Goal: Task Accomplishment & Management: Manage account settings

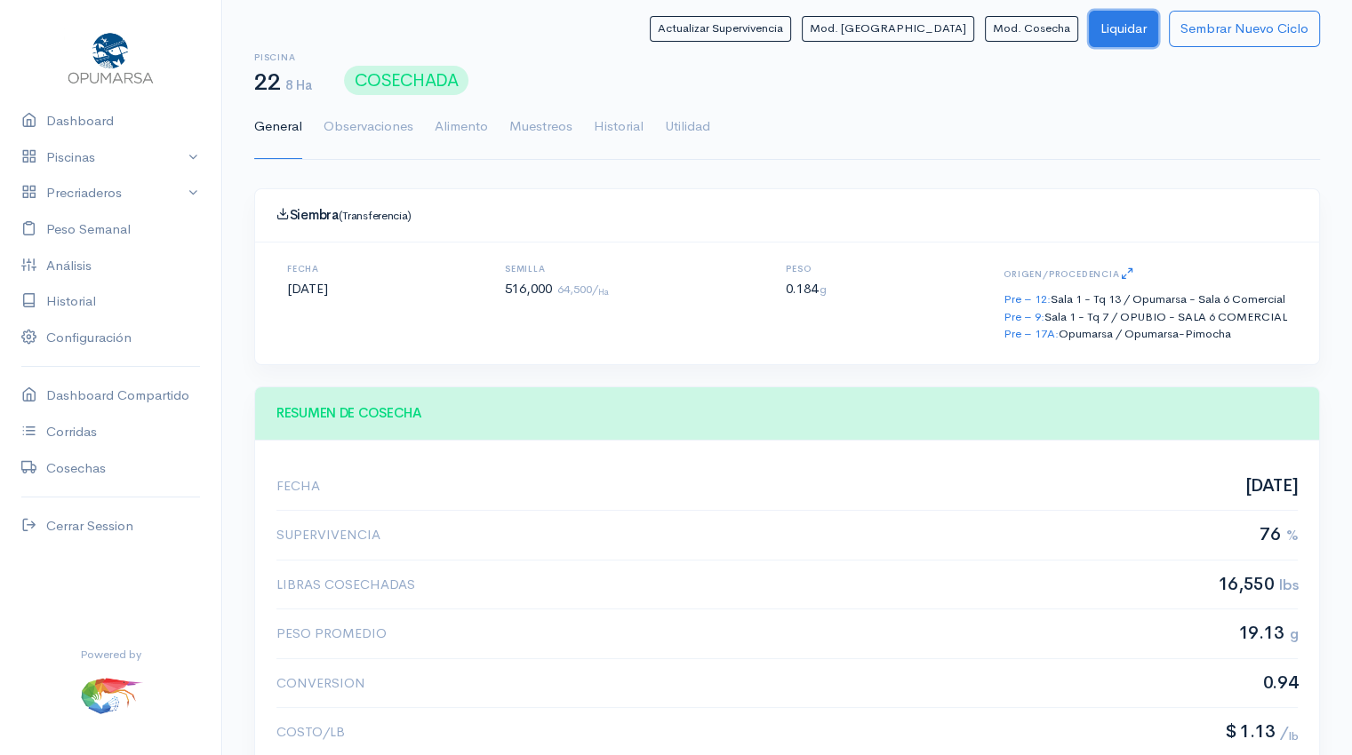
click at [1116, 34] on button "Liquidar" at bounding box center [1123, 29] width 69 height 36
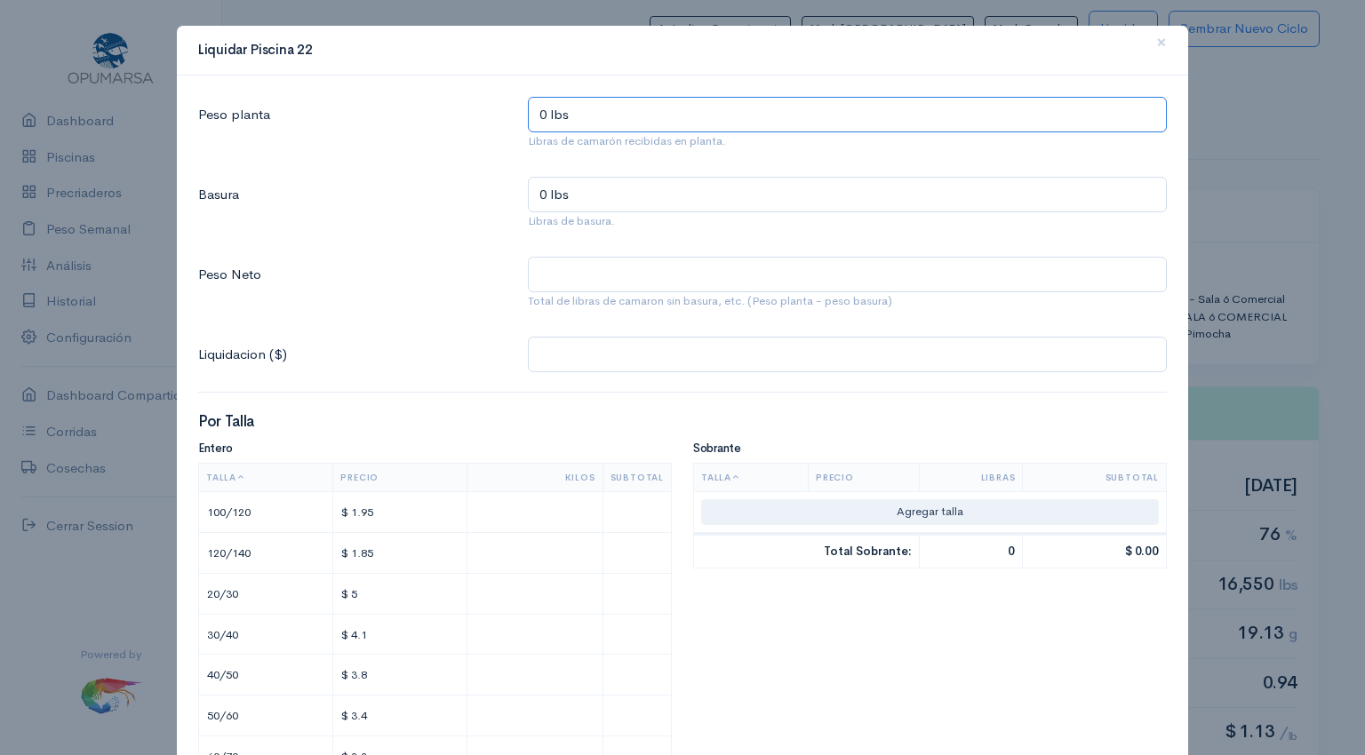
click at [717, 118] on input "0 lbs" at bounding box center [847, 115] width 639 height 36
type input "1 lbs"
type input "16 lbs"
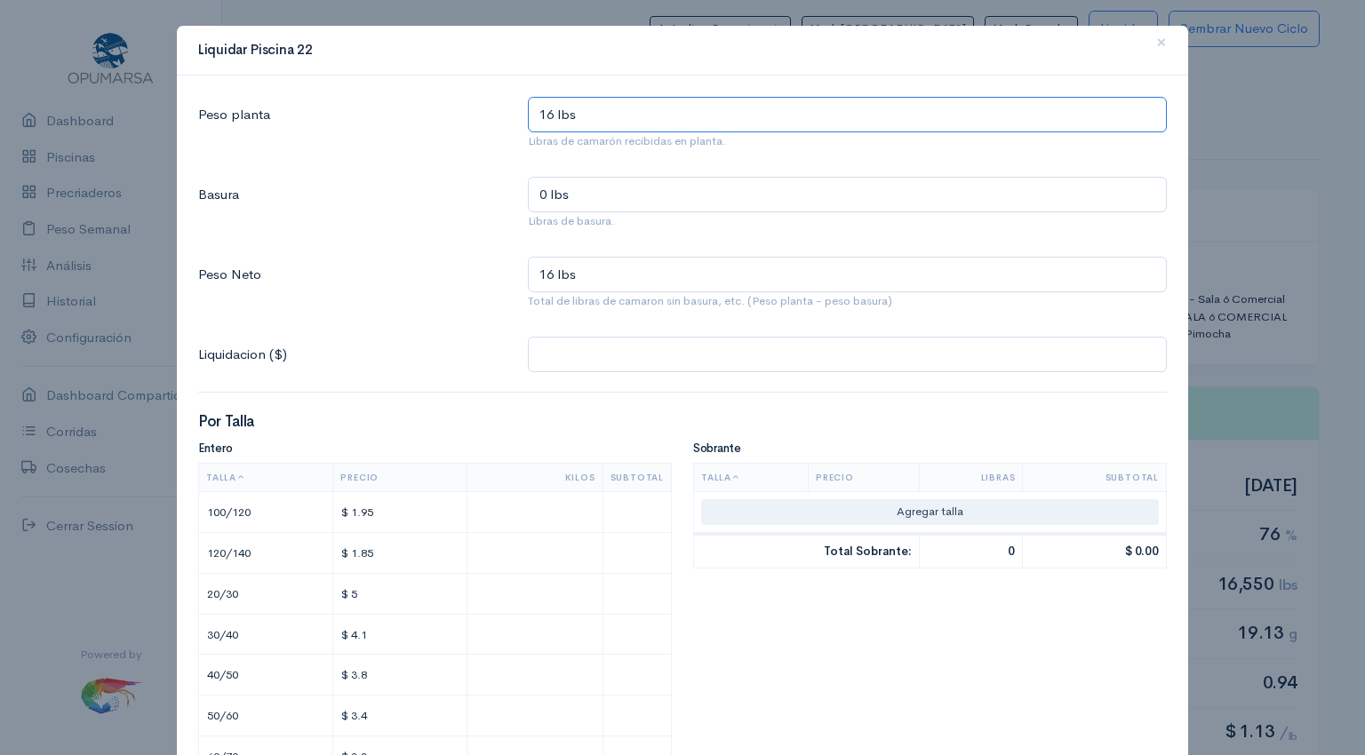
type input "168 lbs"
type input "1,686 lbs"
type input "16,869 lbs"
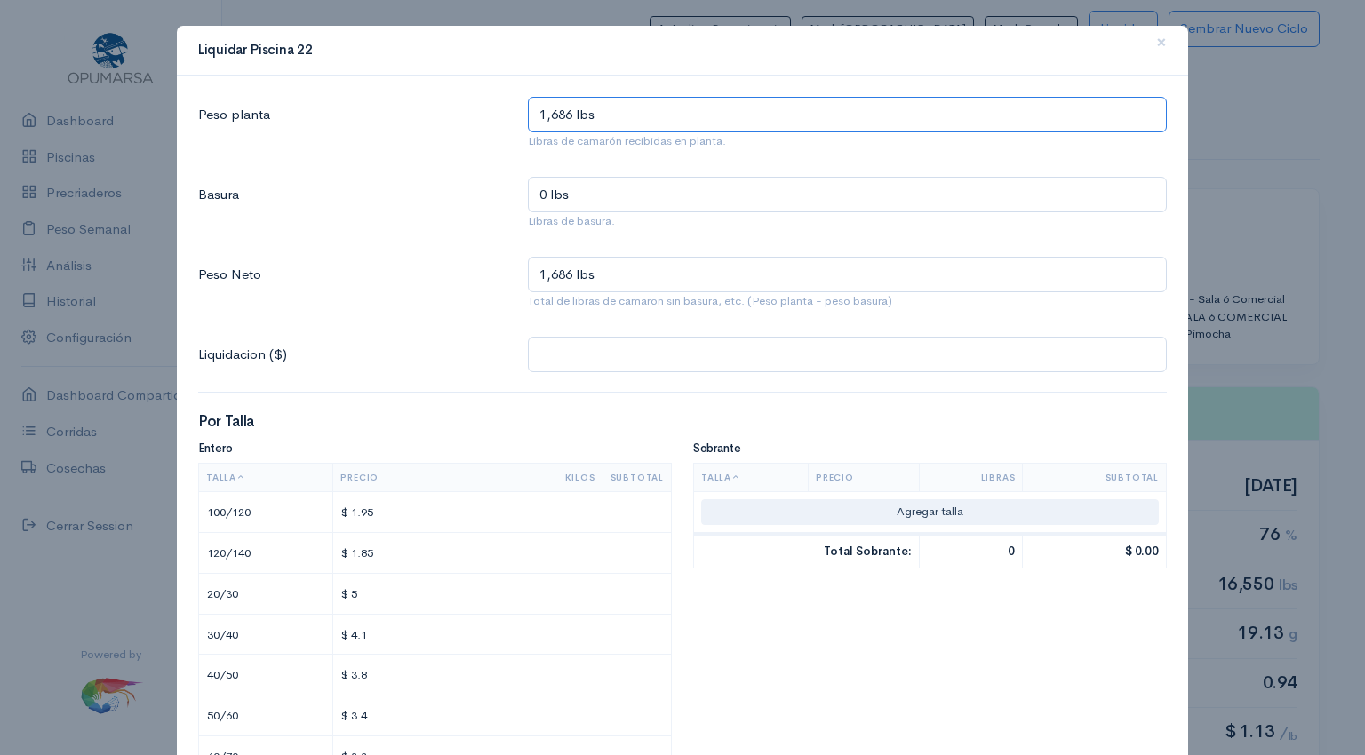
type input "16,869 lbs"
type input "16,869.4 lbs"
type input "16,869.42 lbs"
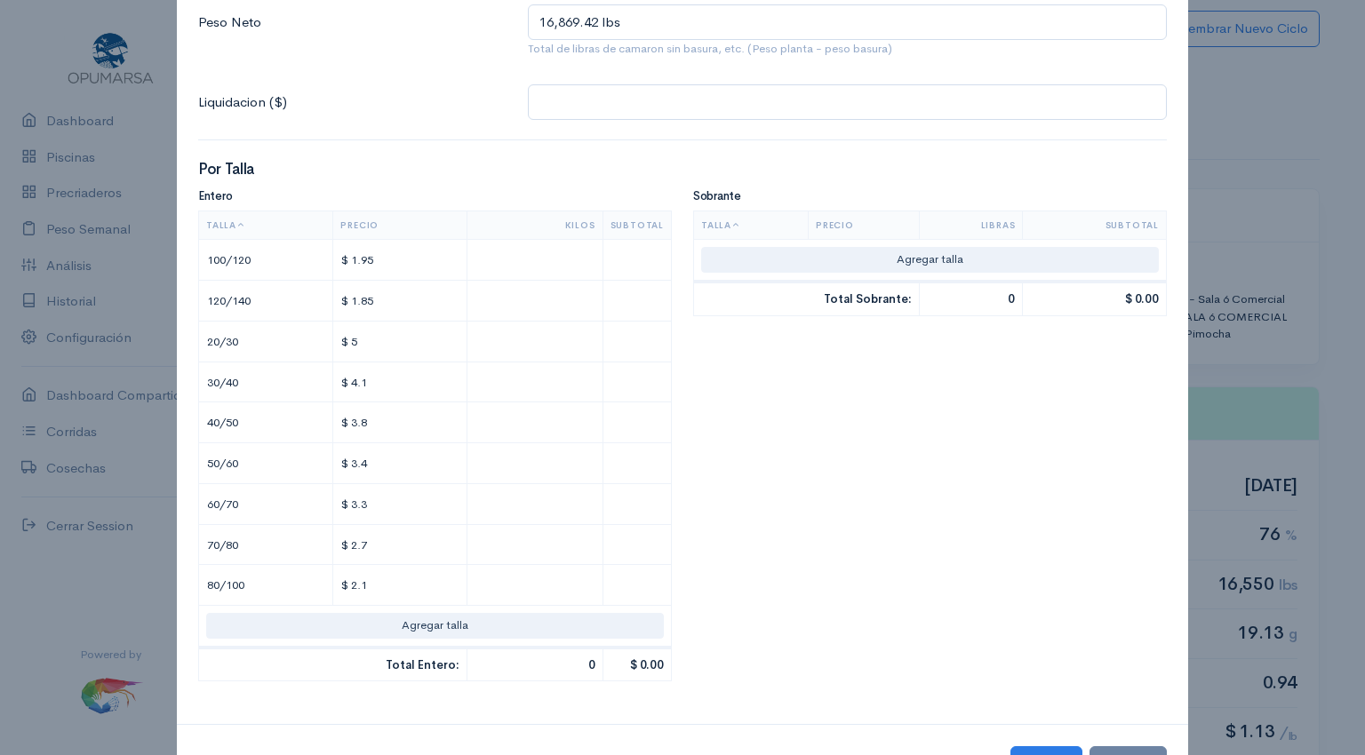
scroll to position [323, 0]
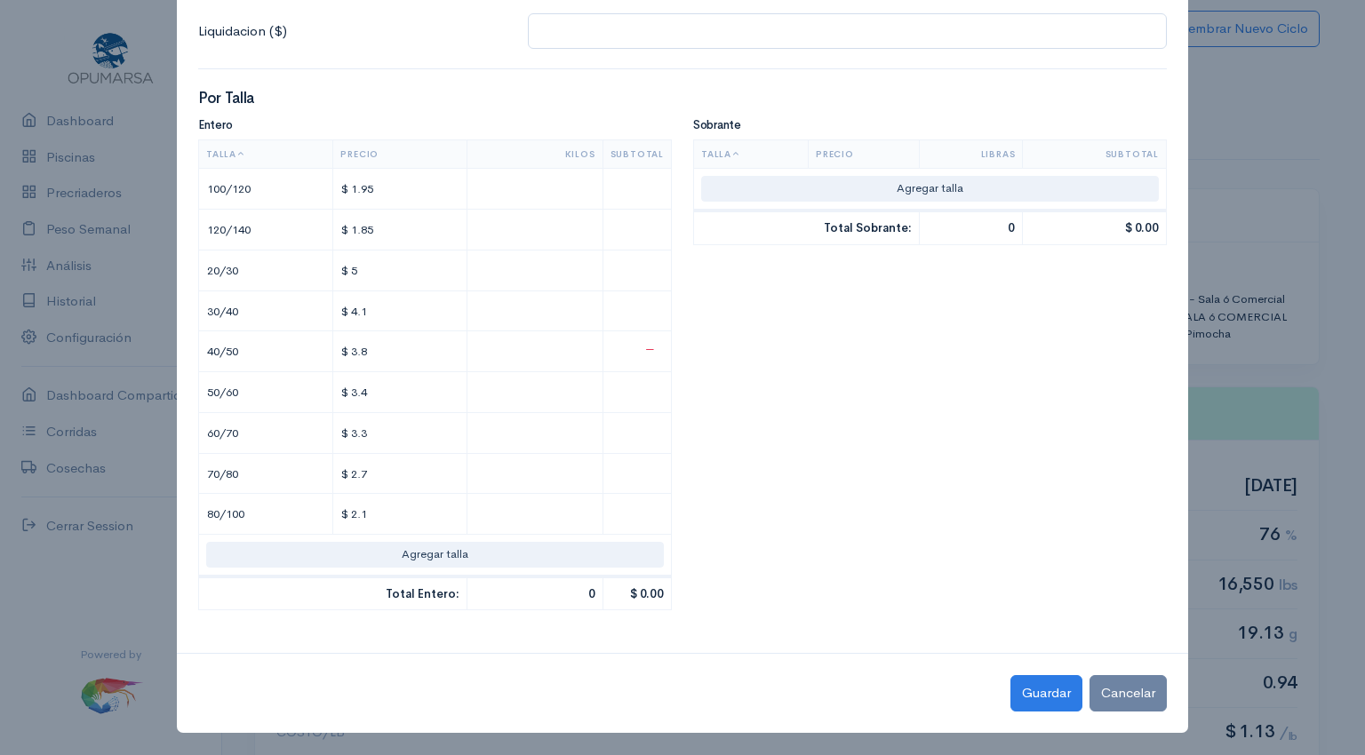
type input "16,869.42 lbs"
click at [542, 347] on input "text" at bounding box center [535, 352] width 120 height 26
type input "$ 15.2"
type input "4"
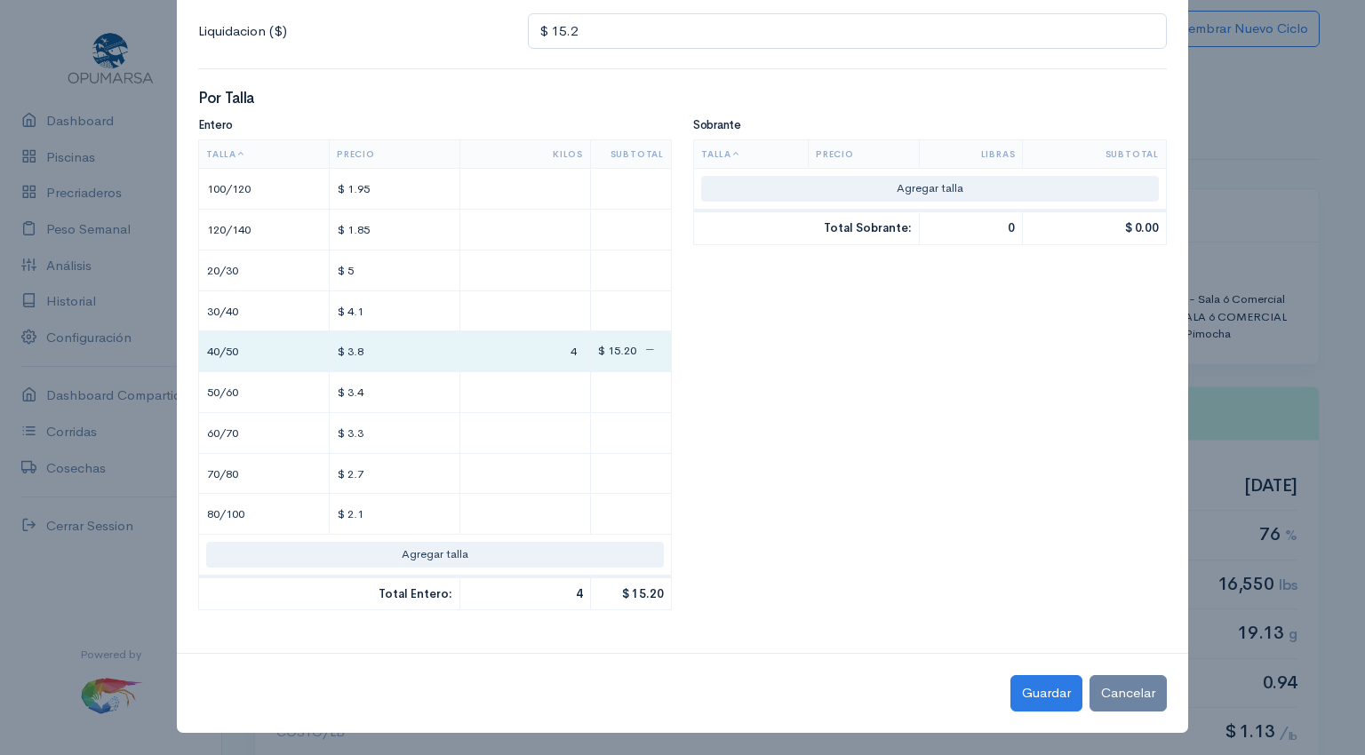
type input "$ 155.8"
type input "41"
type input "$ 1,577"
type input "415"
type input "$ 15,781.4"
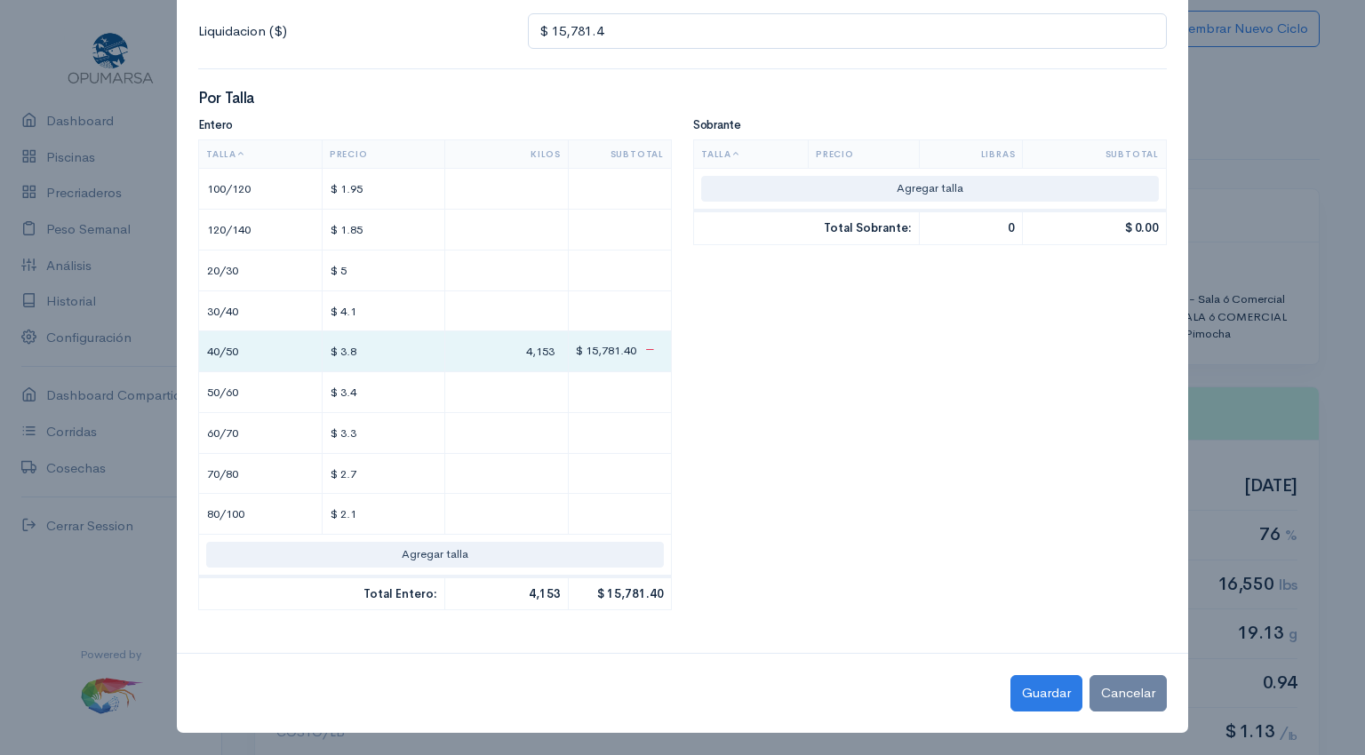
type input "4,153."
type input "$ 15,784.44"
type input "4,153.8"
type input "$ 15,784.71"
type input "4,153.87"
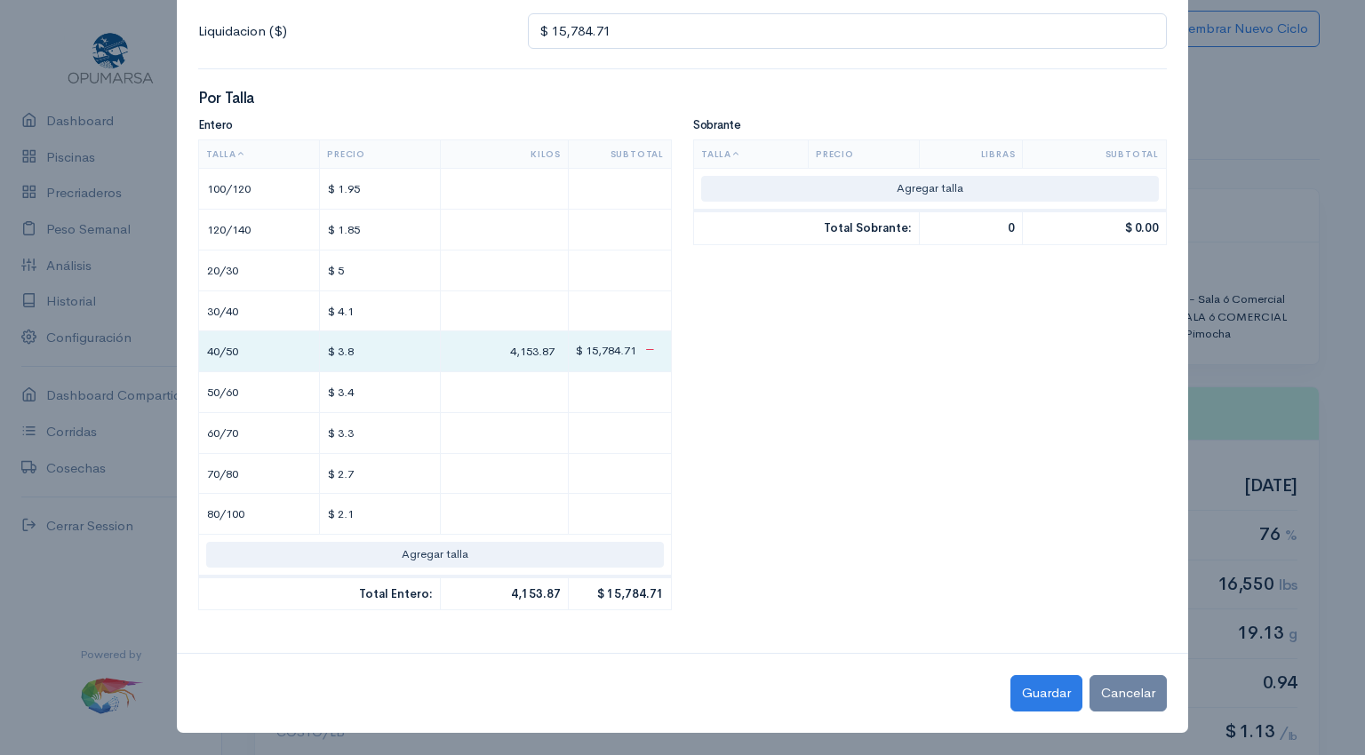
type input "$ 15,791.51"
type input "2"
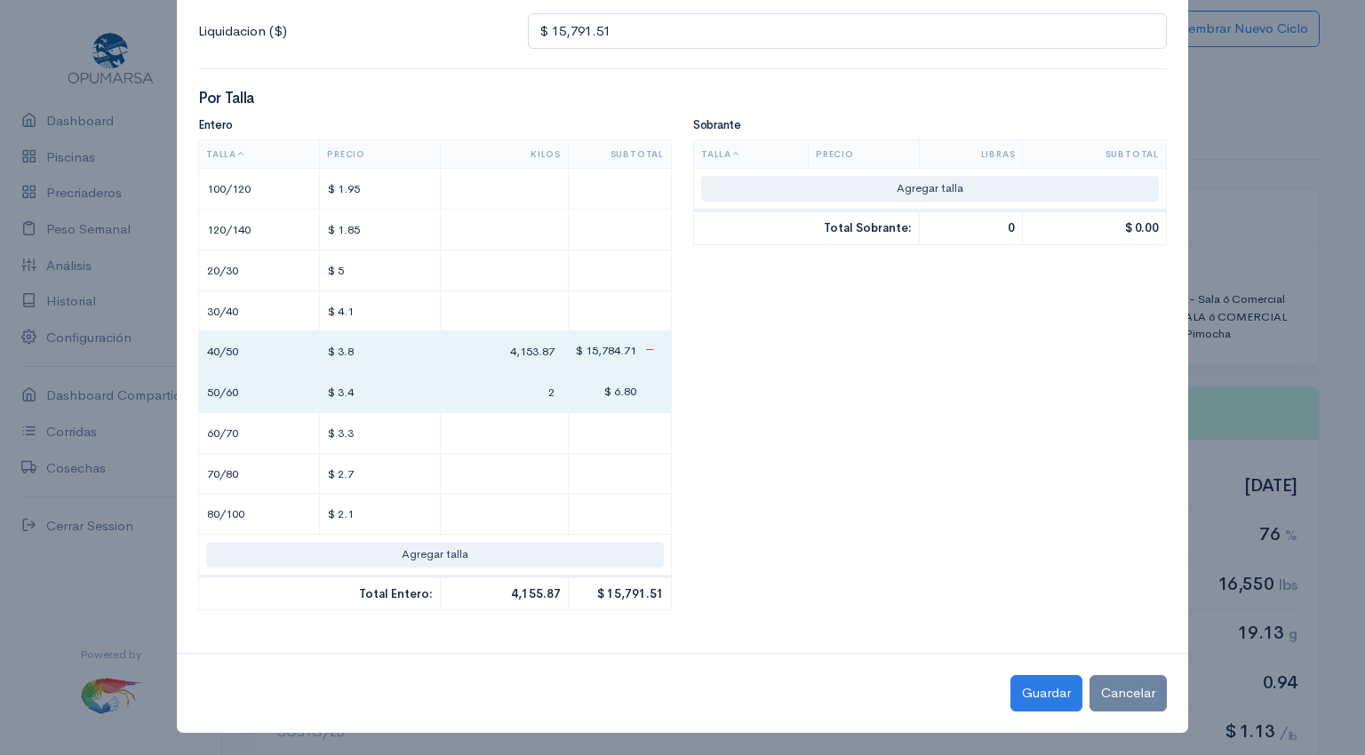
type input "$ 15,876.51"
type input "27"
type input "$ 16,712.91"
type input "273"
type input "$ 25,083.71"
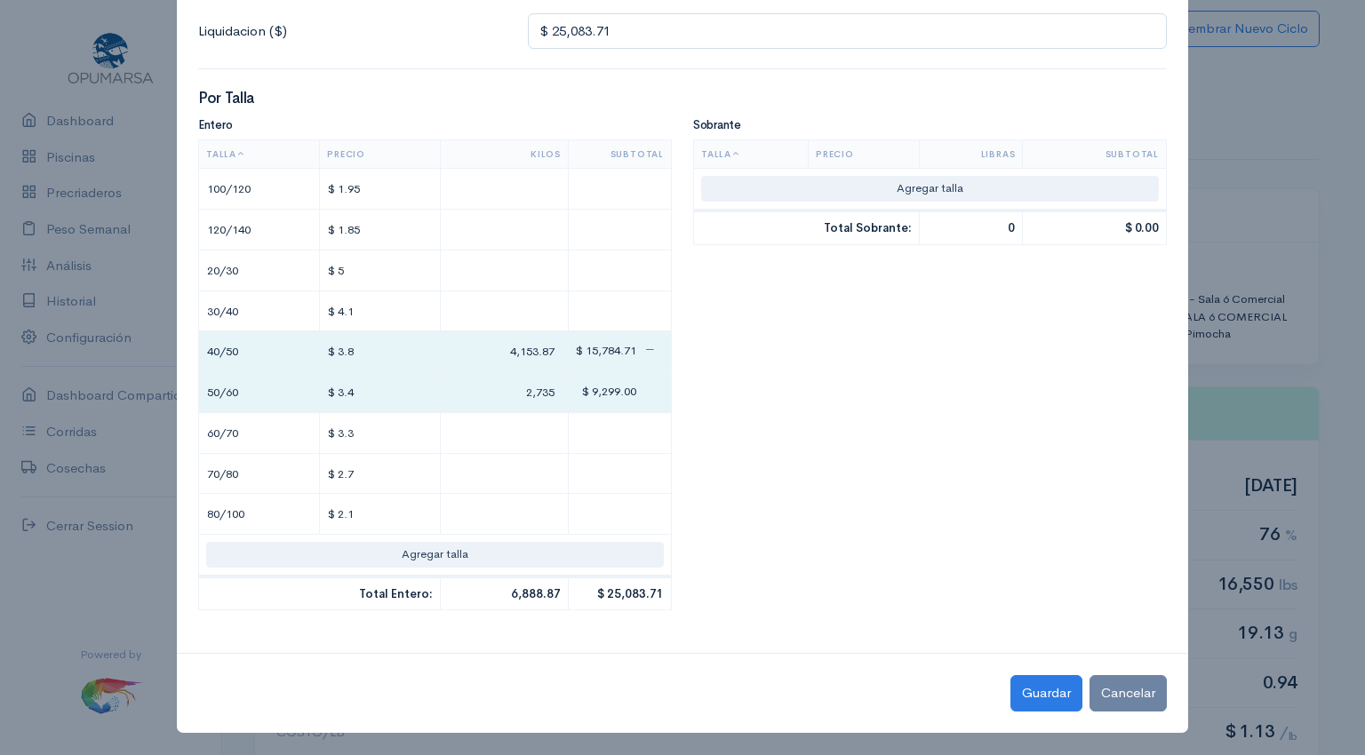
type input "2,735."
type input "$ 25,084.05"
type input "2,735.1"
type input "$ 25,090.65"
type input "29"
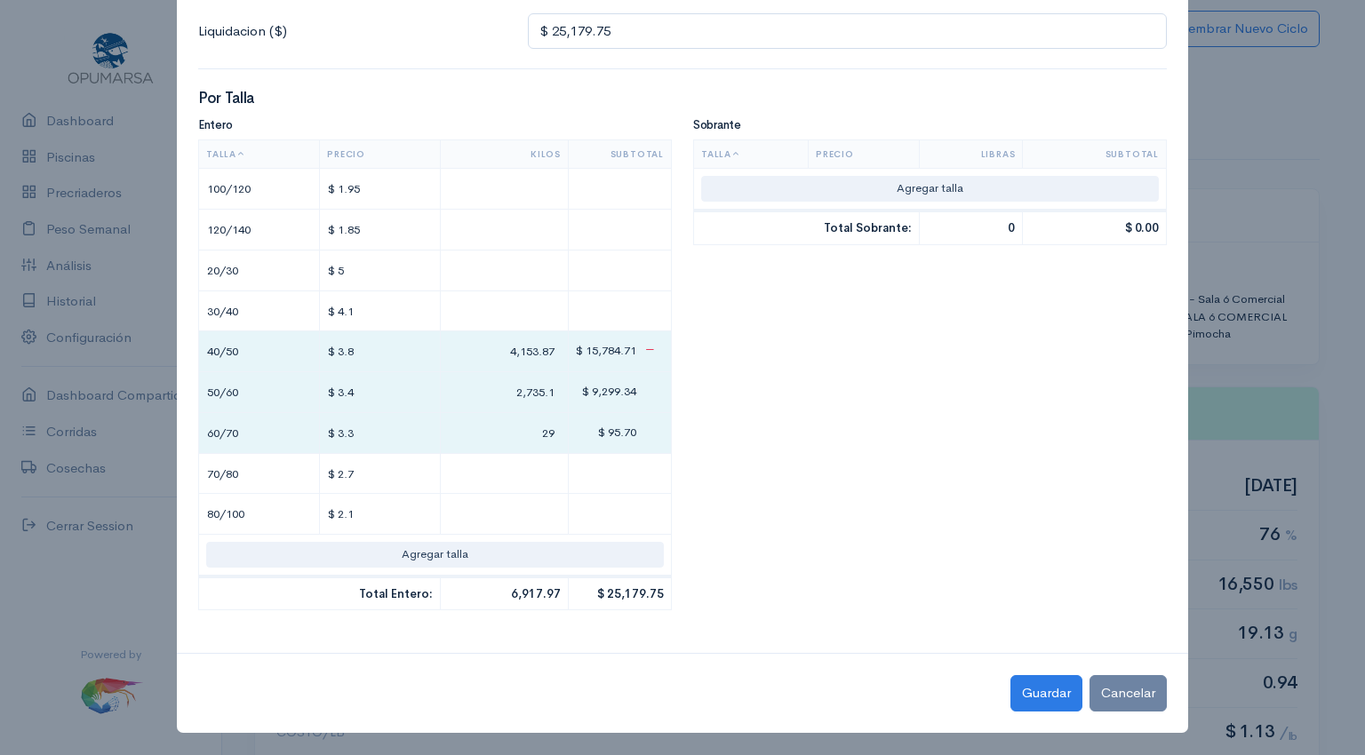
type input "$ 26,041.05"
type input "290."
type input "$ 26,043.36"
type input "290.7"
type input "$ 26,043.55"
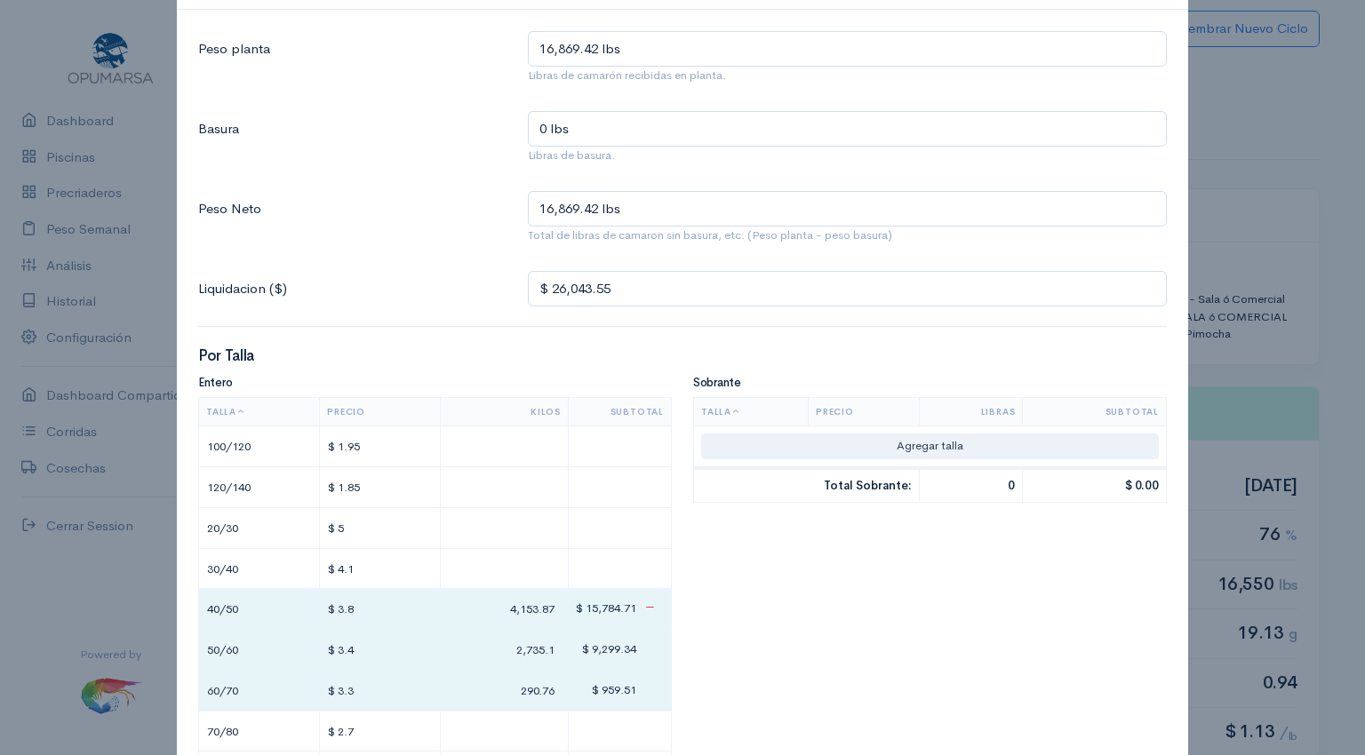
scroll to position [67, 0]
type input "290.76"
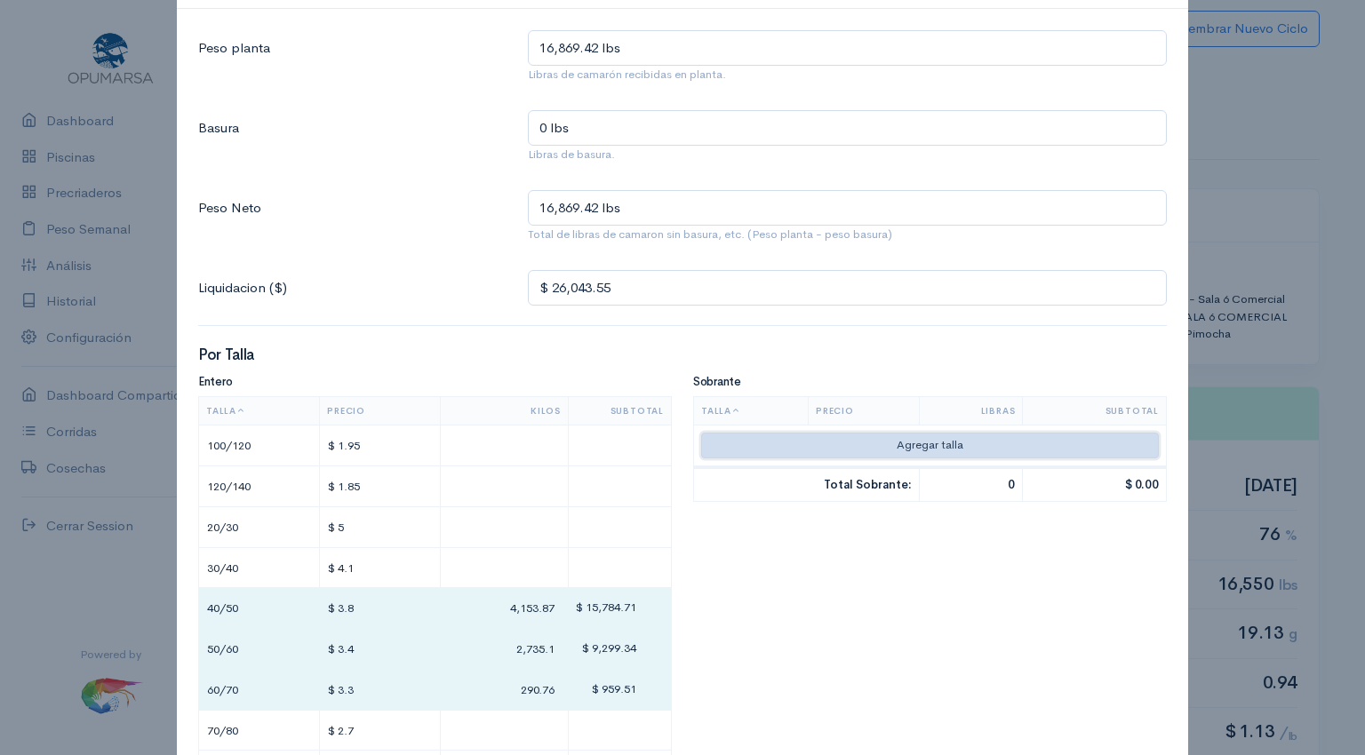
click at [956, 444] on button "Agregar talla" at bounding box center [930, 446] width 458 height 26
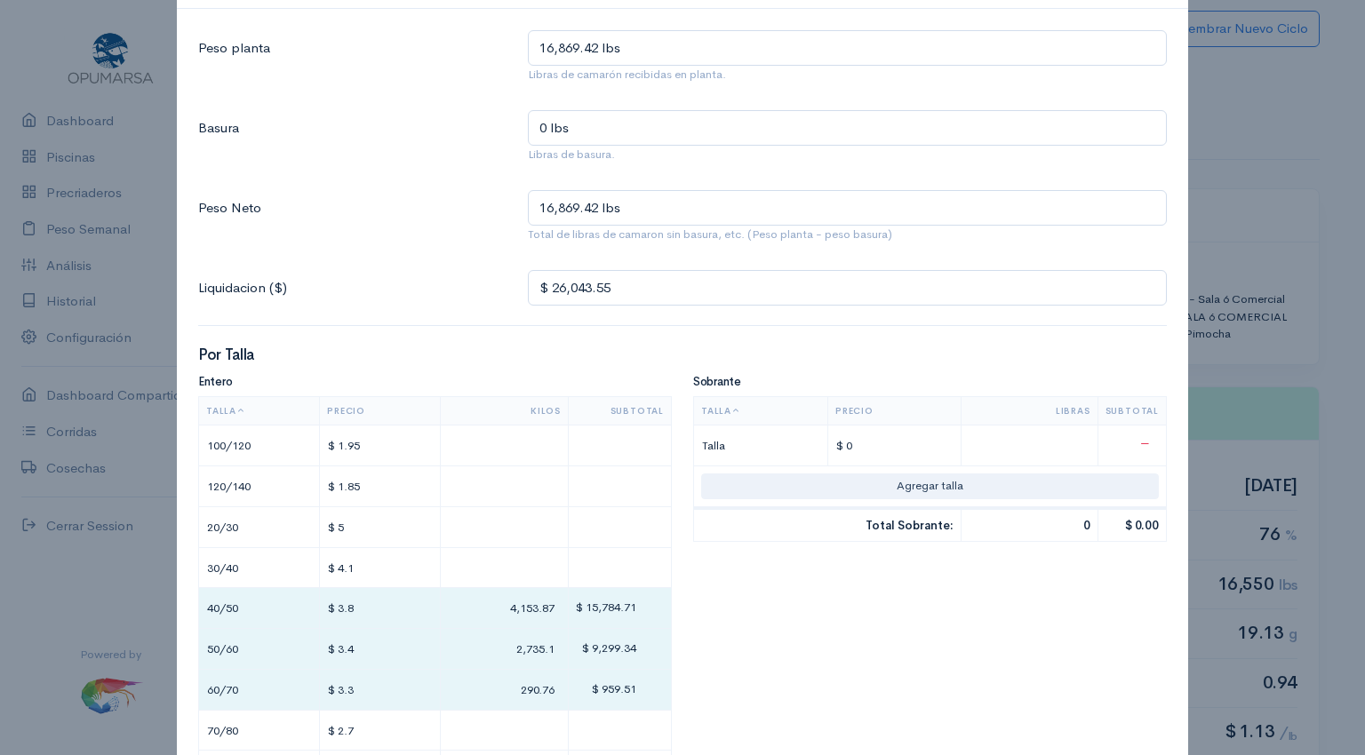
click at [865, 443] on input "$ 0" at bounding box center [894, 446] width 118 height 26
type input "$"
type input "$ ."
type input "$ 26,043.55"
type input "$ .3"
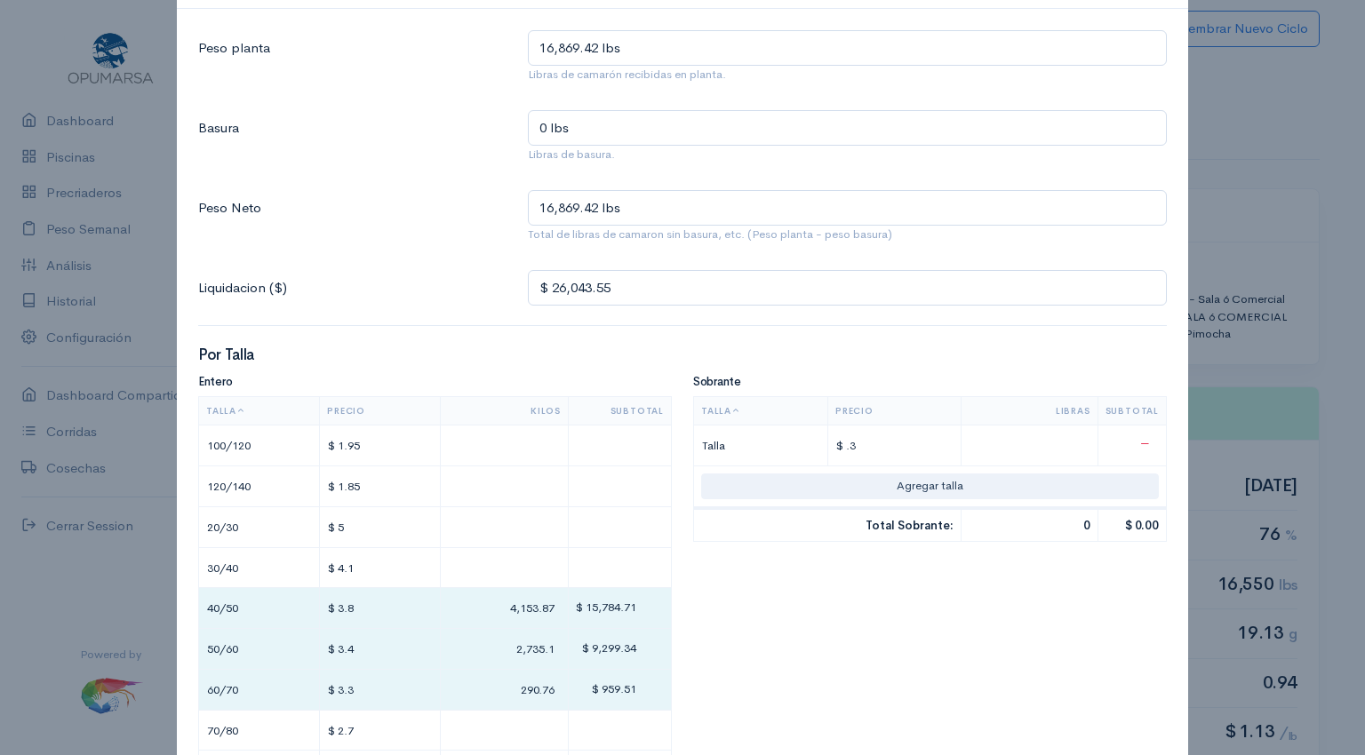
click at [1075, 444] on input "text" at bounding box center [1029, 446] width 121 height 26
type input "$ 26,043.85"
type input "1"
type input "$ 26,046.55"
type input "10"
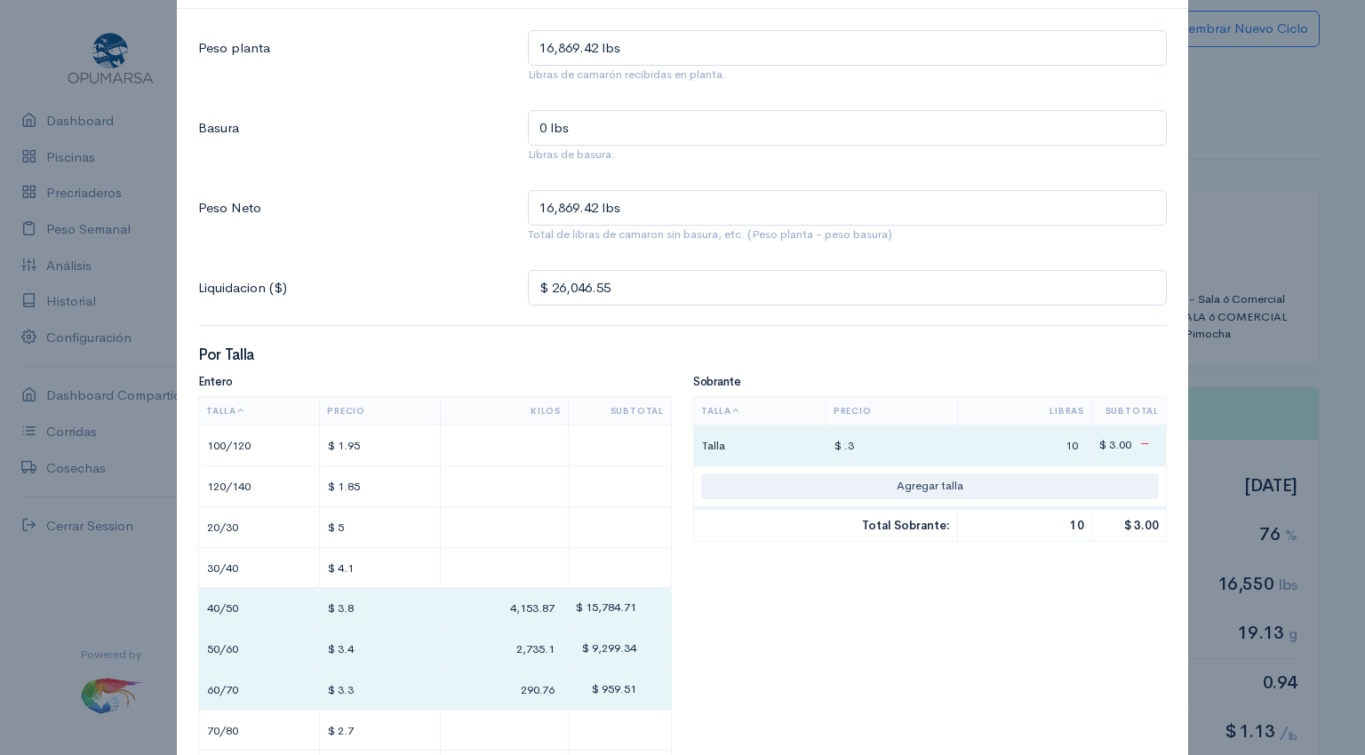
type input "$ 26,074.75"
type input "104"
type input "$ 26,355.85"
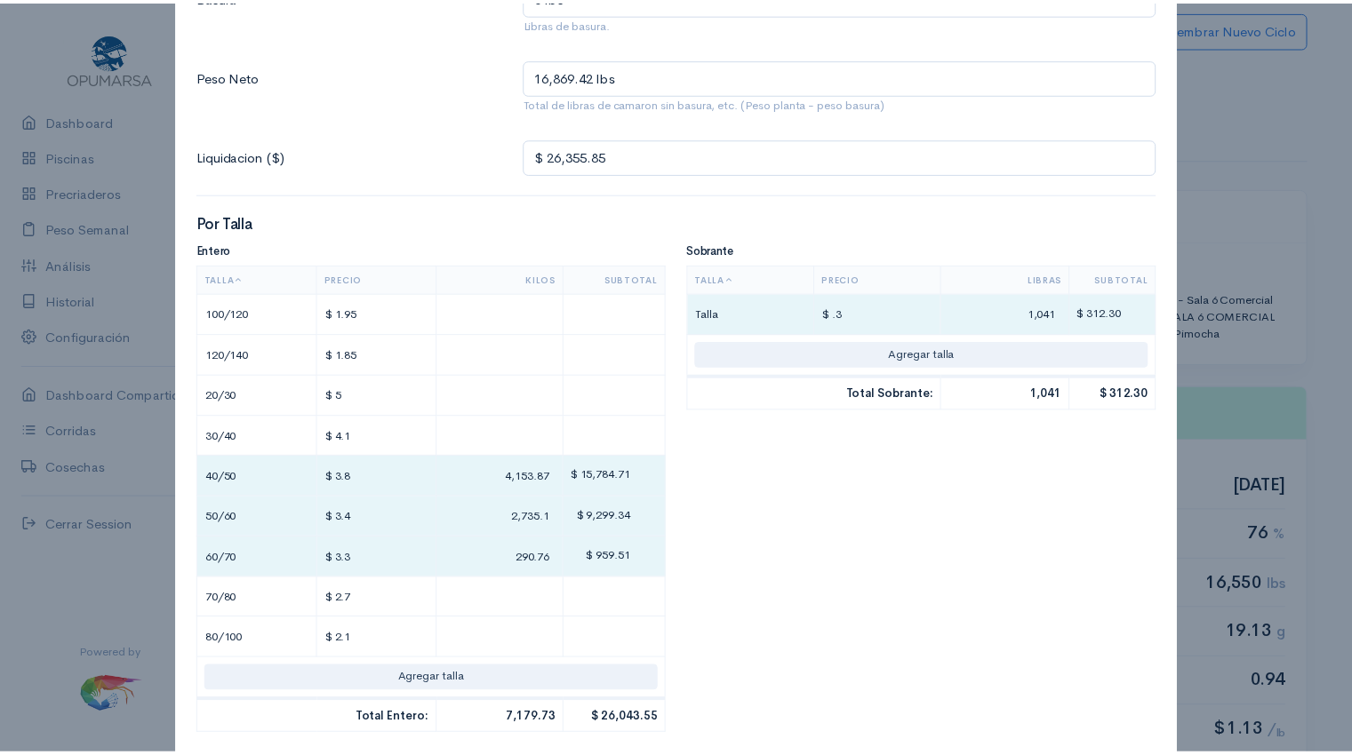
scroll to position [323, 0]
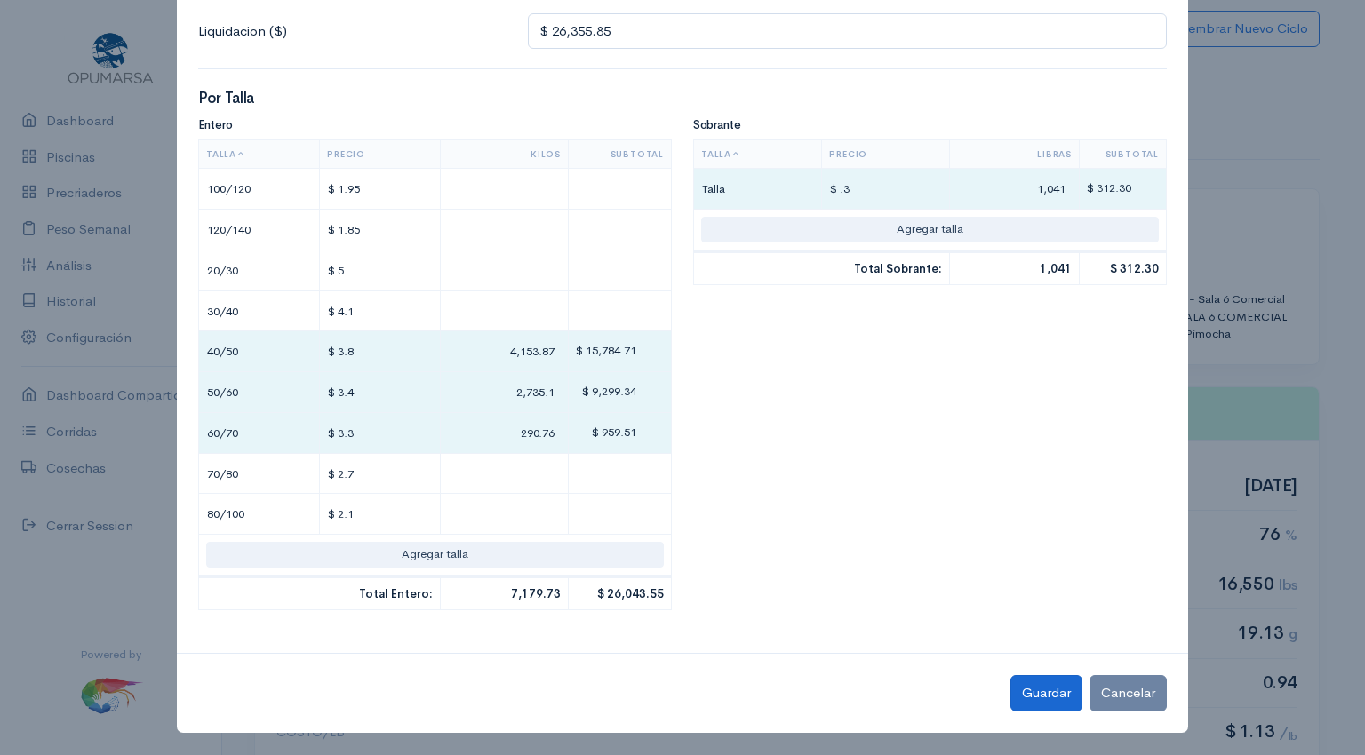
type input "1,041"
click at [1045, 692] on button "Guardar" at bounding box center [1046, 693] width 72 height 36
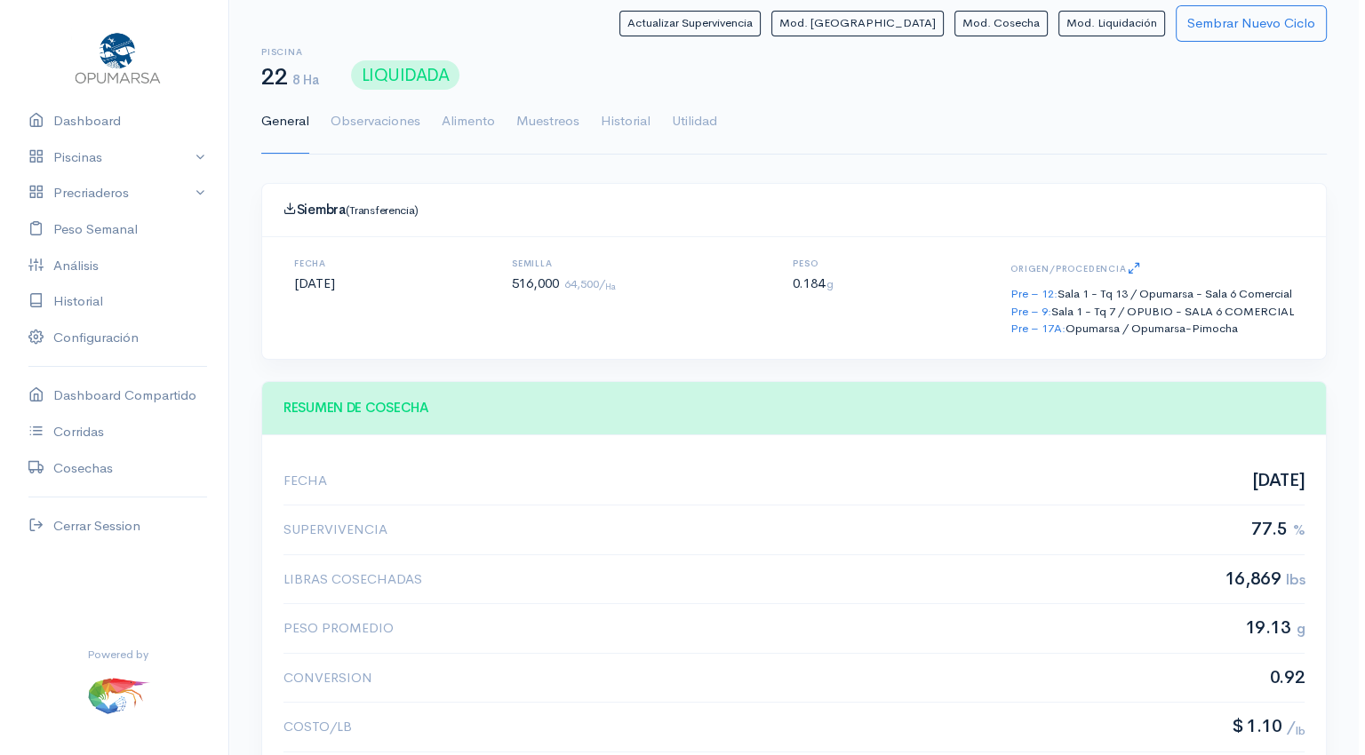
scroll to position [0, 0]
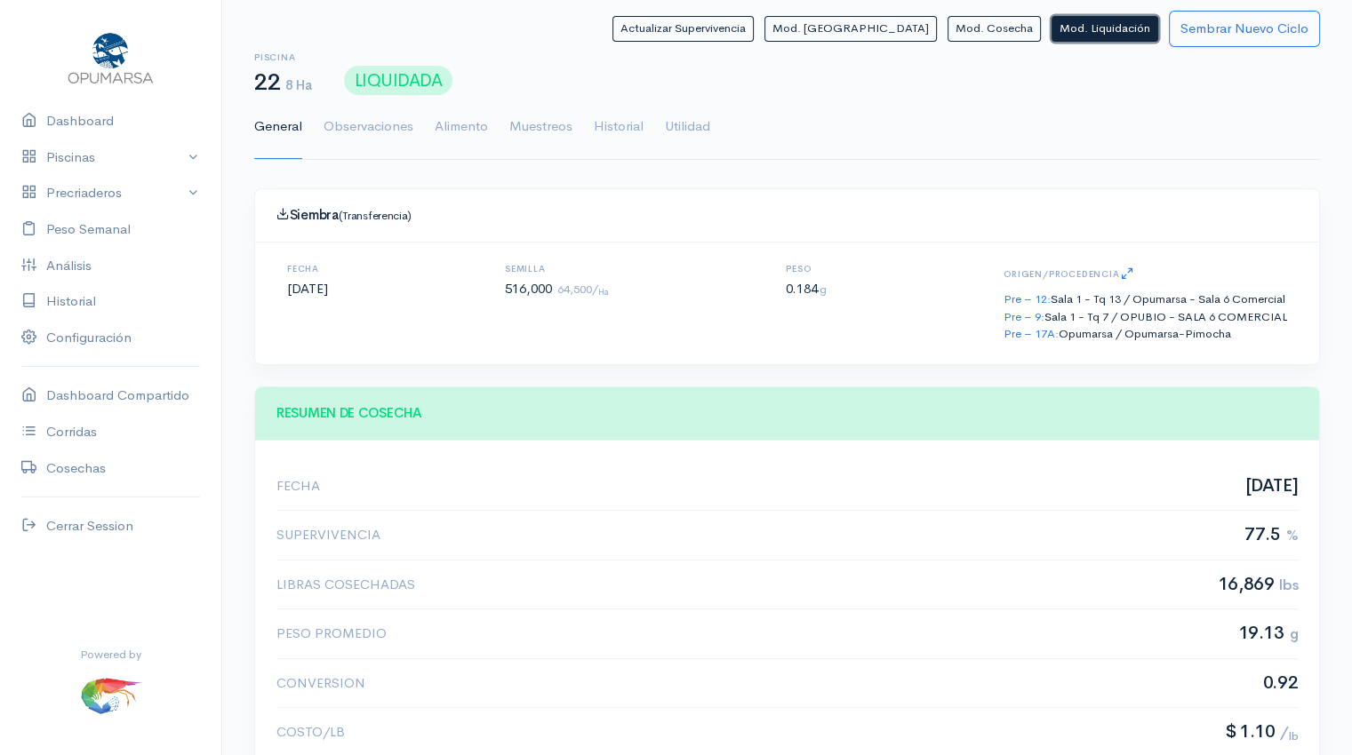
click at [1109, 36] on button "Mod. Liquidación" at bounding box center [1104, 29] width 107 height 26
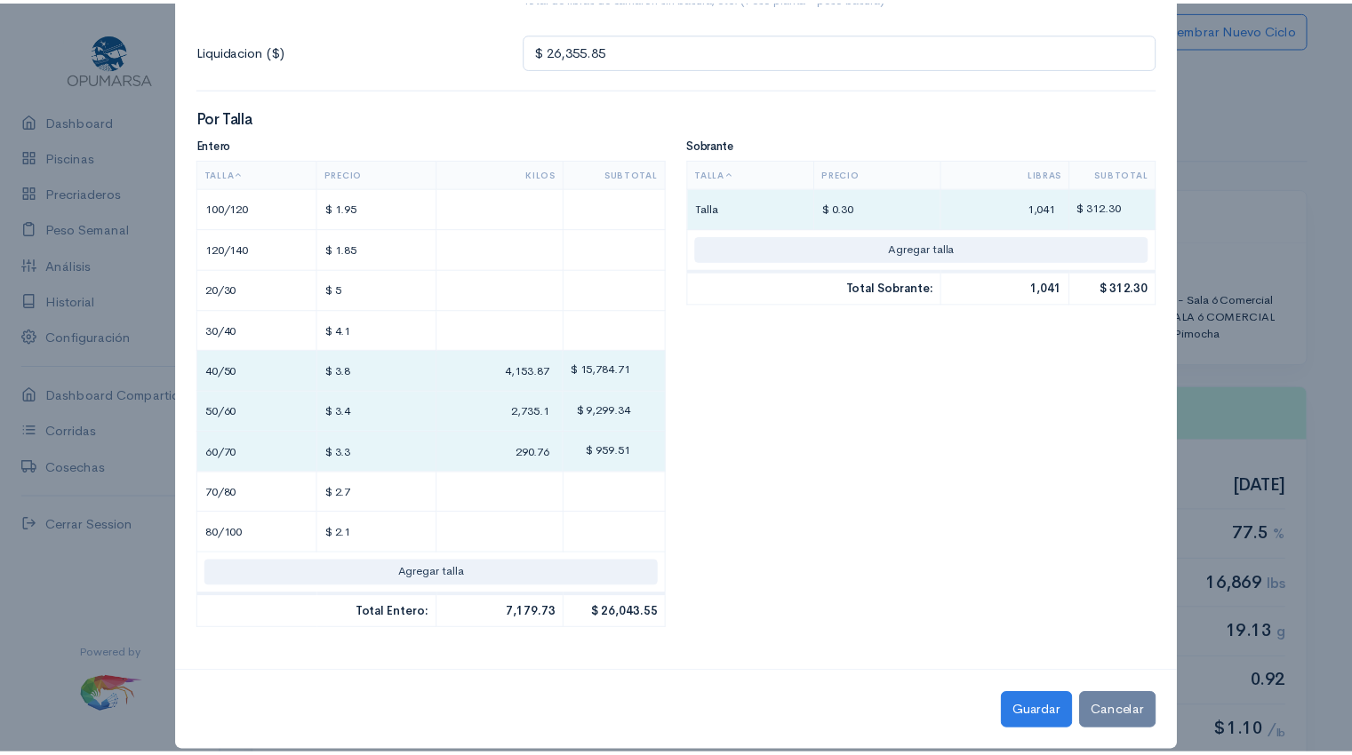
scroll to position [323, 0]
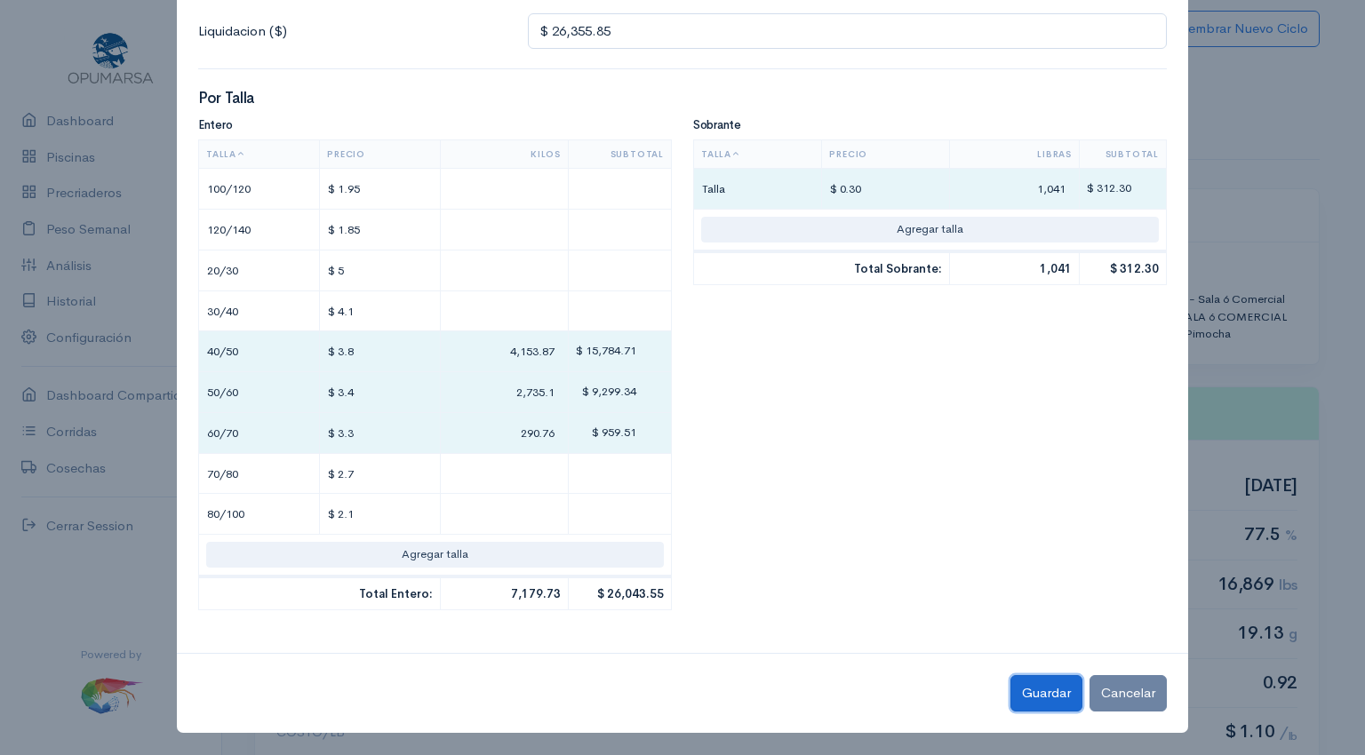
click at [1037, 691] on button "Guardar" at bounding box center [1046, 693] width 72 height 36
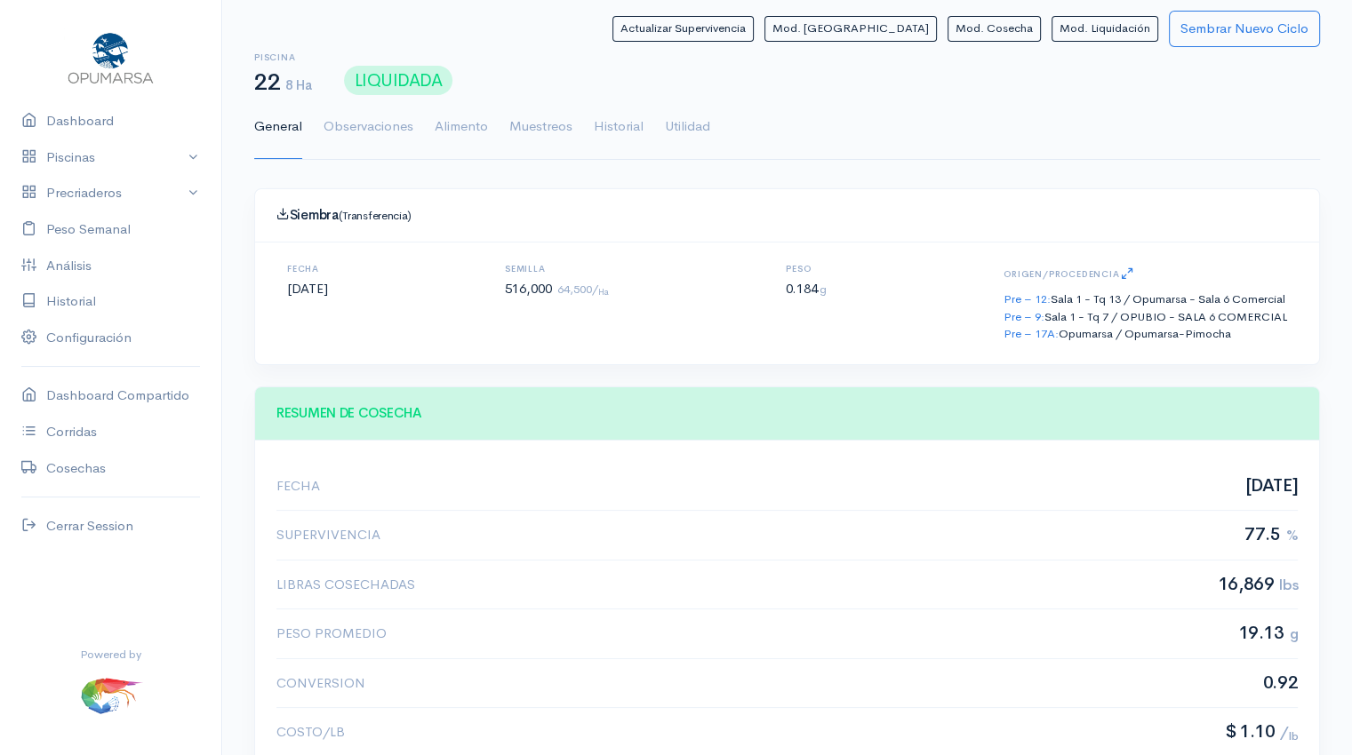
scroll to position [267, 1020]
click at [675, 116] on link "Utilidad" at bounding box center [687, 127] width 45 height 64
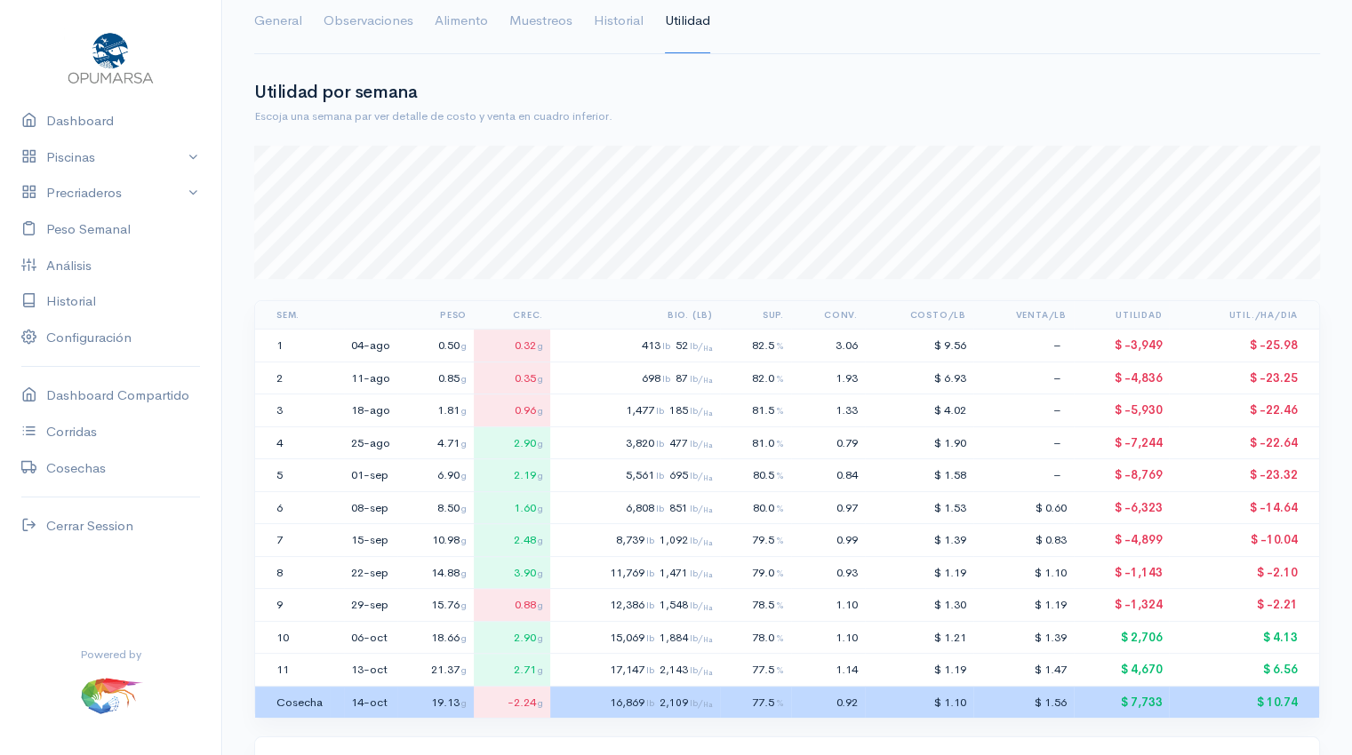
scroll to position [0, 0]
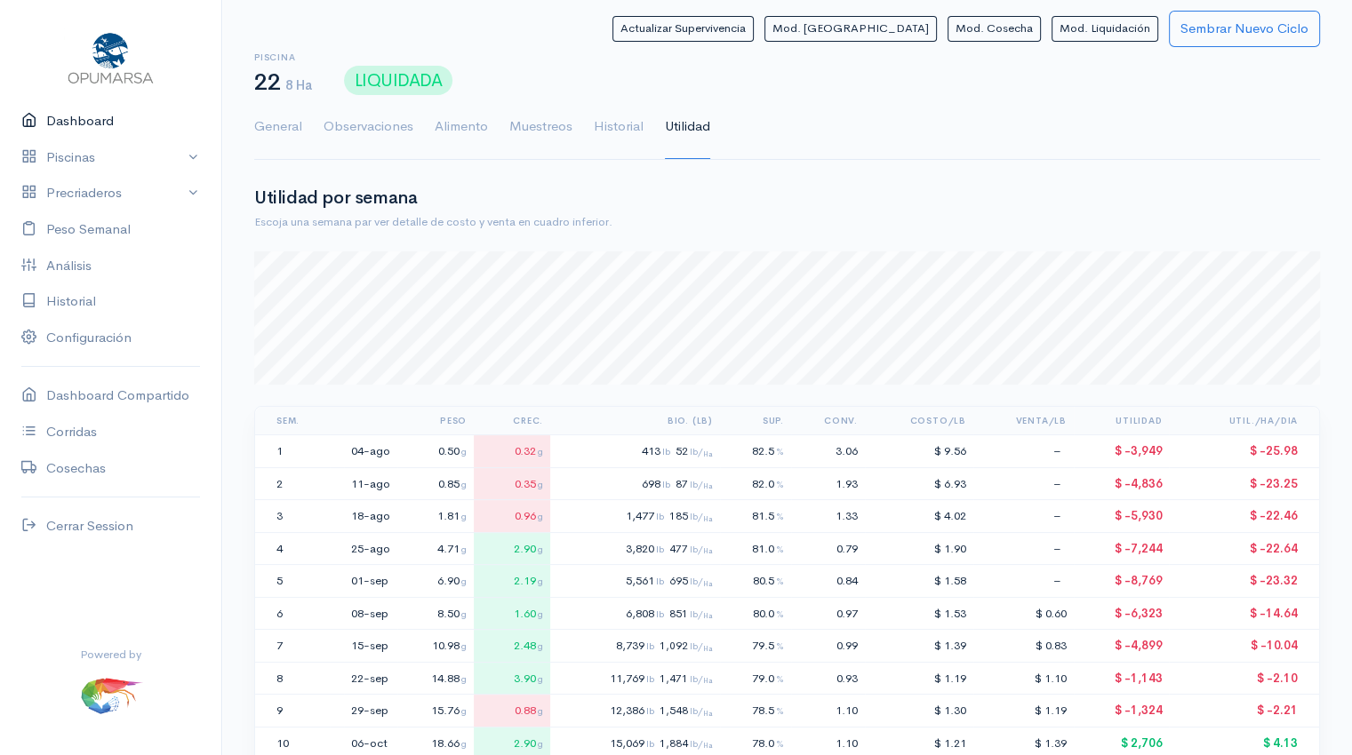
click at [67, 126] on link "Dashboard" at bounding box center [110, 121] width 221 height 36
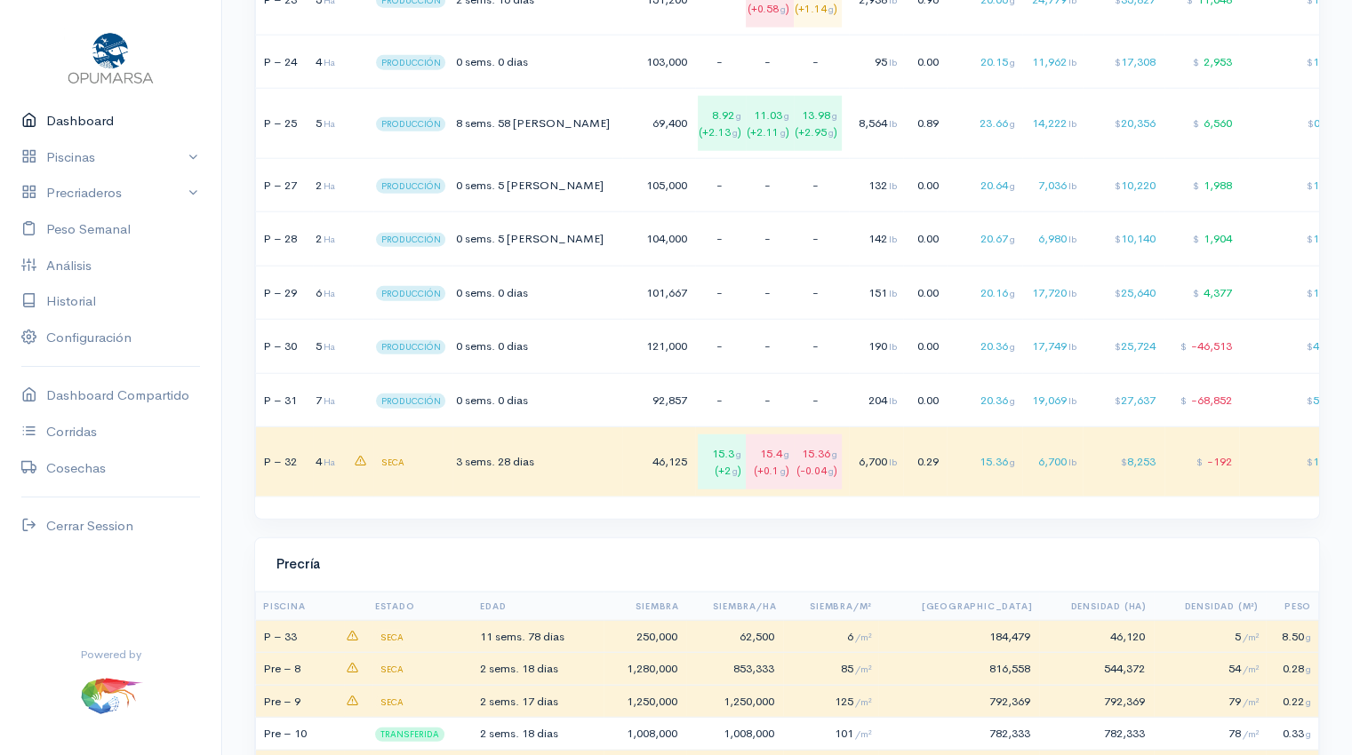
scroll to position [4911, 0]
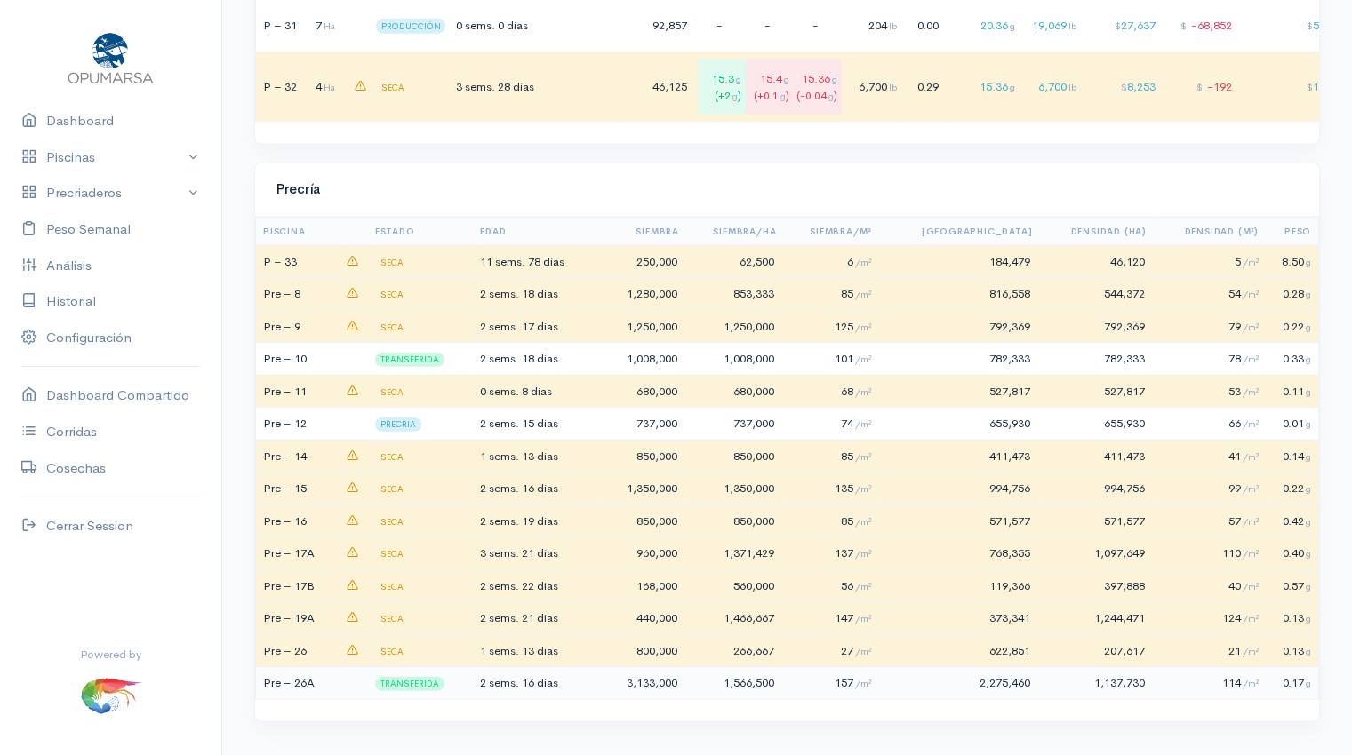
click at [516, 683] on span "2 sems." at bounding box center [499, 682] width 39 height 15
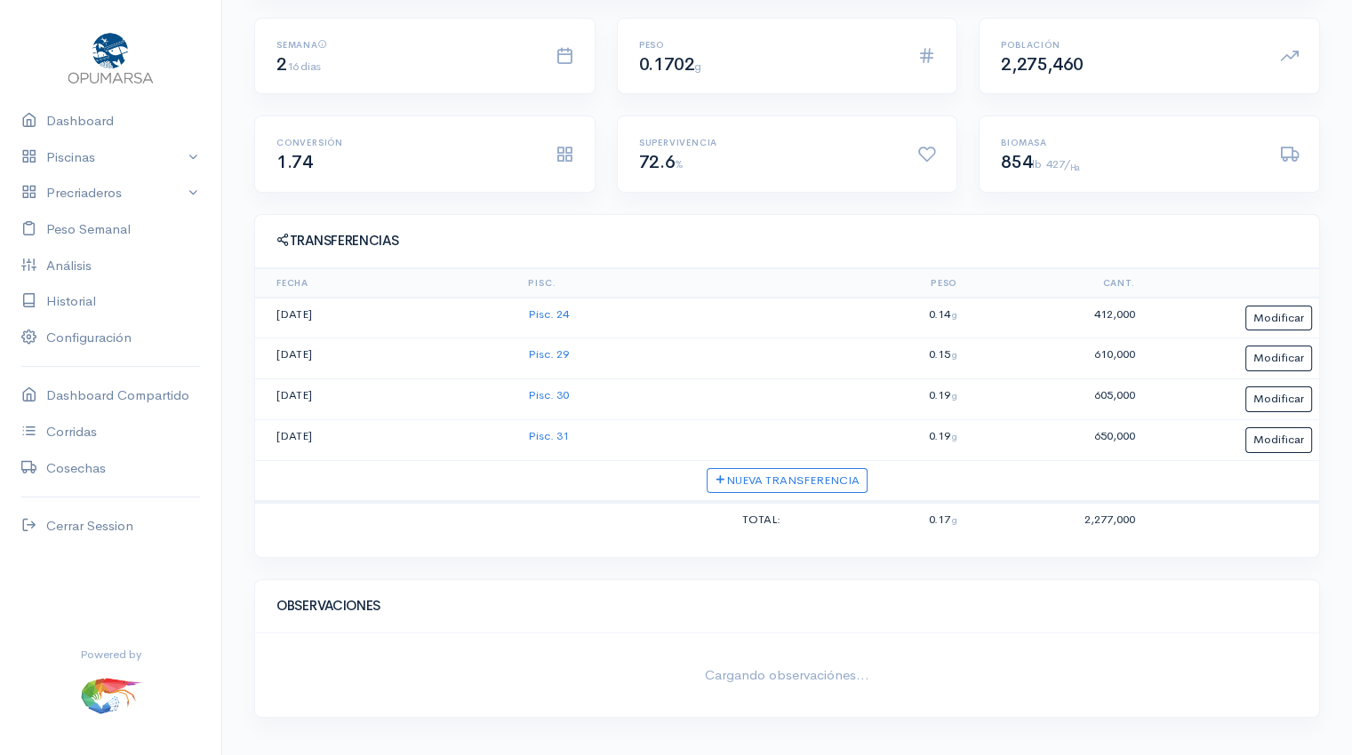
scroll to position [336, 0]
click at [96, 232] on link "Peso Semanal" at bounding box center [110, 230] width 221 height 36
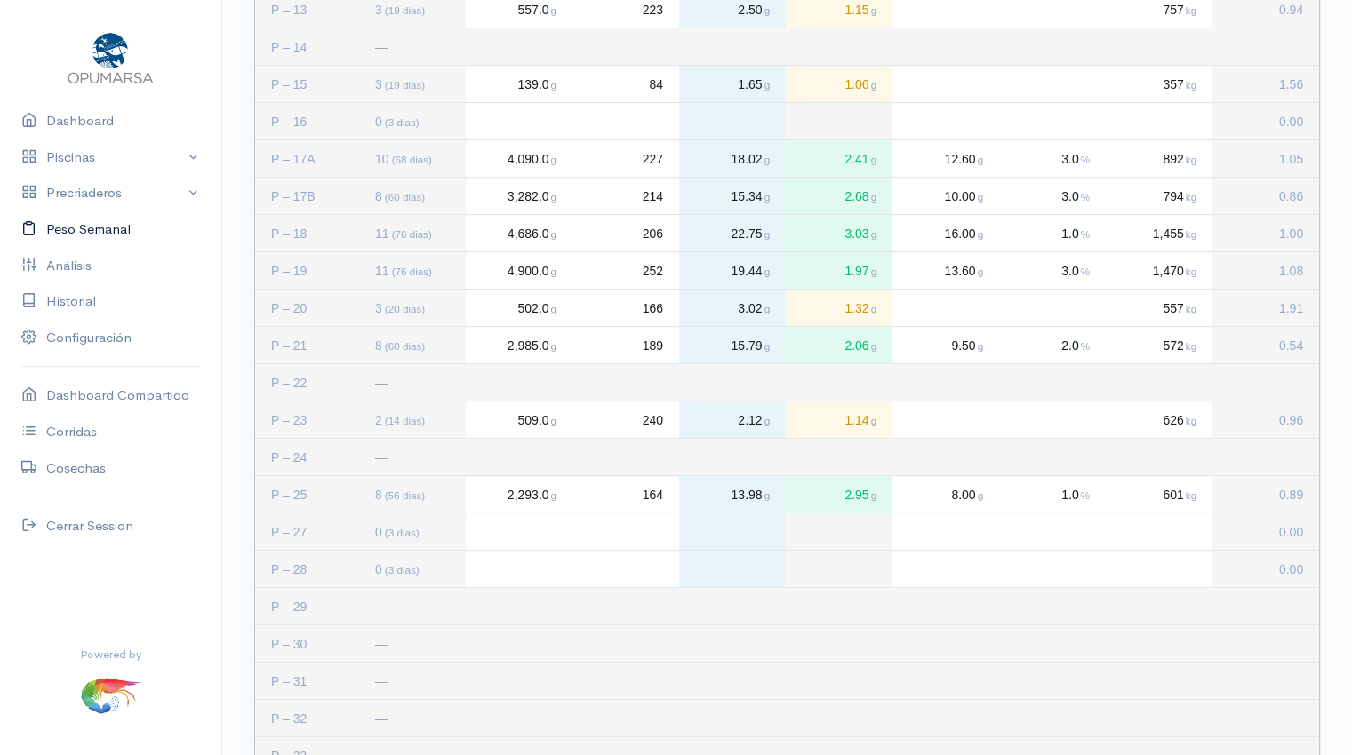
scroll to position [849, 0]
click at [89, 120] on link "Dashboard" at bounding box center [110, 121] width 221 height 36
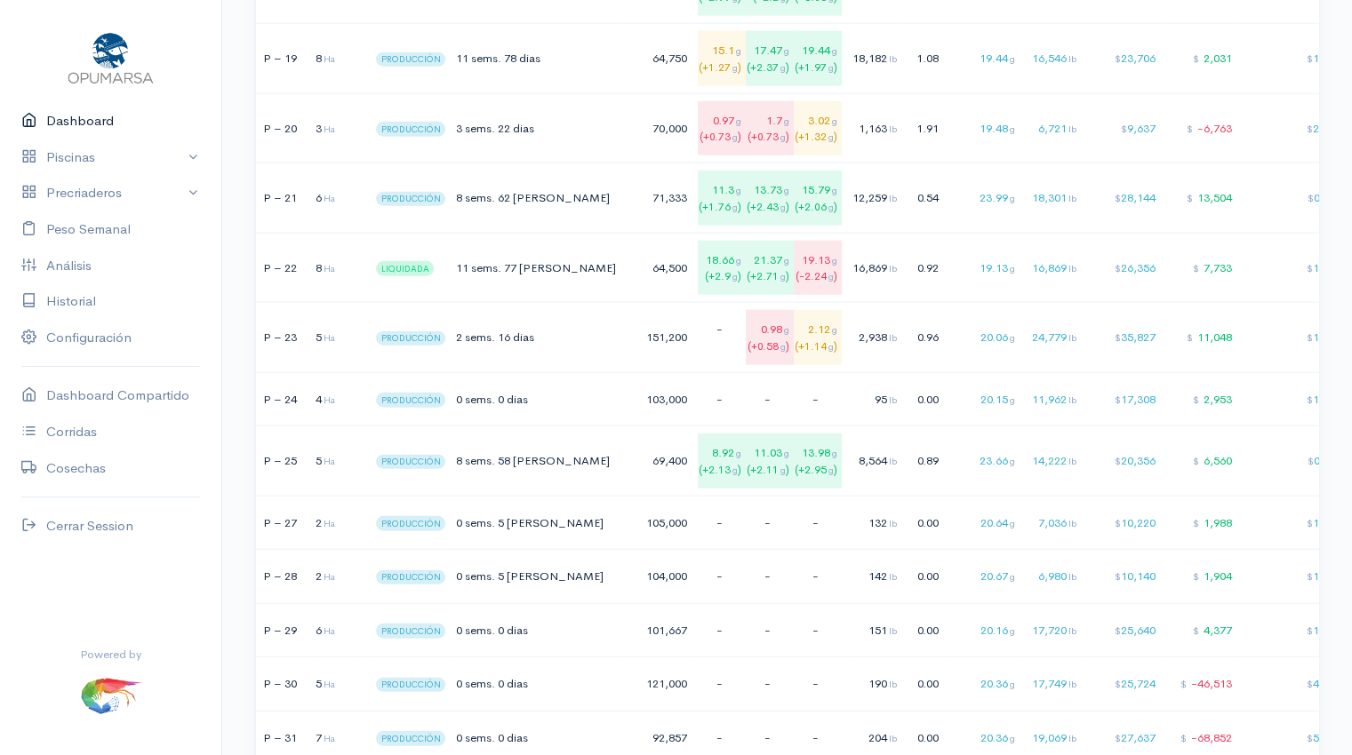
scroll to position [4226, 0]
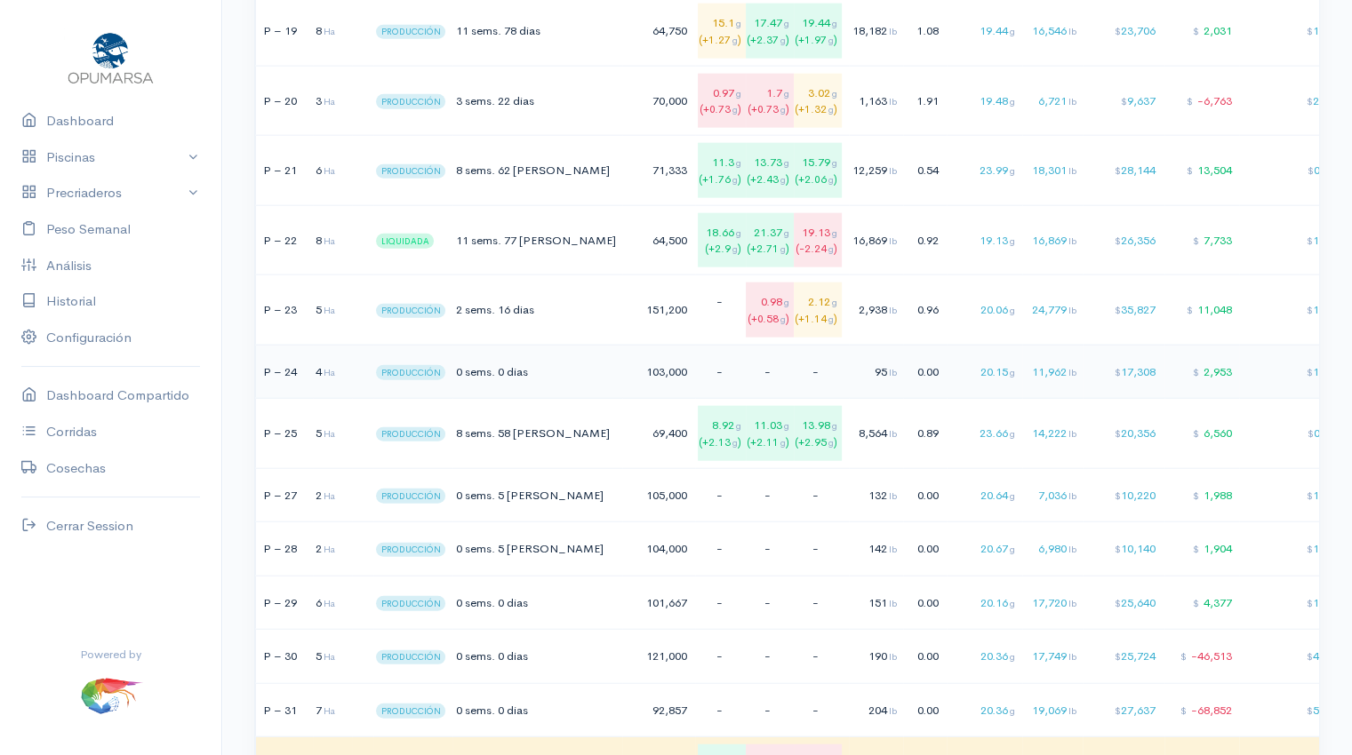
click at [493, 374] on span "0 sems." at bounding box center [474, 371] width 39 height 15
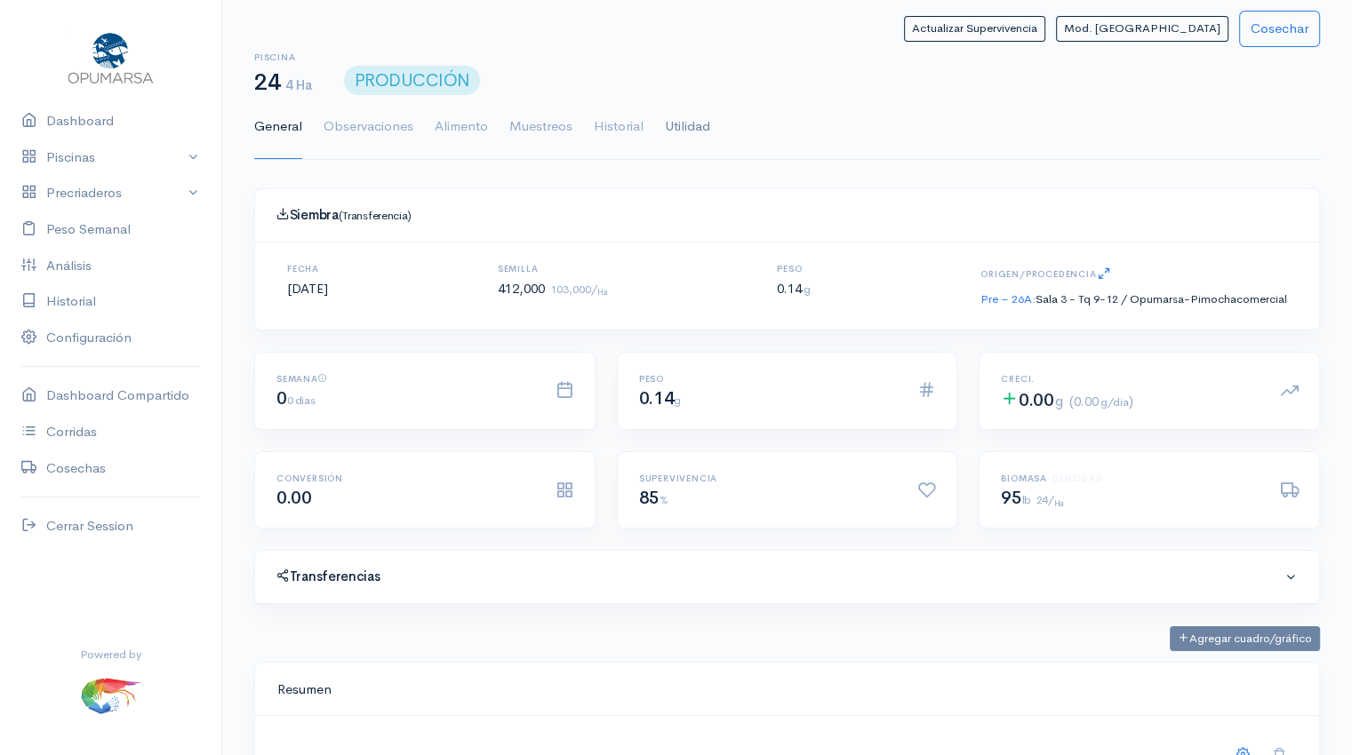
click at [688, 127] on link "Utilidad" at bounding box center [687, 127] width 45 height 64
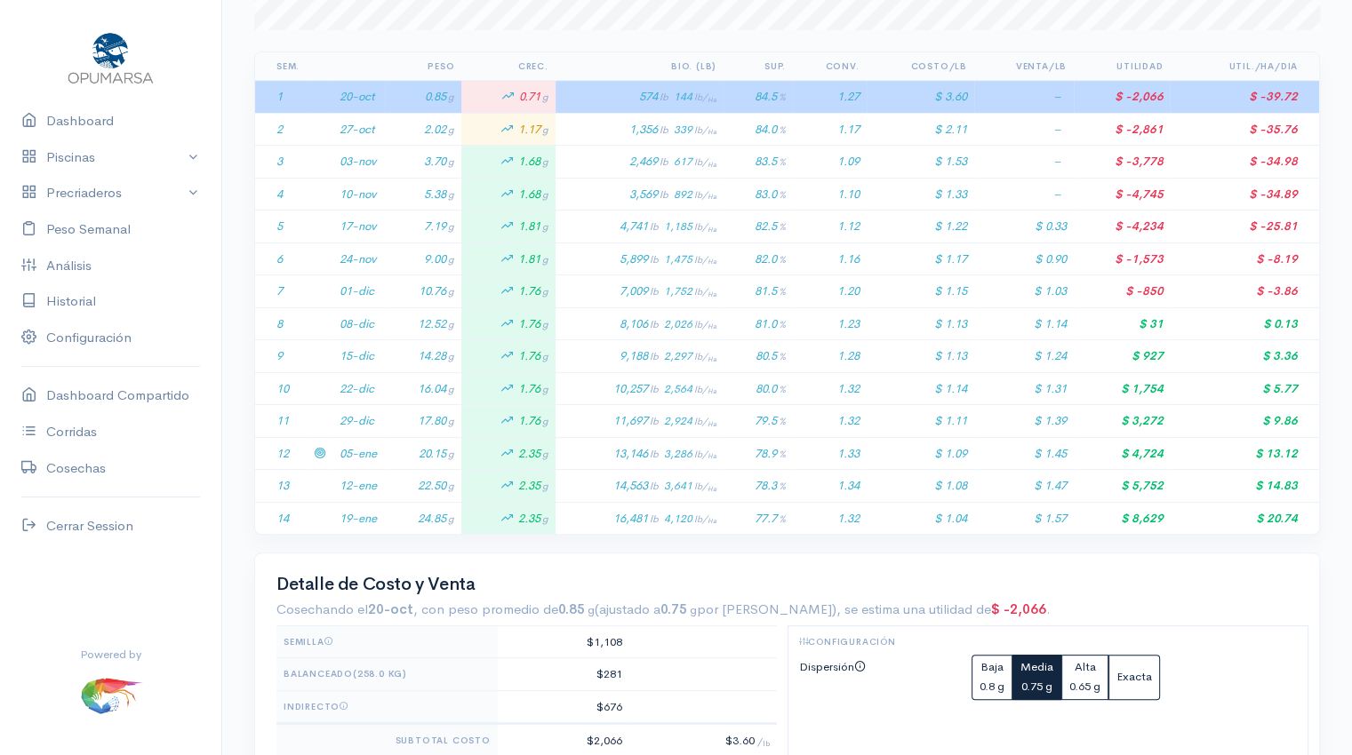
scroll to position [357, 0]
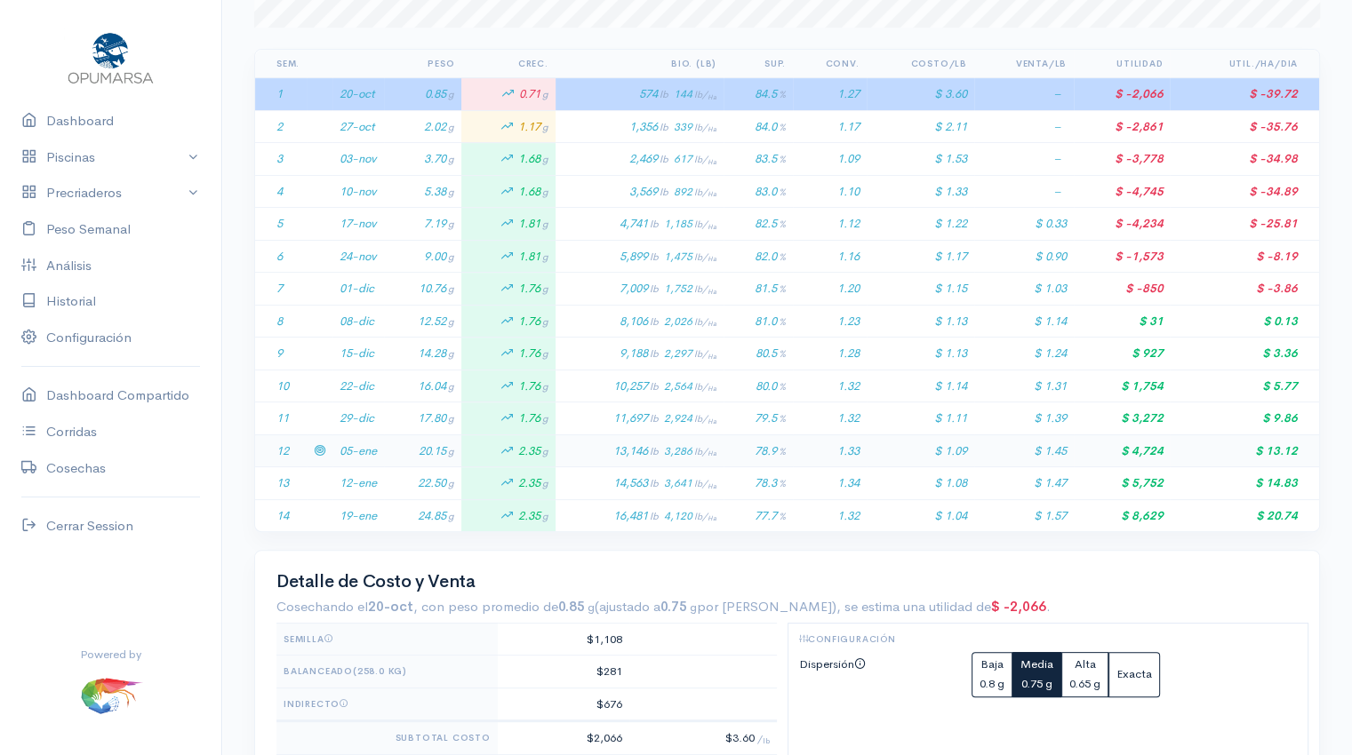
click at [389, 443] on td "20.15 g" at bounding box center [422, 451] width 77 height 33
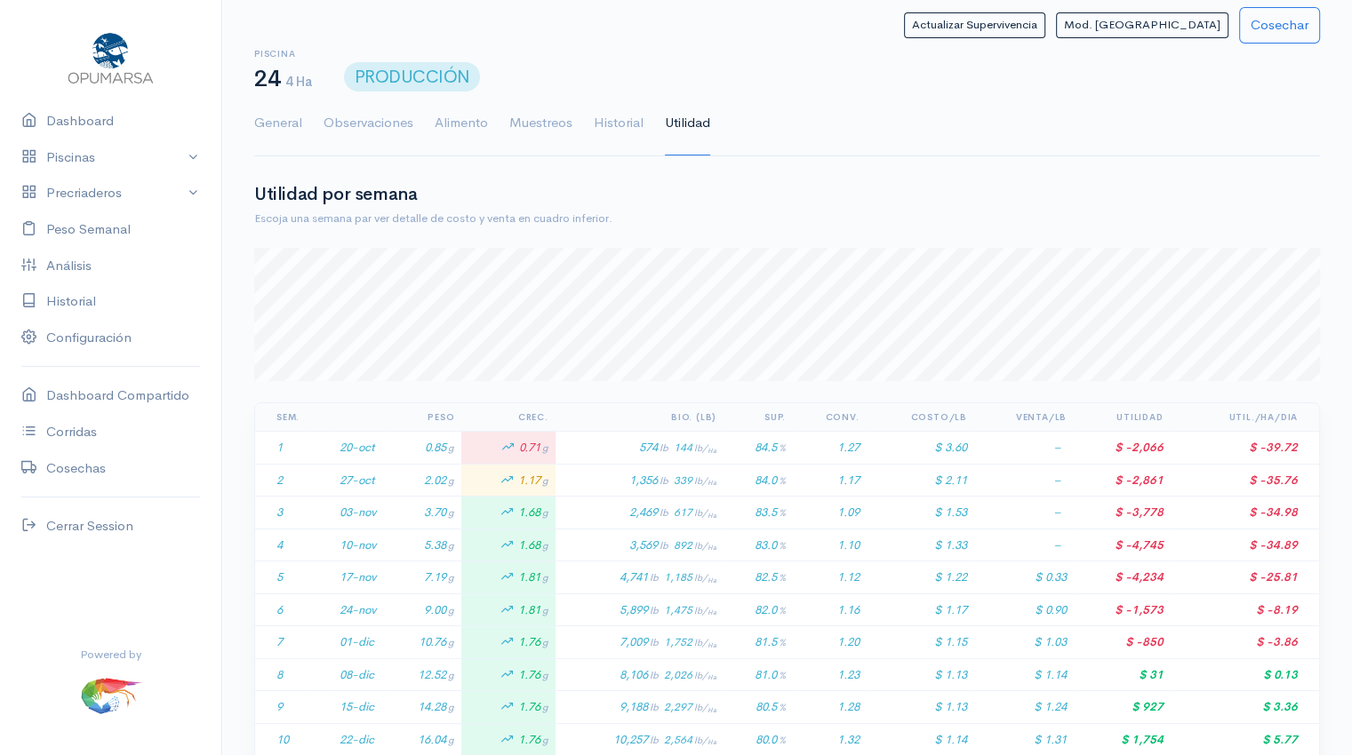
scroll to position [0, 0]
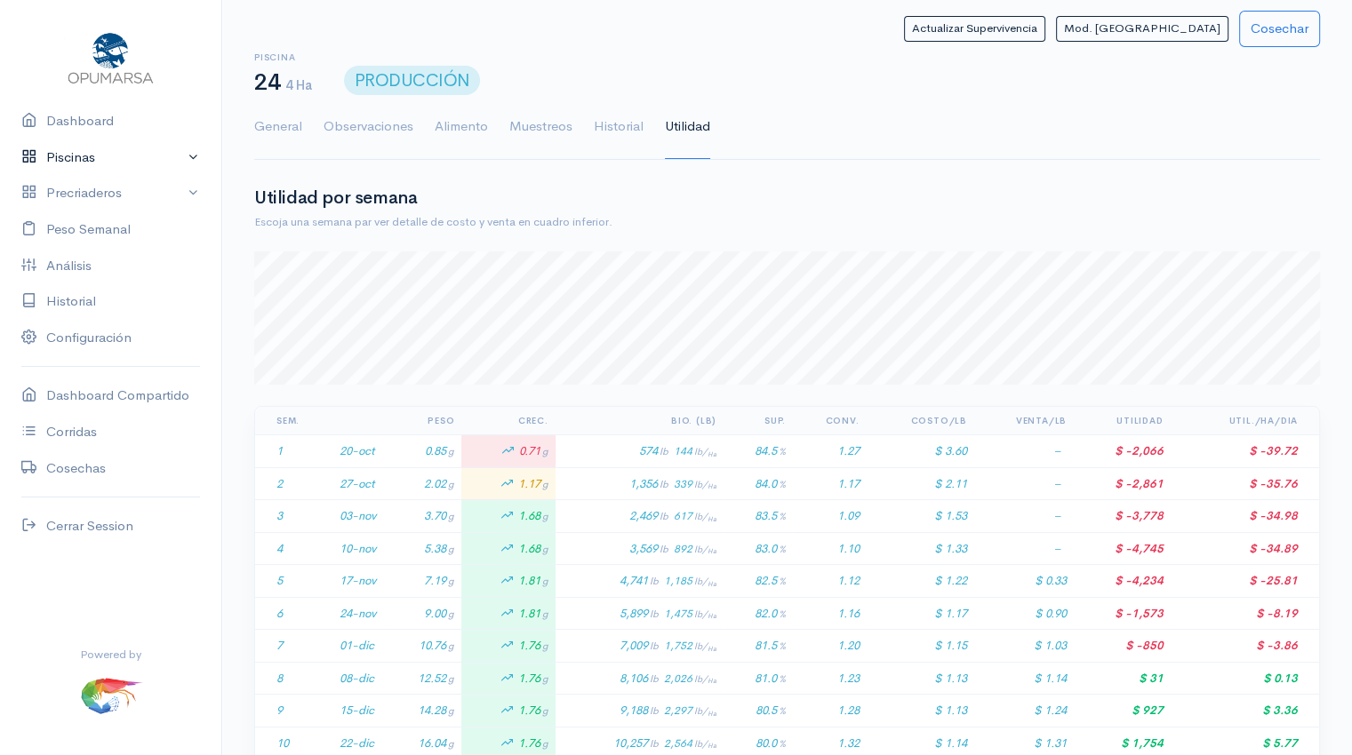
click at [117, 156] on link "Piscinas" at bounding box center [110, 158] width 221 height 36
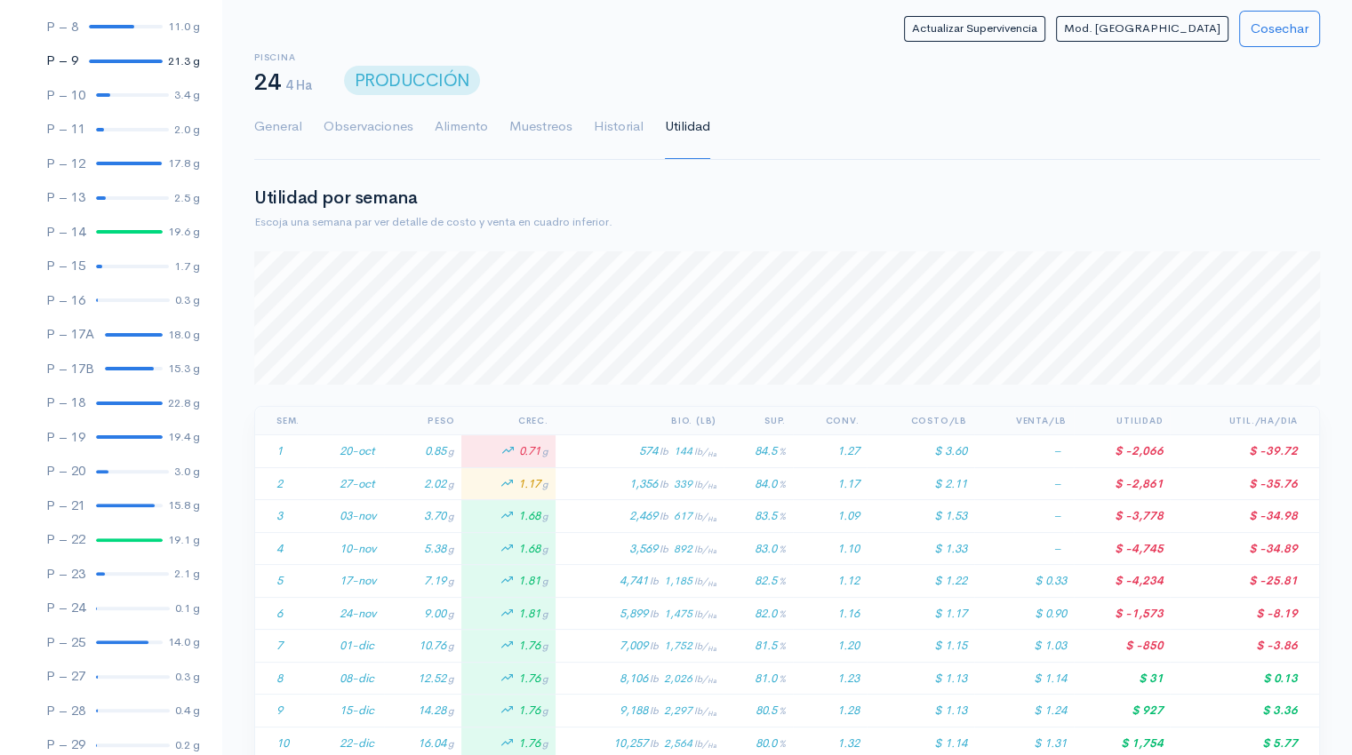
scroll to position [450, 0]
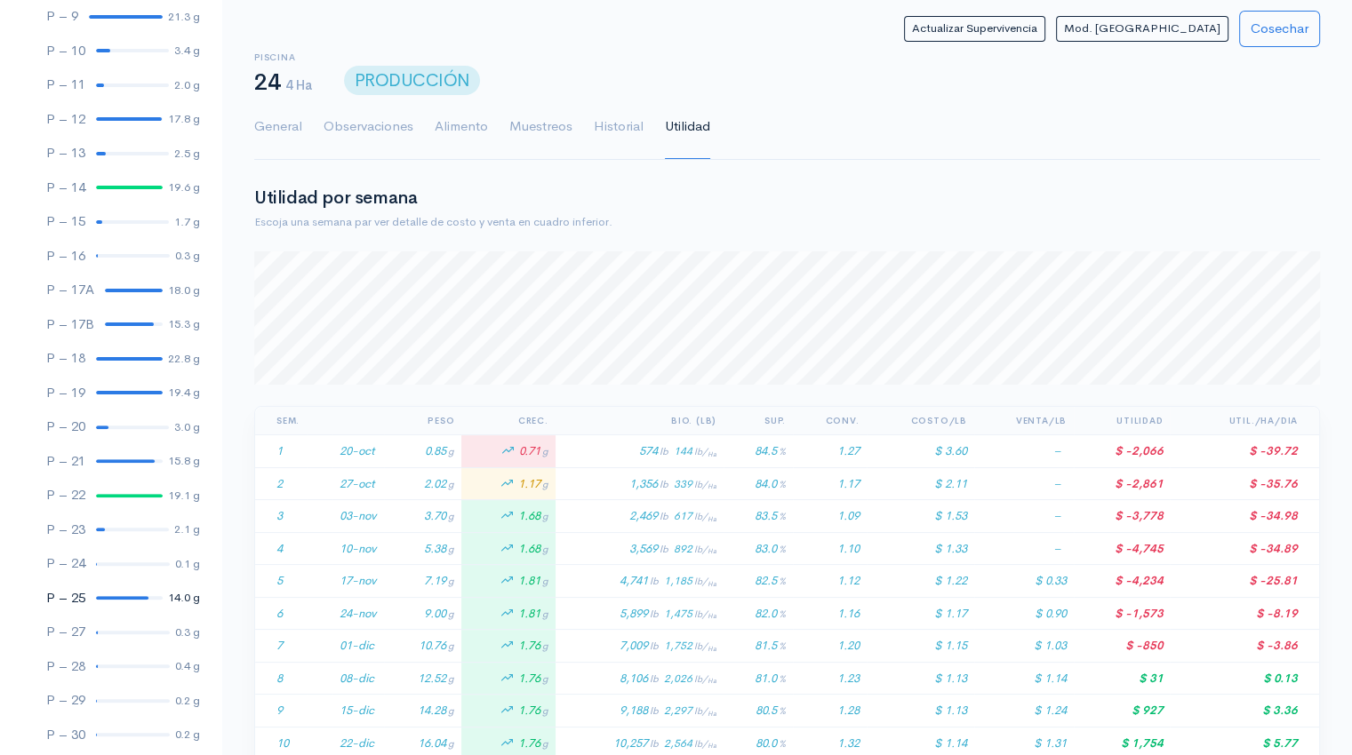
click at [120, 600] on link "P – 25 14.0 g" at bounding box center [110, 598] width 221 height 35
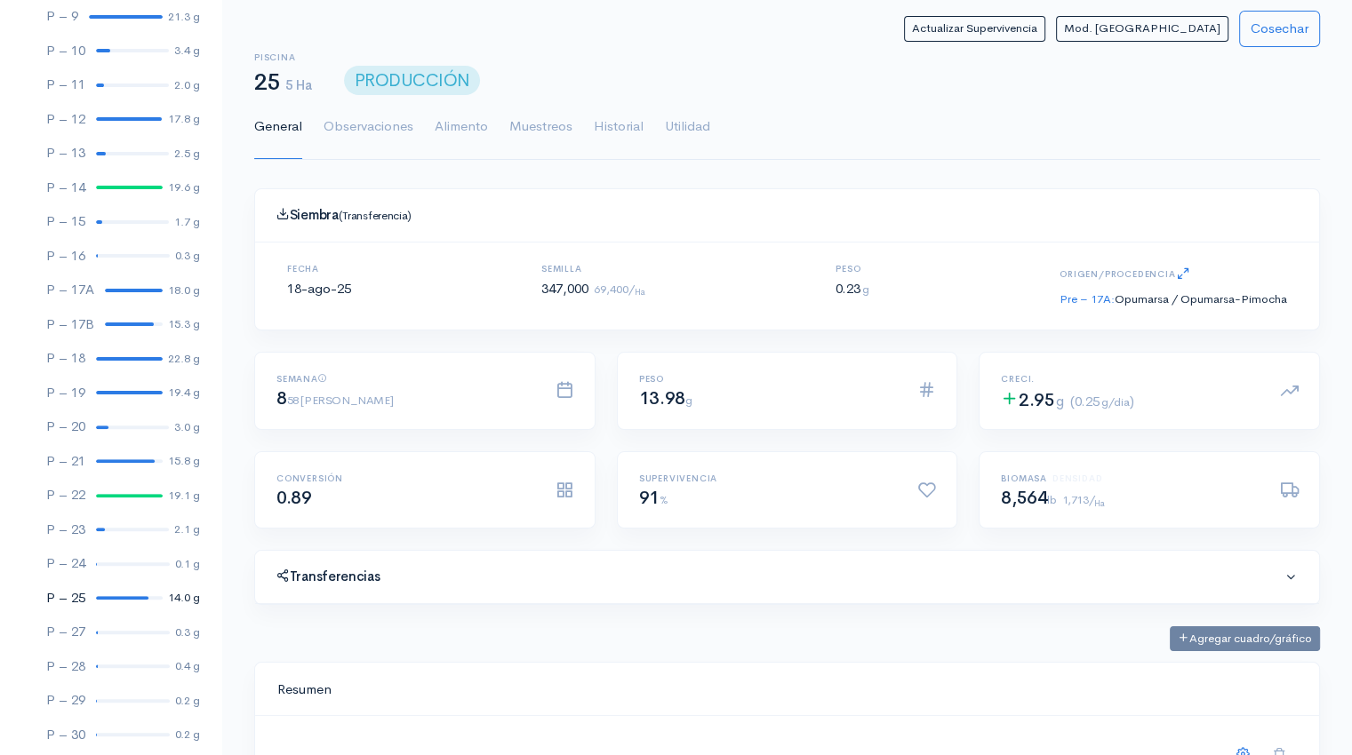
scroll to position [267, 1020]
click at [672, 128] on link "Utilidad" at bounding box center [687, 127] width 45 height 64
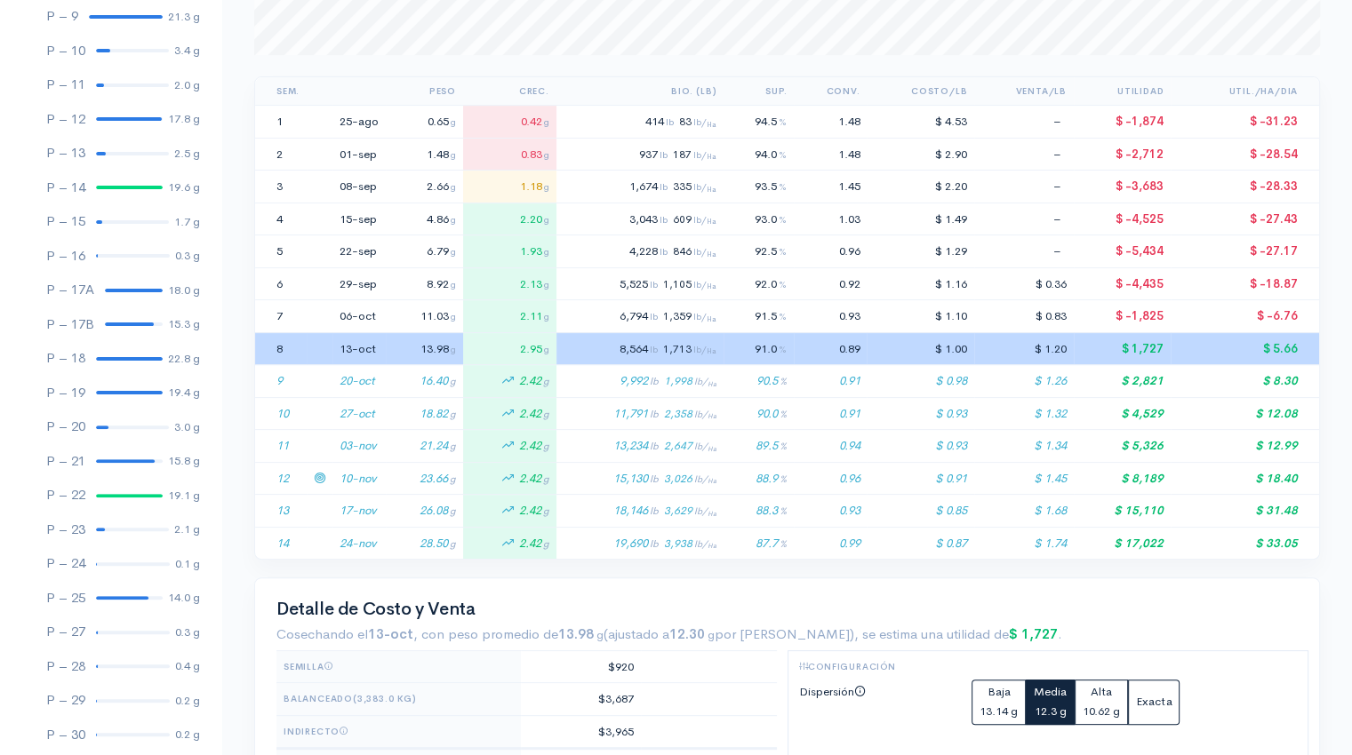
scroll to position [331, 0]
click at [348, 474] on td "10-nov" at bounding box center [358, 477] width 53 height 33
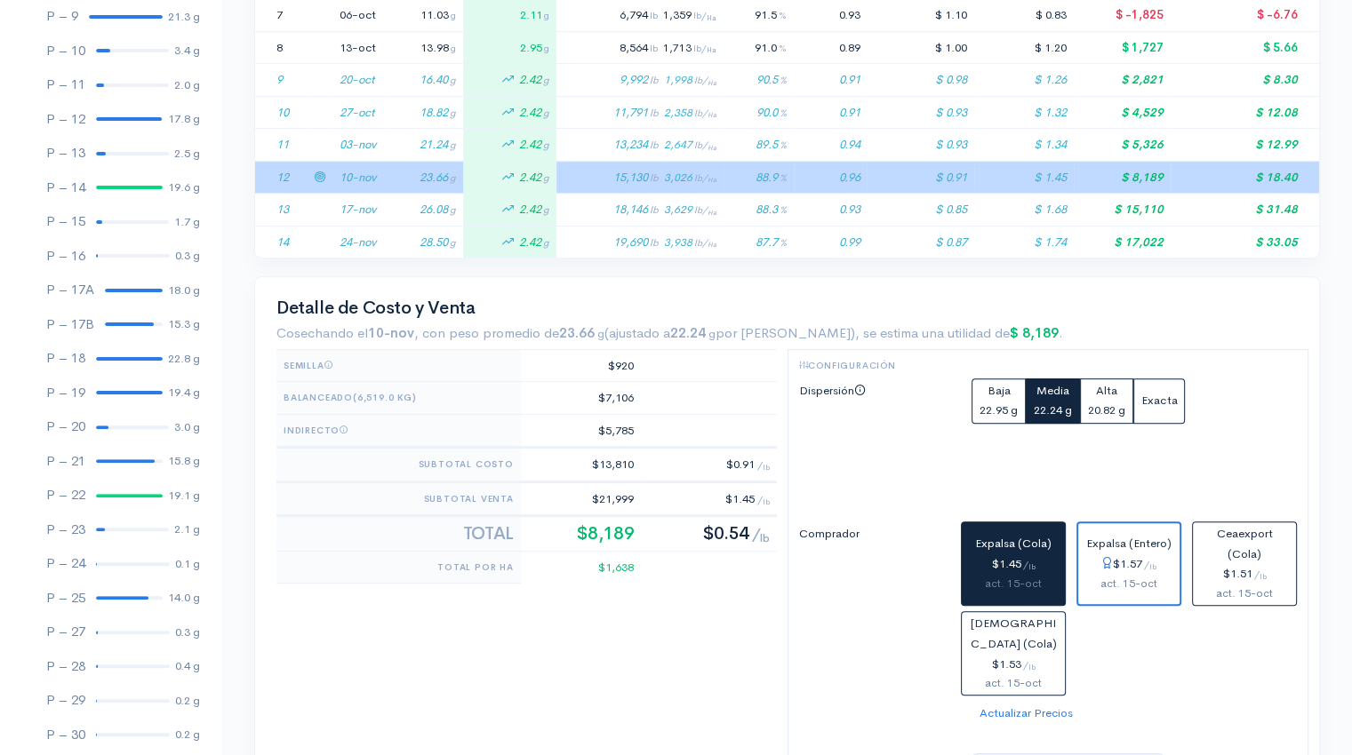
scroll to position [654, 0]
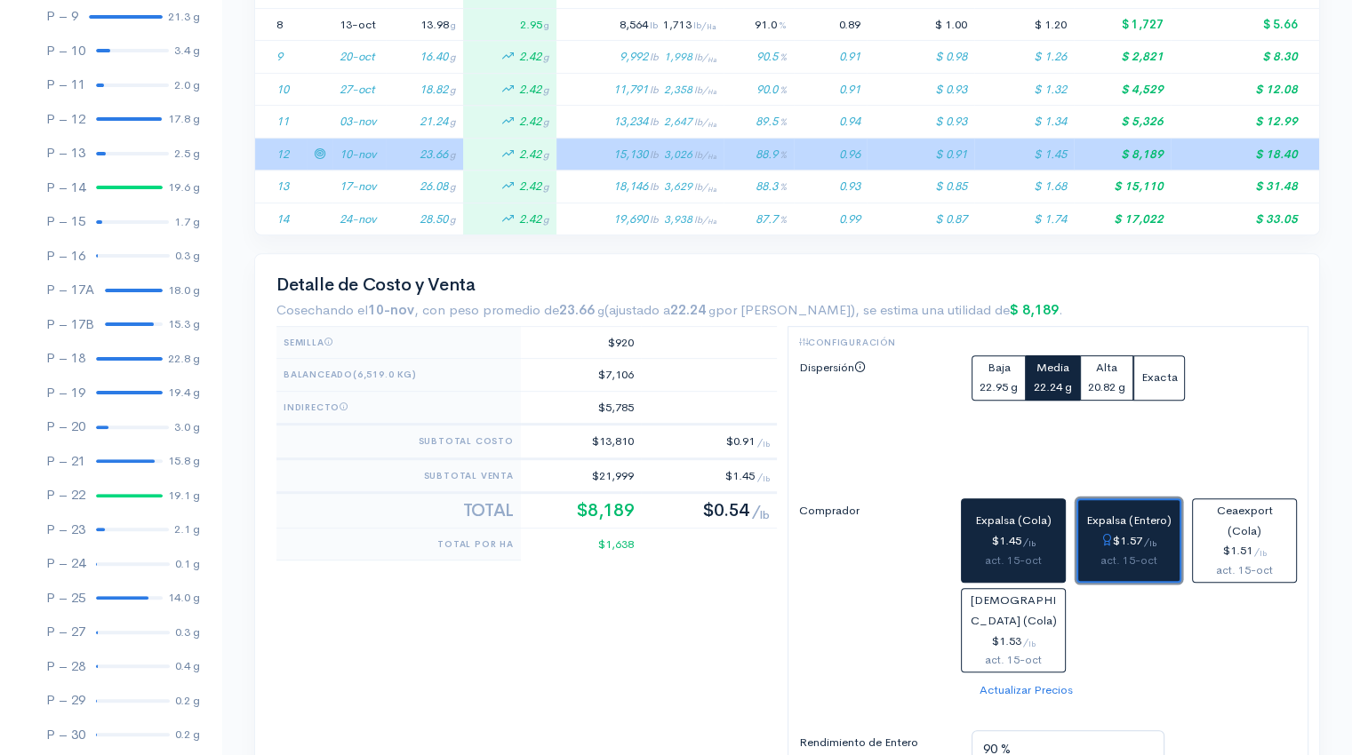
click at [1109, 516] on span "Expalsa (Entero)" at bounding box center [1128, 520] width 85 height 15
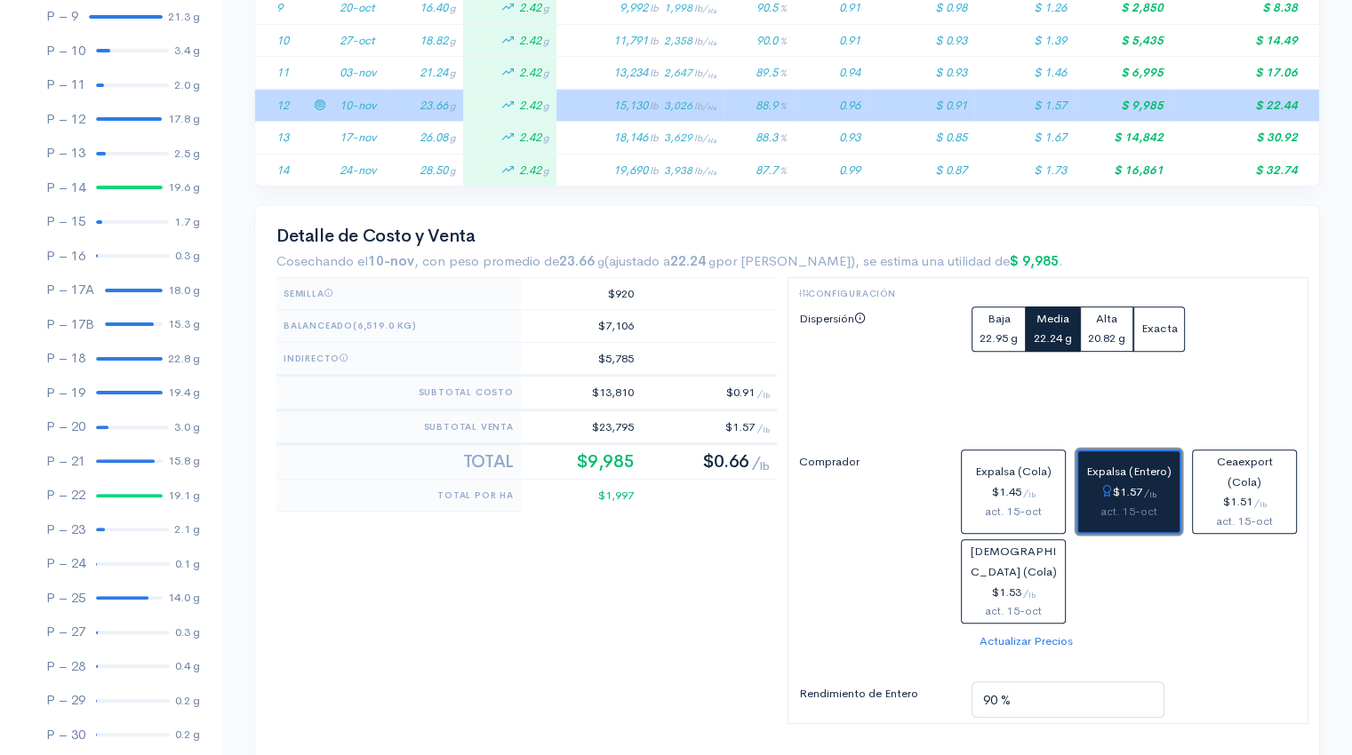
scroll to position [704, 0]
click at [123, 632] on div at bounding box center [133, 633] width 74 height 4
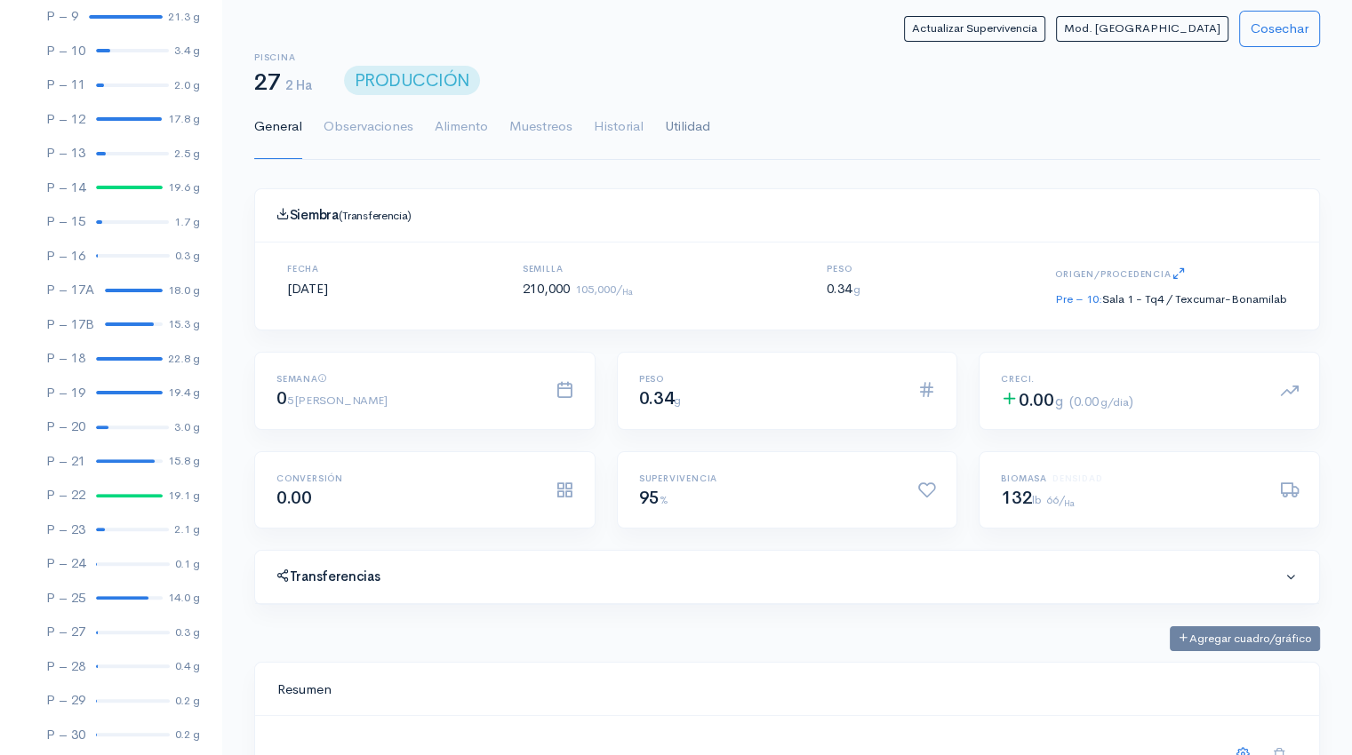
click at [709, 122] on link "Utilidad" at bounding box center [687, 127] width 45 height 64
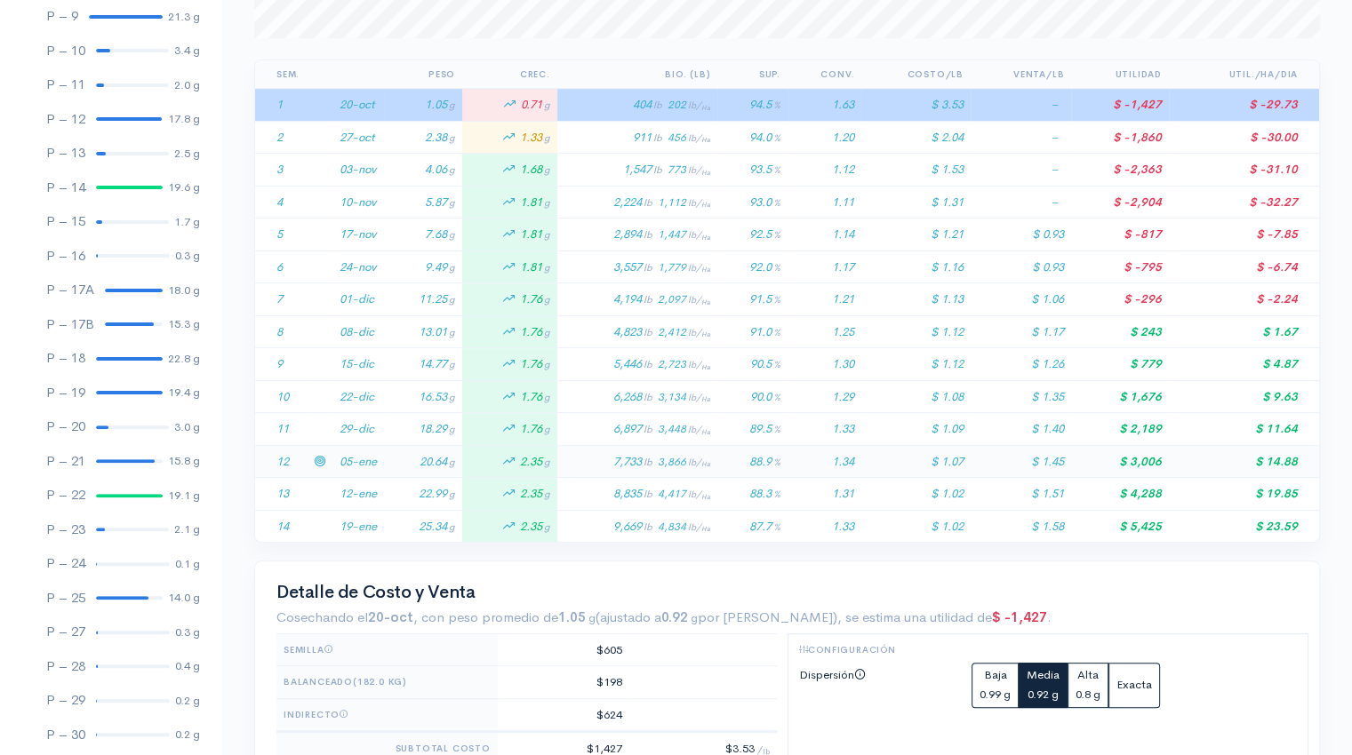
click at [405, 460] on td "20.64 g" at bounding box center [423, 461] width 78 height 33
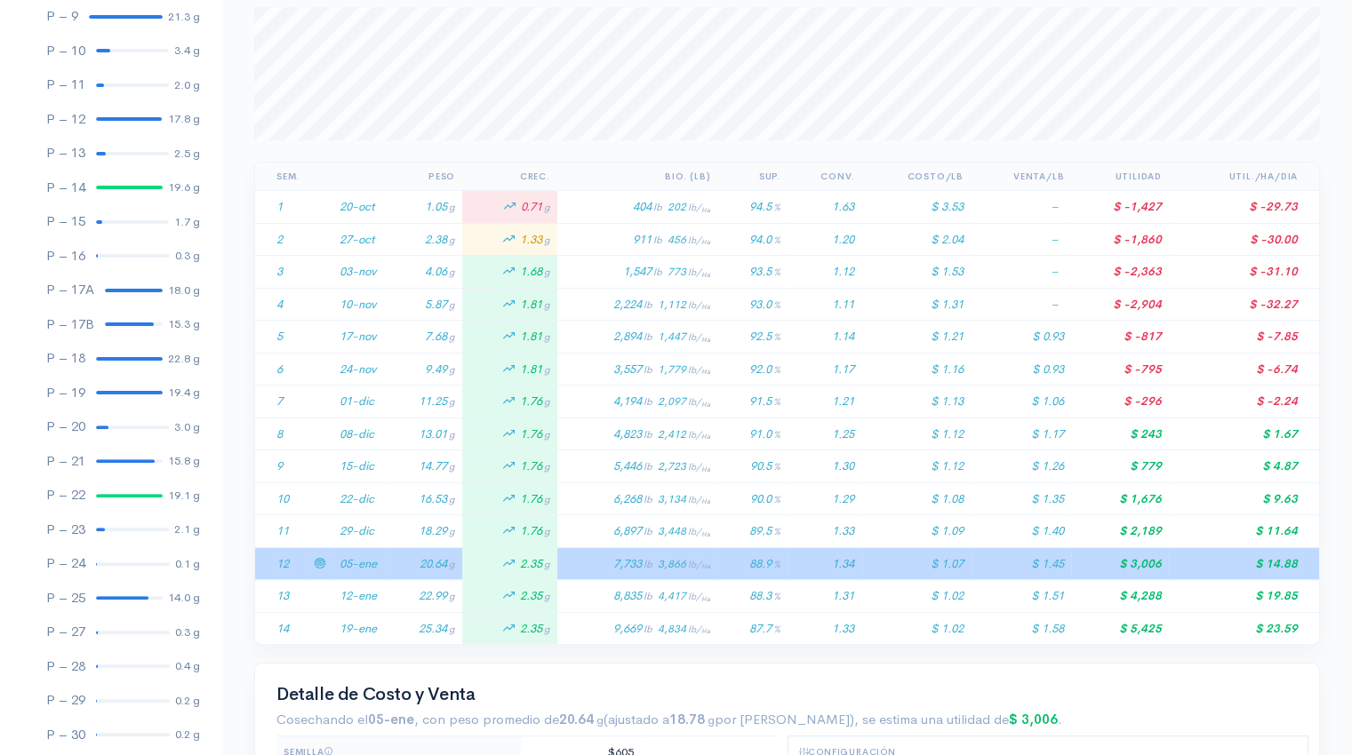
scroll to position [245, 0]
click at [121, 673] on link "P – 28 0.4 g" at bounding box center [110, 667] width 221 height 35
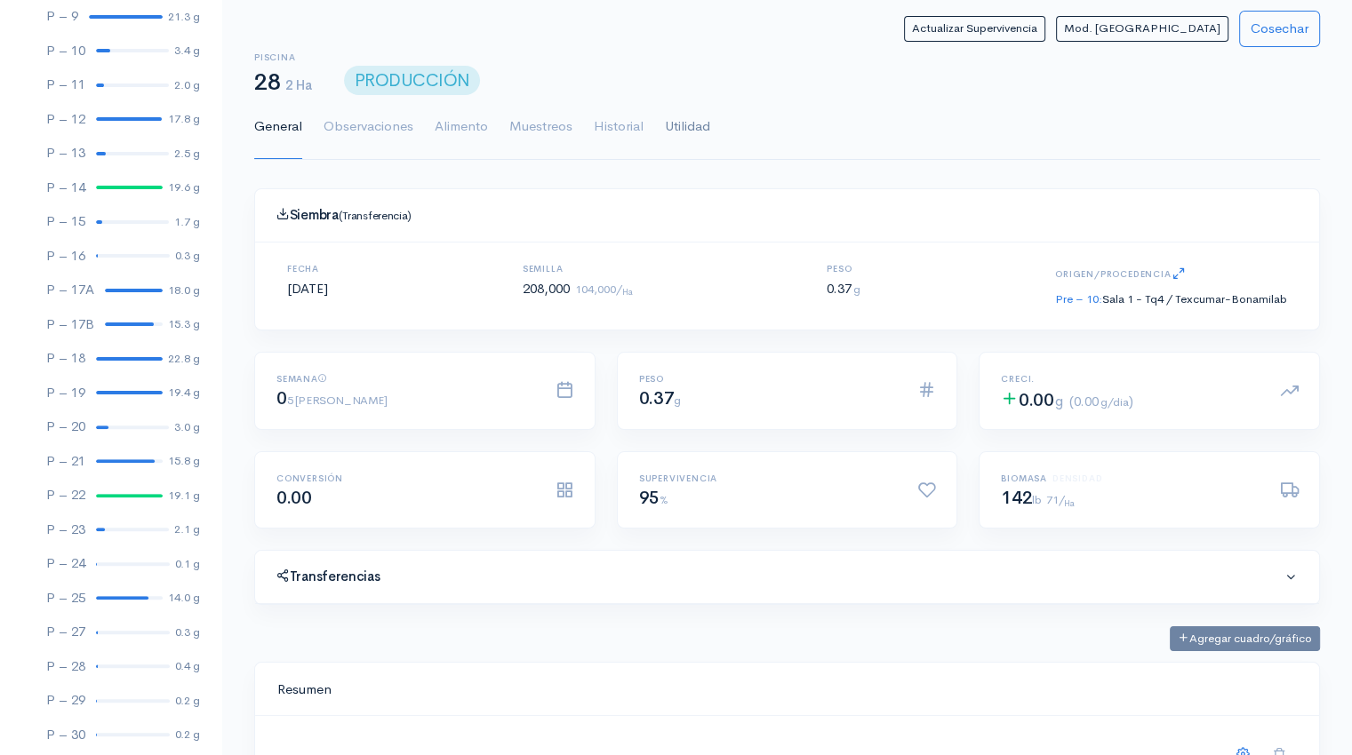
click at [698, 125] on link "Utilidad" at bounding box center [687, 127] width 45 height 64
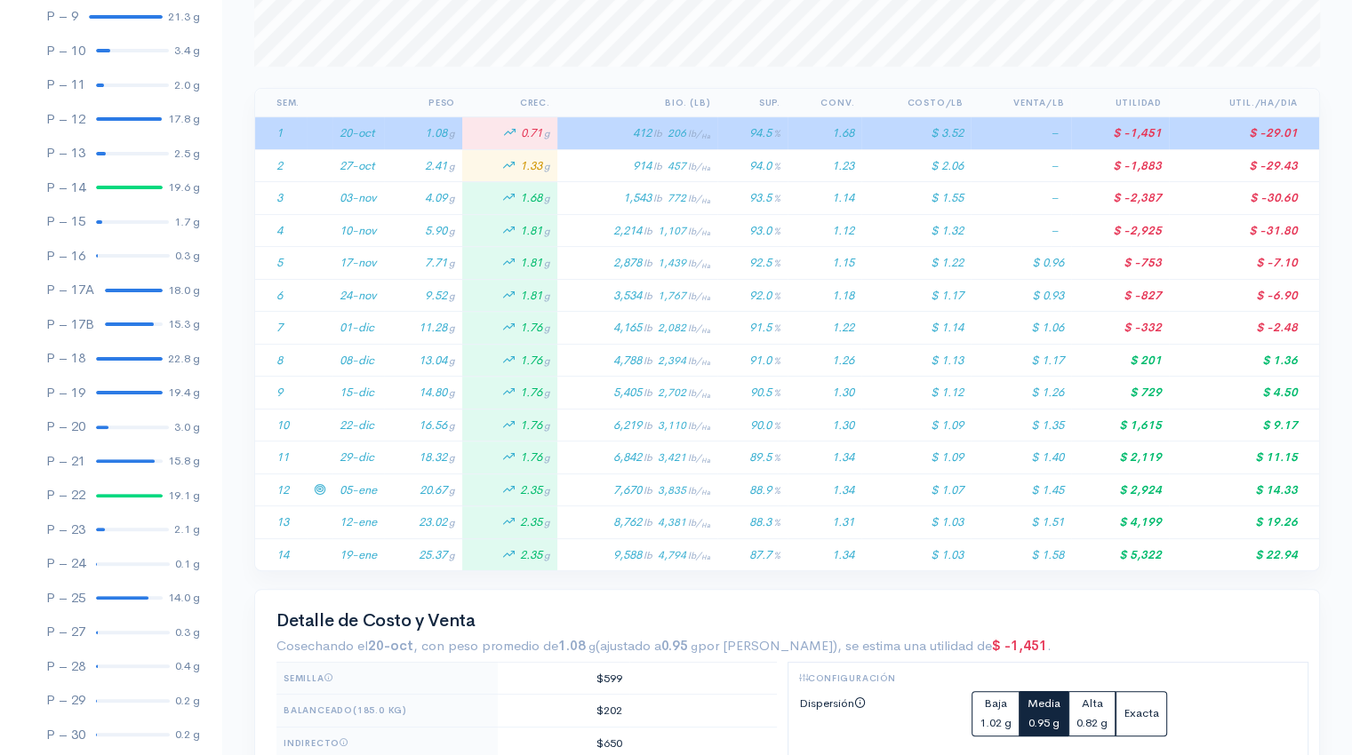
scroll to position [320, 0]
click at [408, 482] on td "20.67 g" at bounding box center [423, 488] width 78 height 33
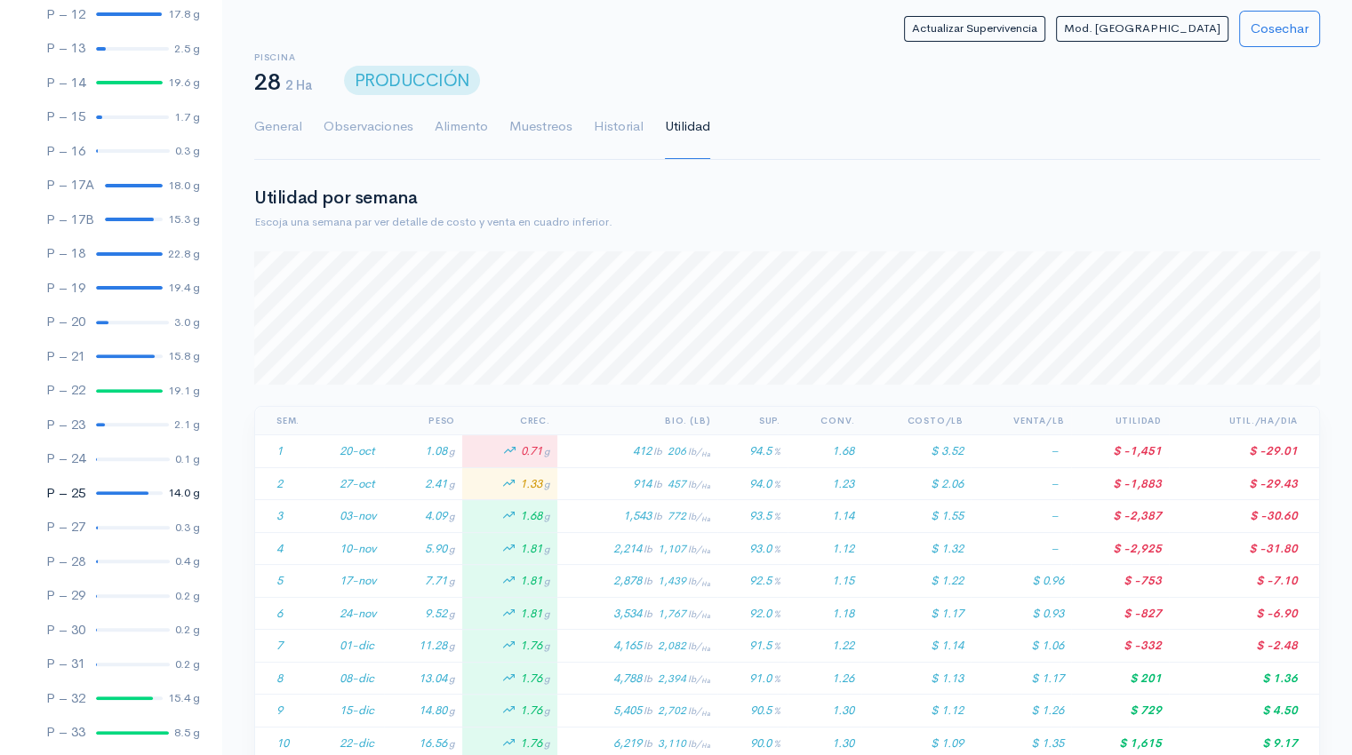
scroll to position [556, 0]
click at [124, 593] on div at bounding box center [133, 595] width 74 height 4
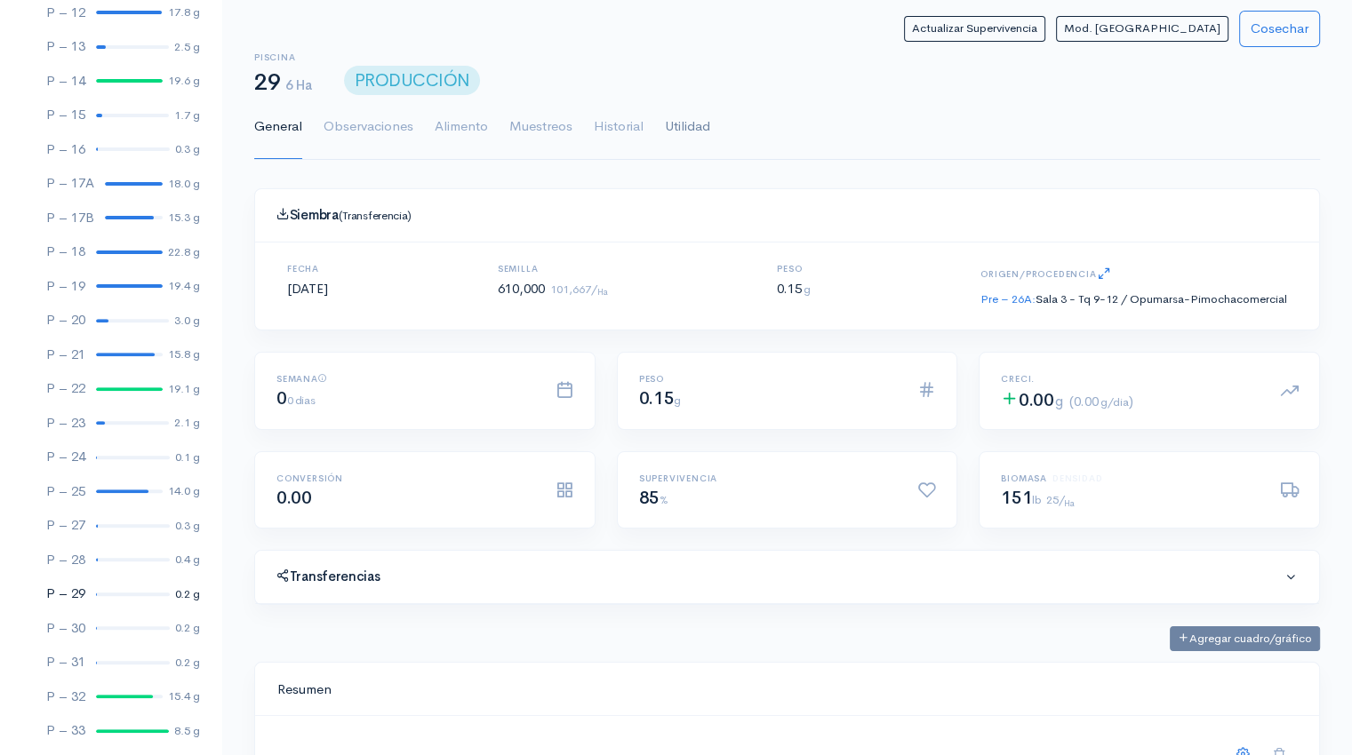
scroll to position [267, 1020]
click at [686, 134] on link "Utilidad" at bounding box center [687, 127] width 45 height 64
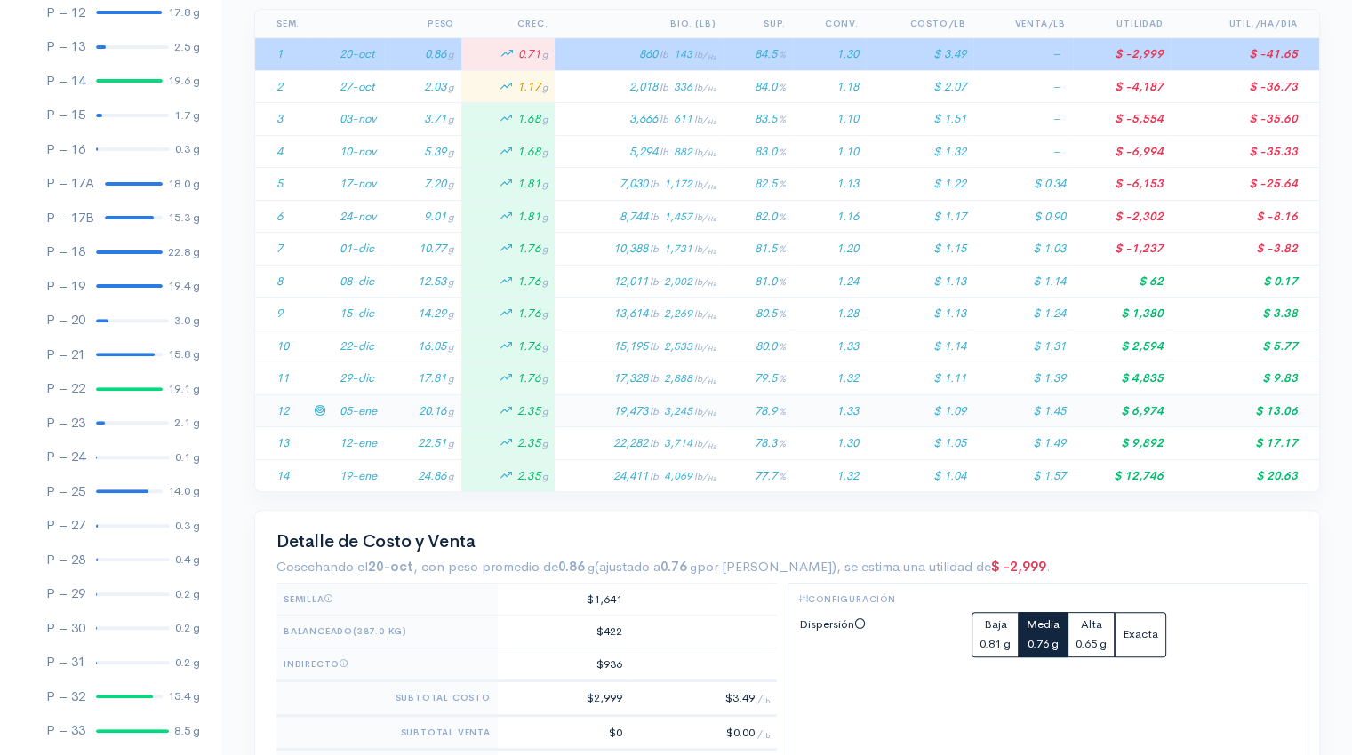
scroll to position [398, 0]
click at [404, 416] on td "20.16 g" at bounding box center [422, 410] width 77 height 33
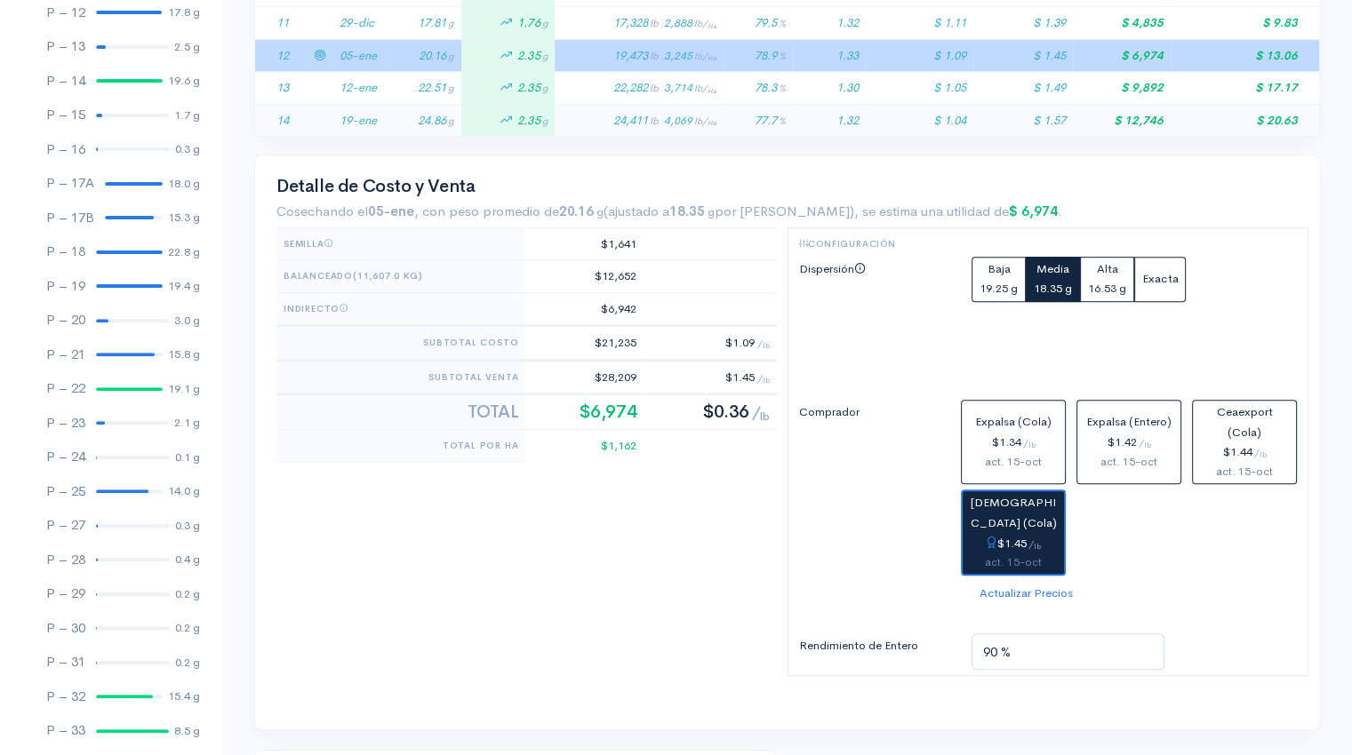
scroll to position [0, 0]
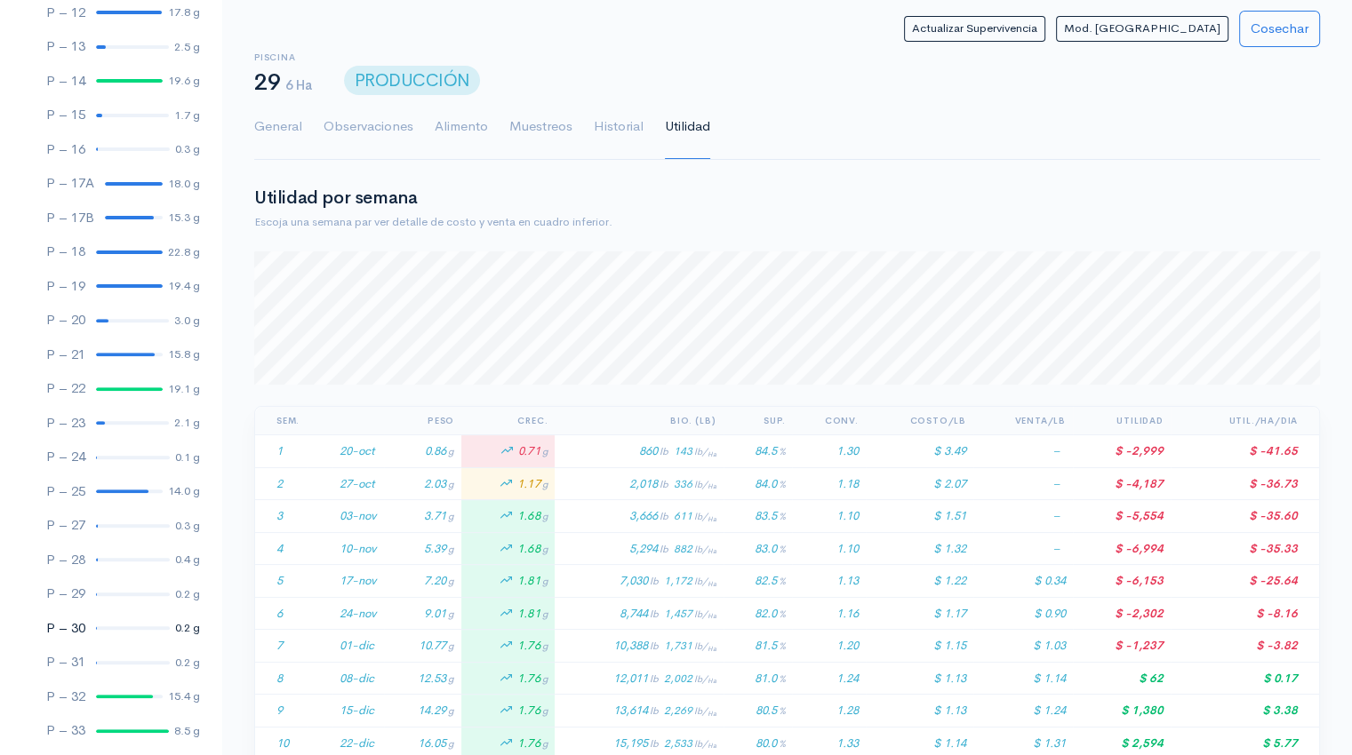
click at [125, 622] on link "P – 30 0.2 g" at bounding box center [110, 628] width 221 height 35
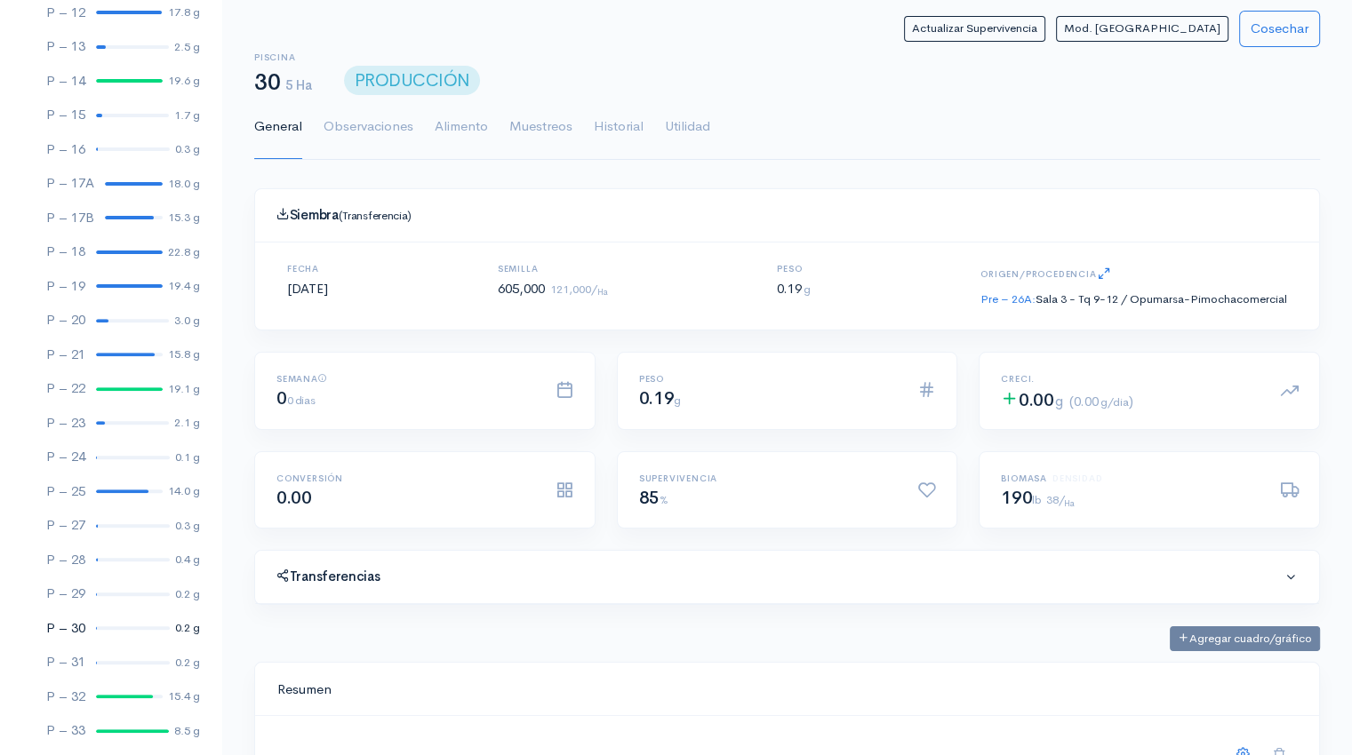
scroll to position [267, 1020]
click at [694, 133] on link "Utilidad" at bounding box center [687, 127] width 45 height 64
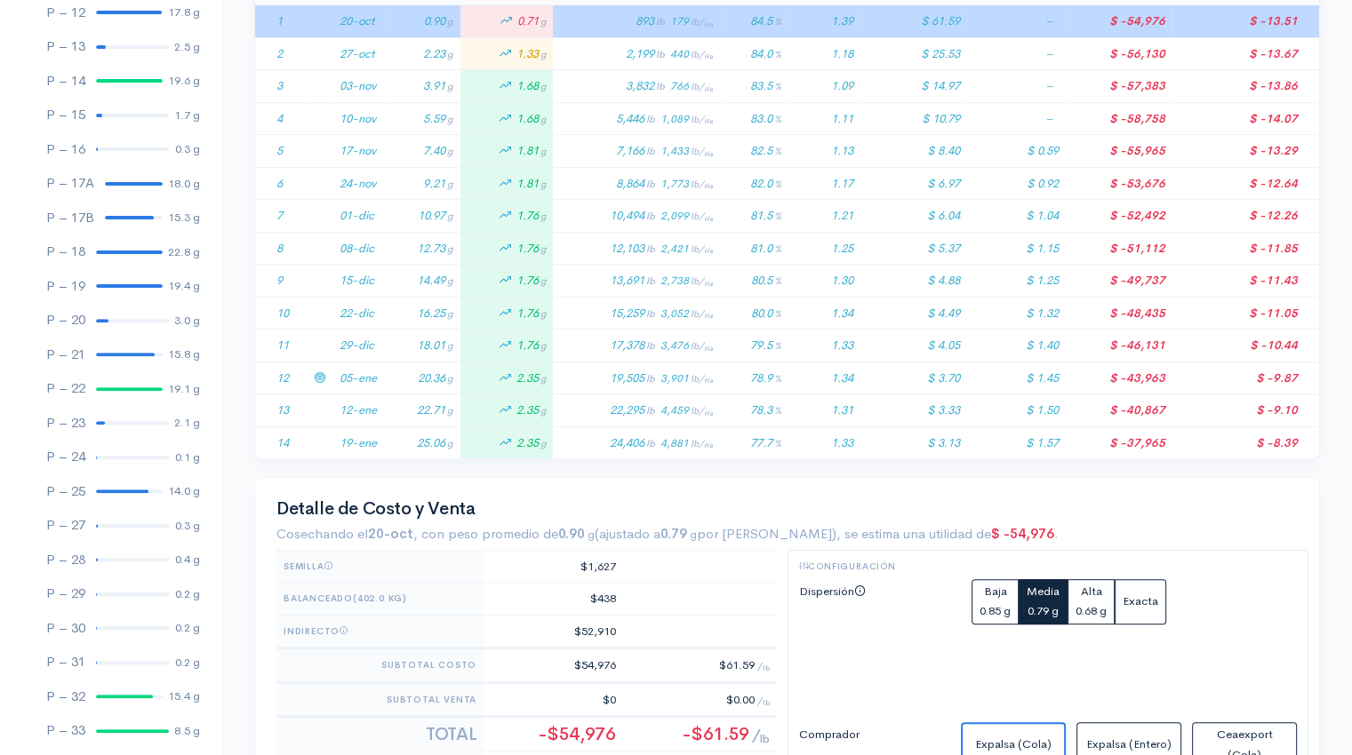
scroll to position [434, 0]
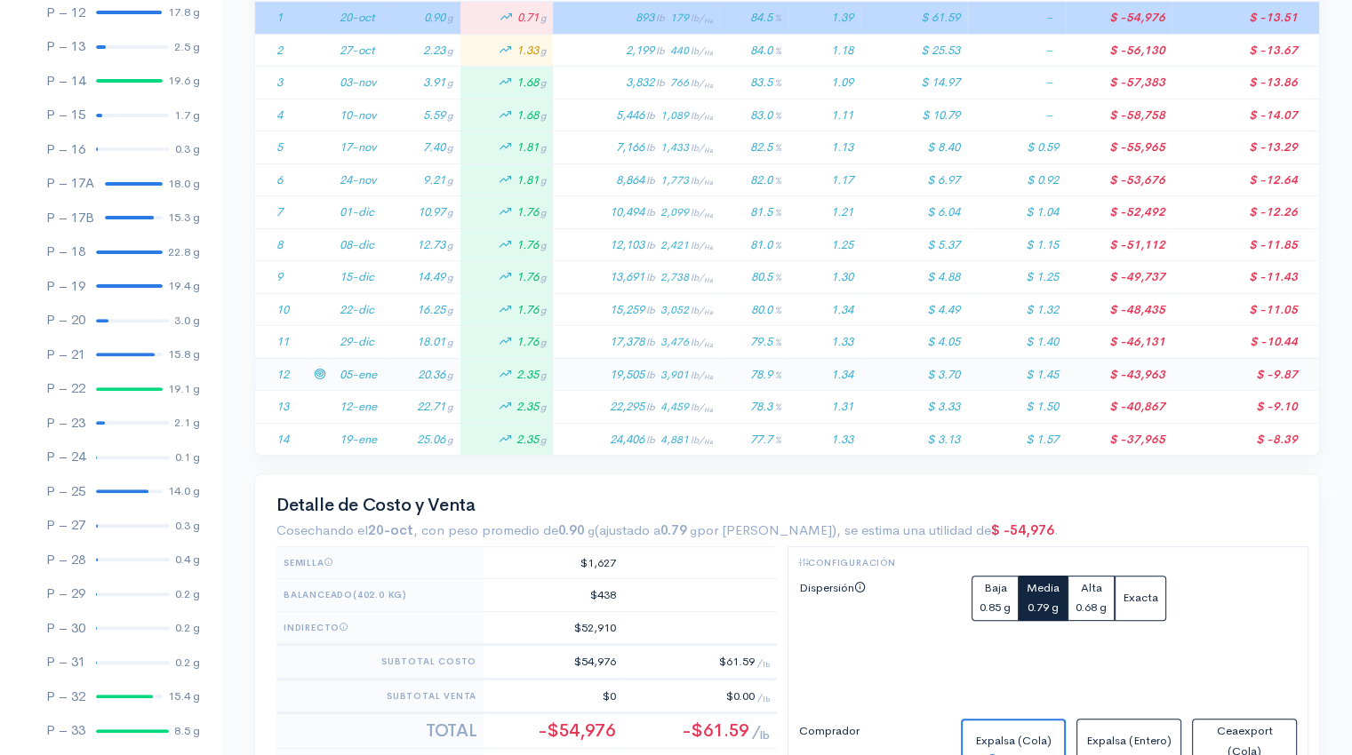
click at [398, 378] on td "20.36 g" at bounding box center [422, 374] width 76 height 33
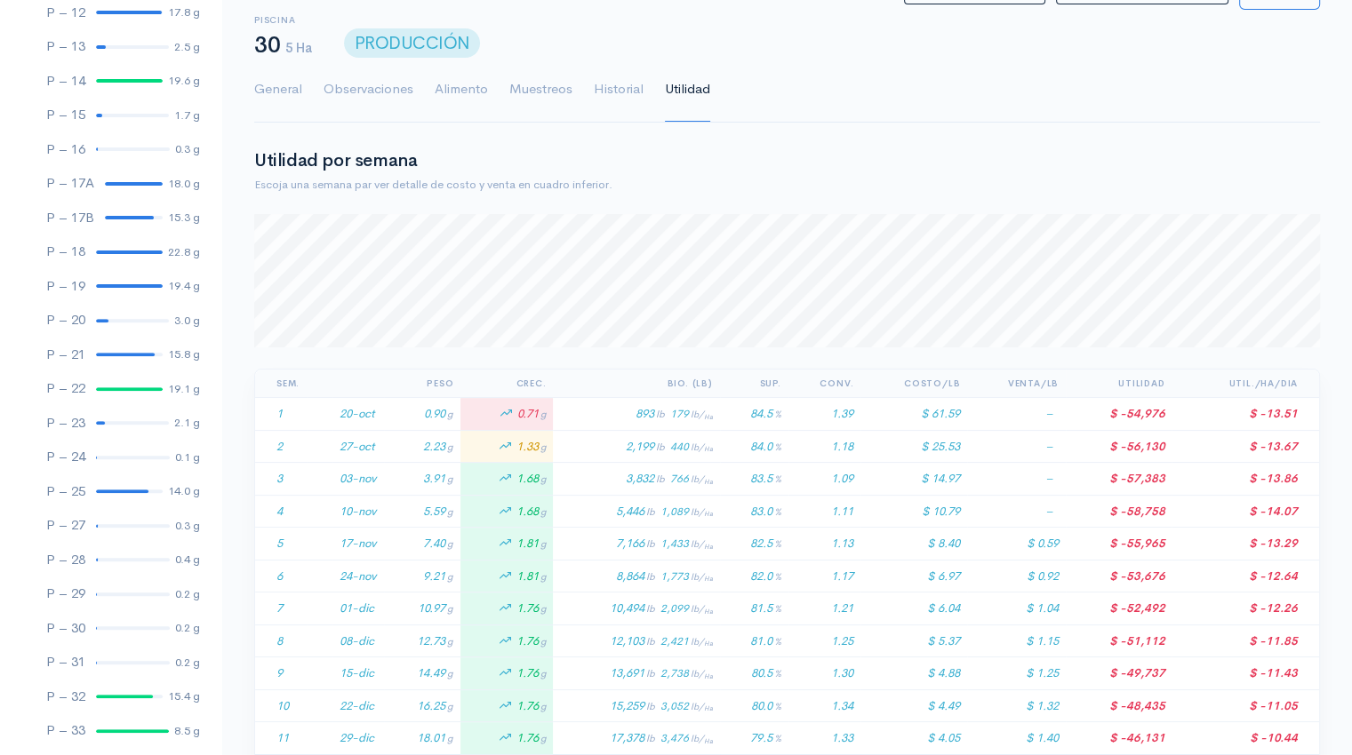
scroll to position [0, 0]
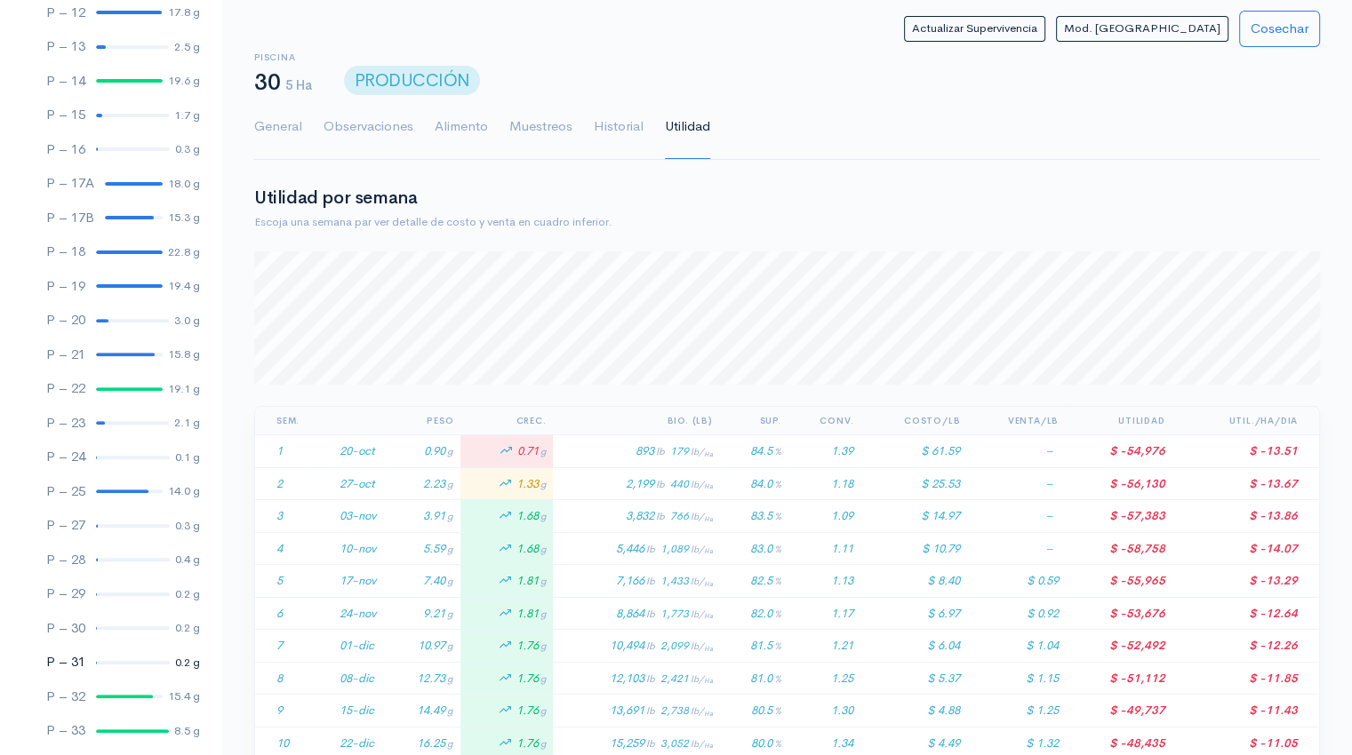
click at [112, 661] on div at bounding box center [133, 663] width 74 height 4
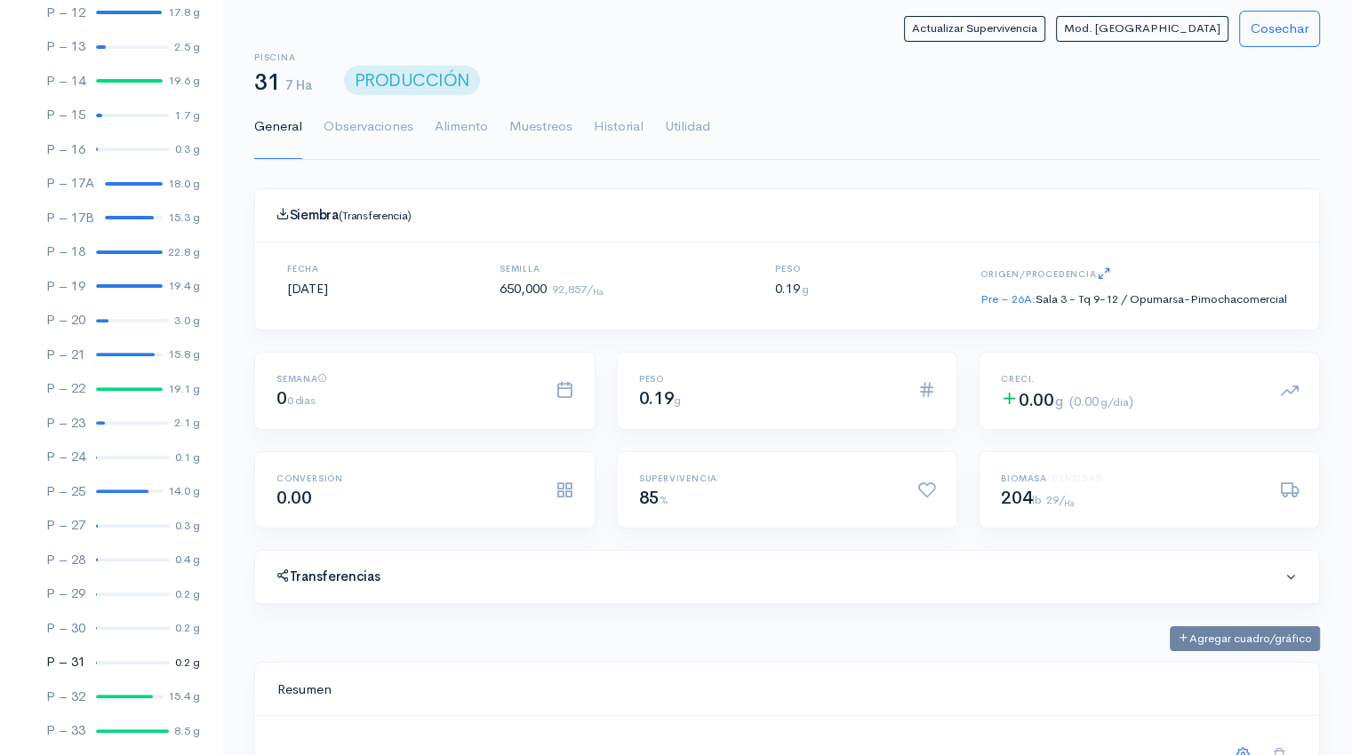
scroll to position [267, 1020]
click at [684, 125] on link "Utilidad" at bounding box center [687, 127] width 45 height 64
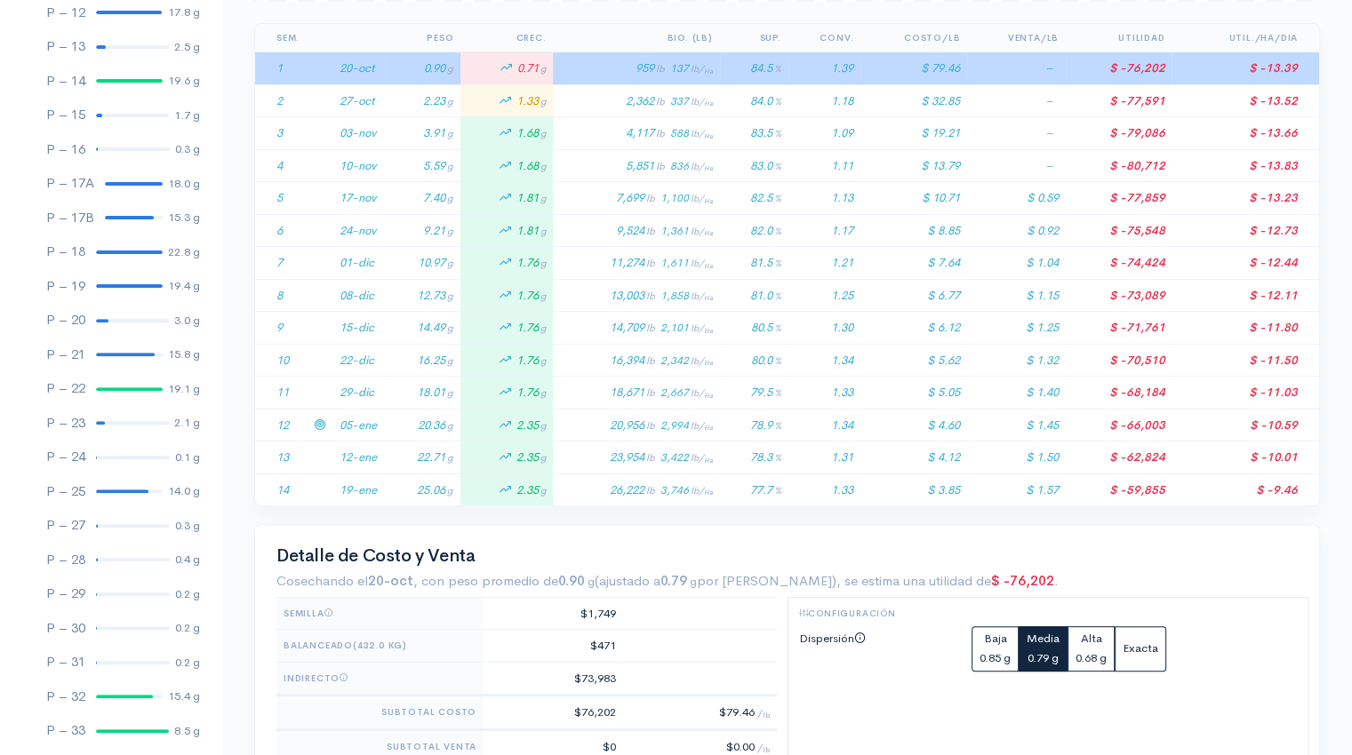
scroll to position [457, 0]
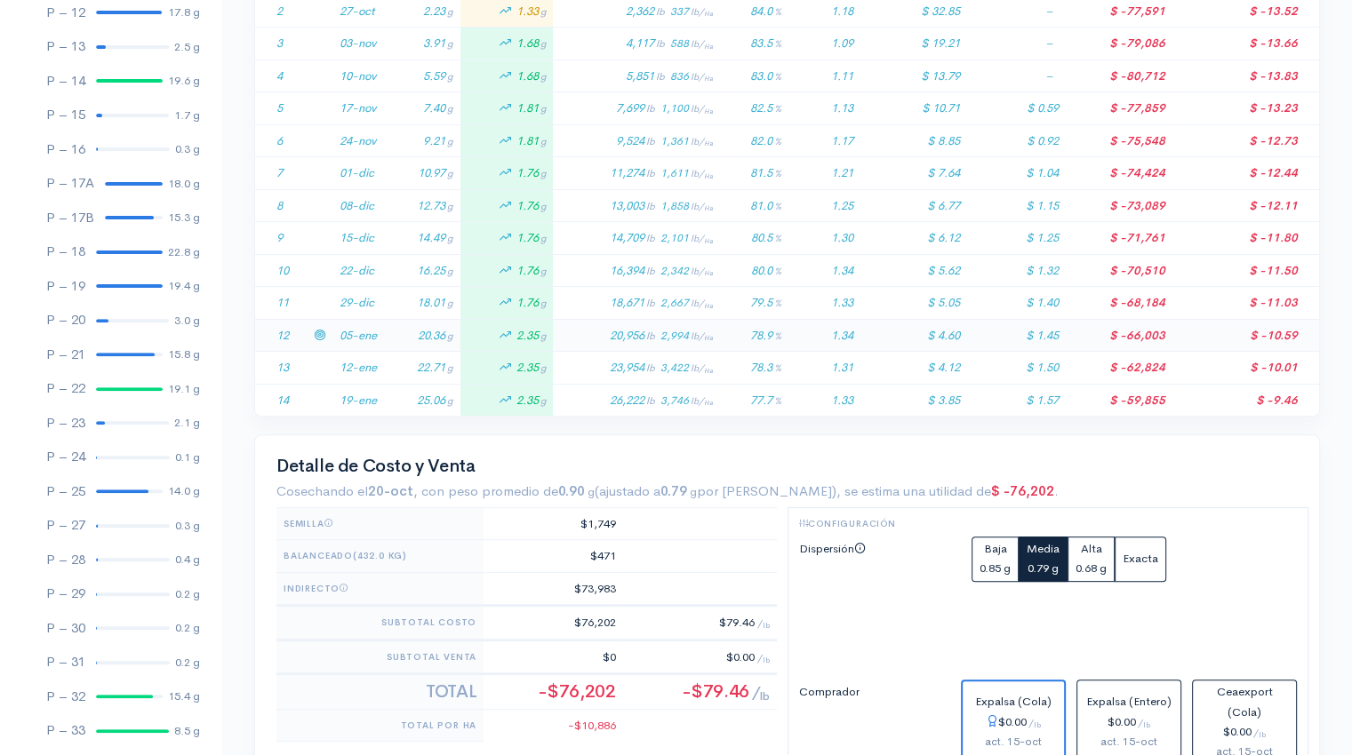
click at [443, 329] on td "20.36 g" at bounding box center [422, 335] width 76 height 33
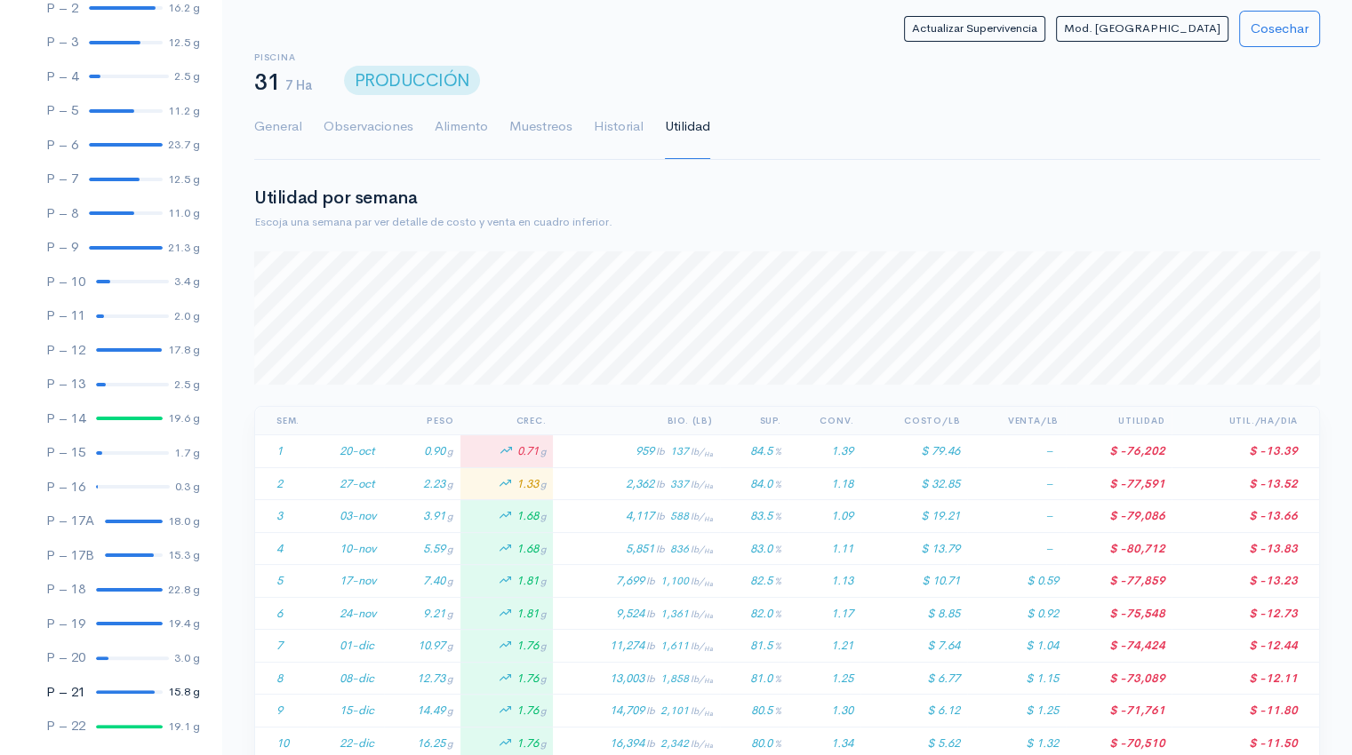
scroll to position [0, 0]
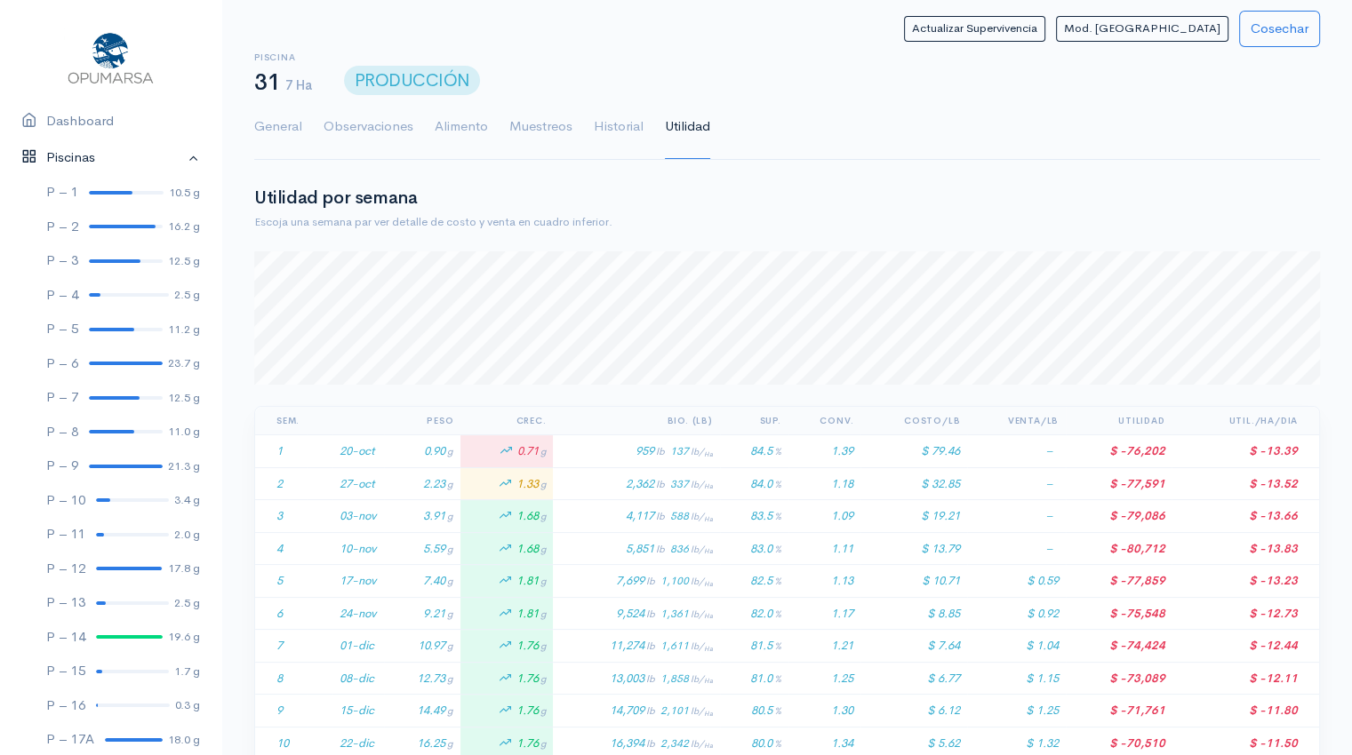
click at [179, 158] on link "Piscinas" at bounding box center [110, 158] width 221 height 36
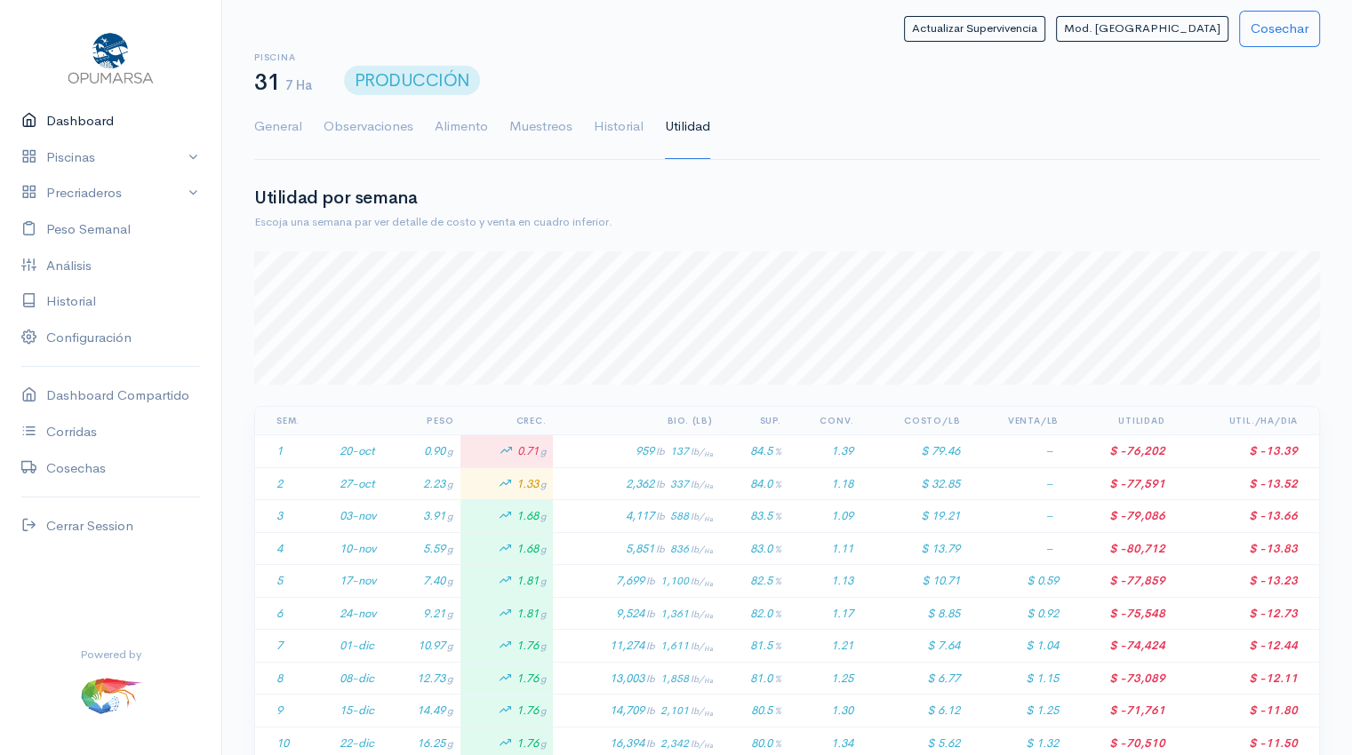
click at [116, 116] on link "Dashboard" at bounding box center [110, 121] width 221 height 36
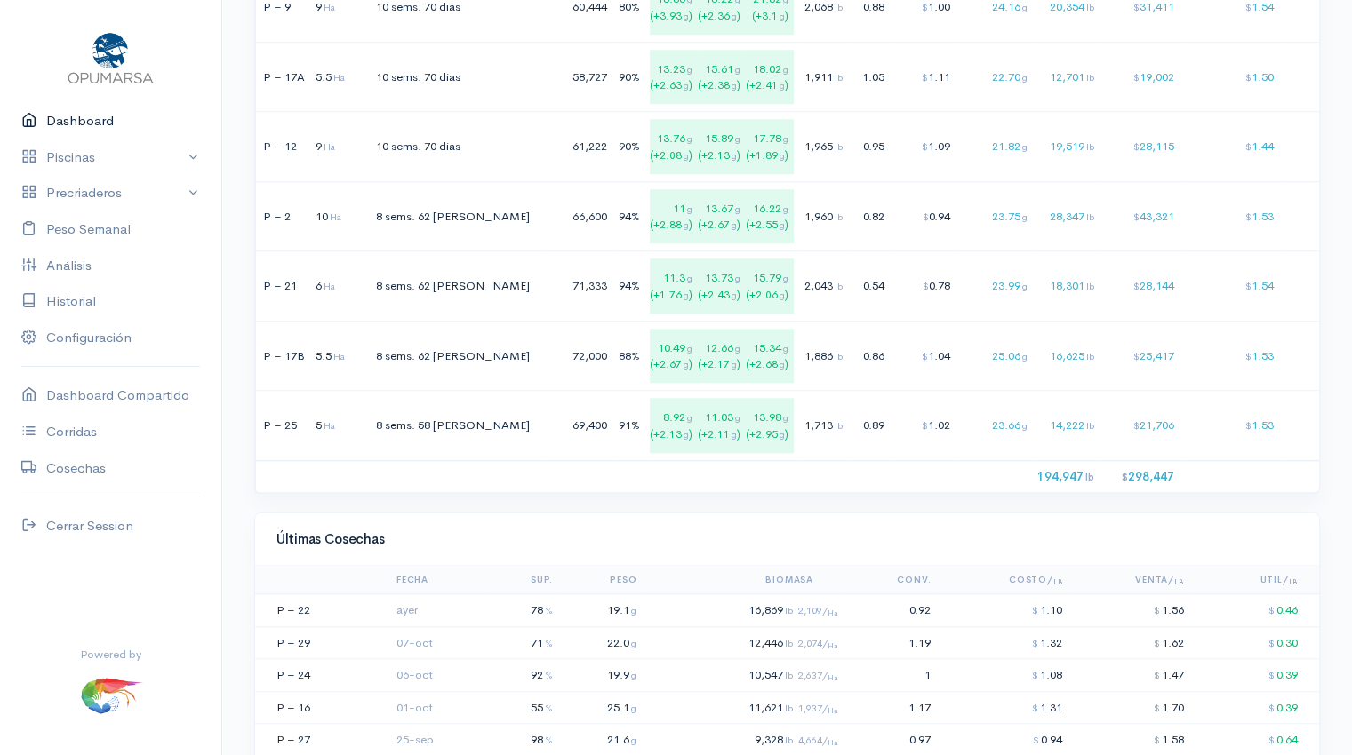
scroll to position [1513, 0]
click at [1032, 627] on td "$ 1.10" at bounding box center [1004, 611] width 132 height 33
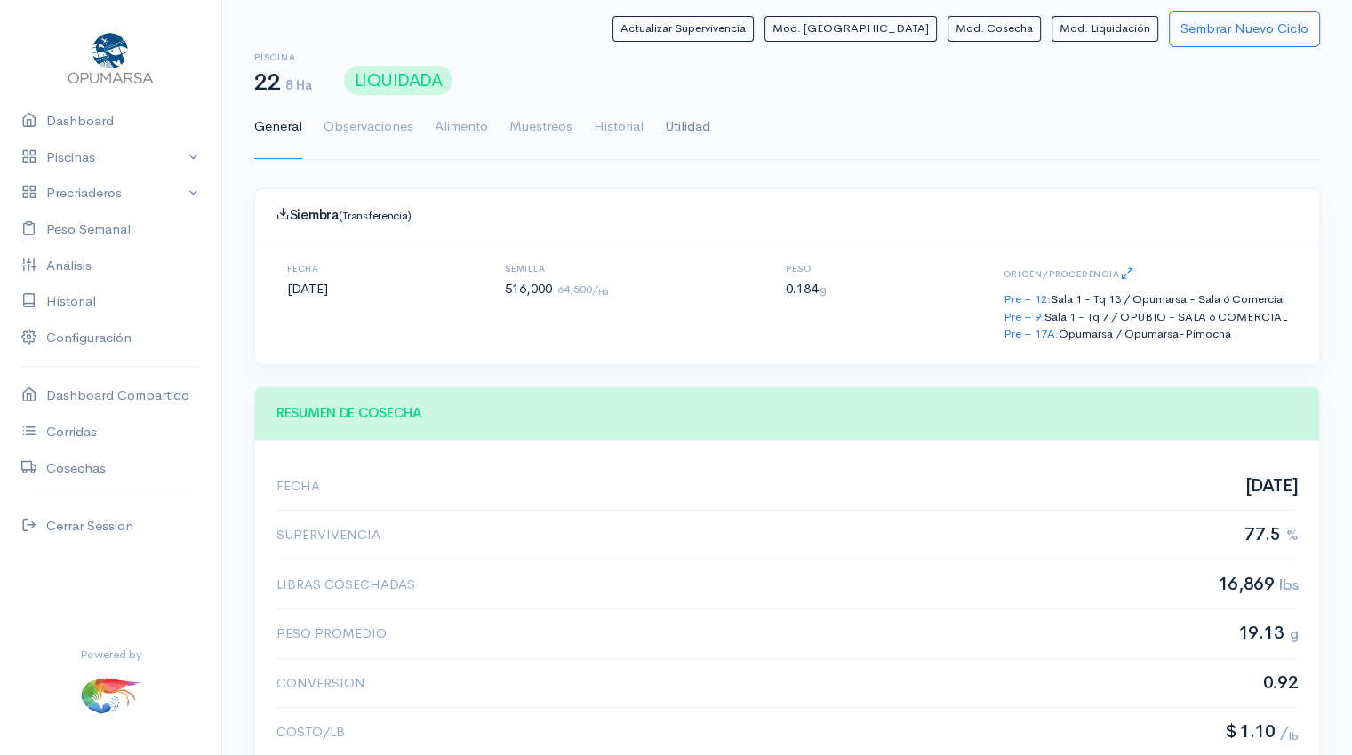
click at [684, 117] on link "Utilidad" at bounding box center [687, 127] width 45 height 64
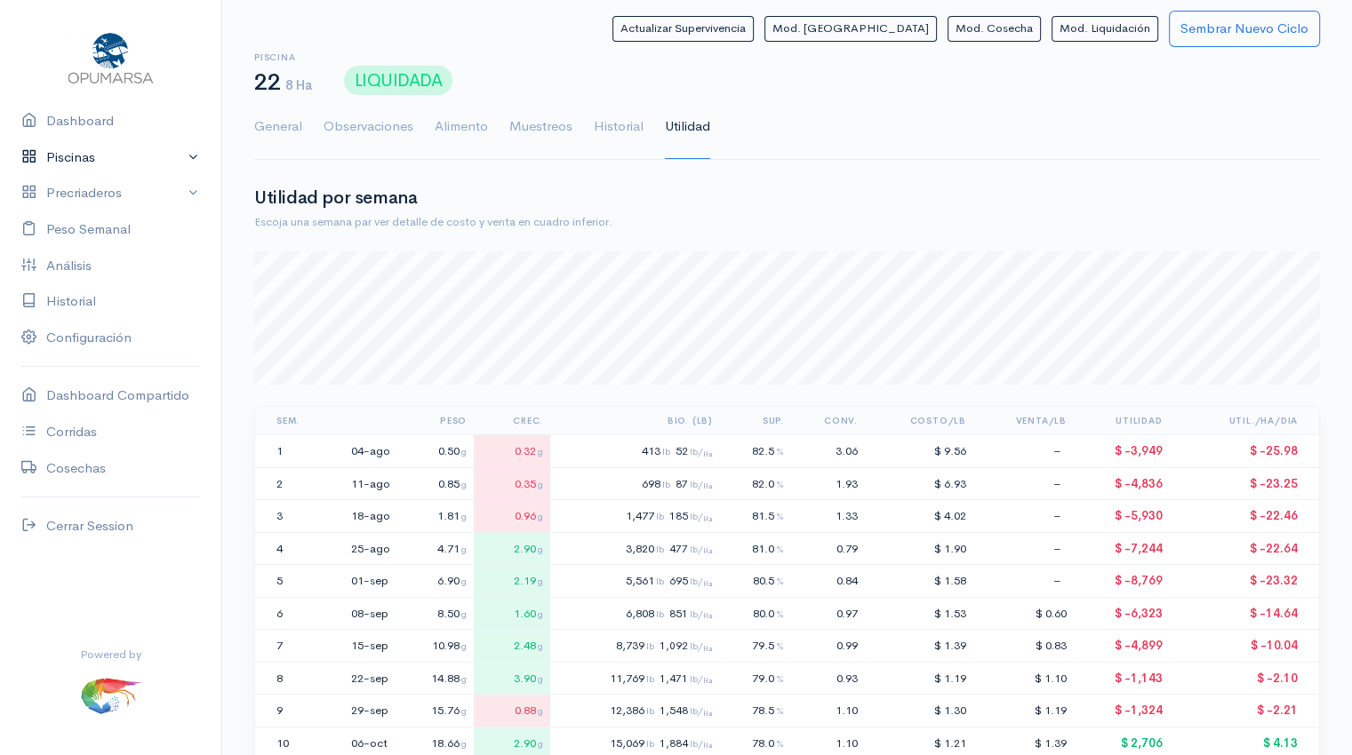
click at [92, 154] on link "Piscinas" at bounding box center [110, 158] width 221 height 36
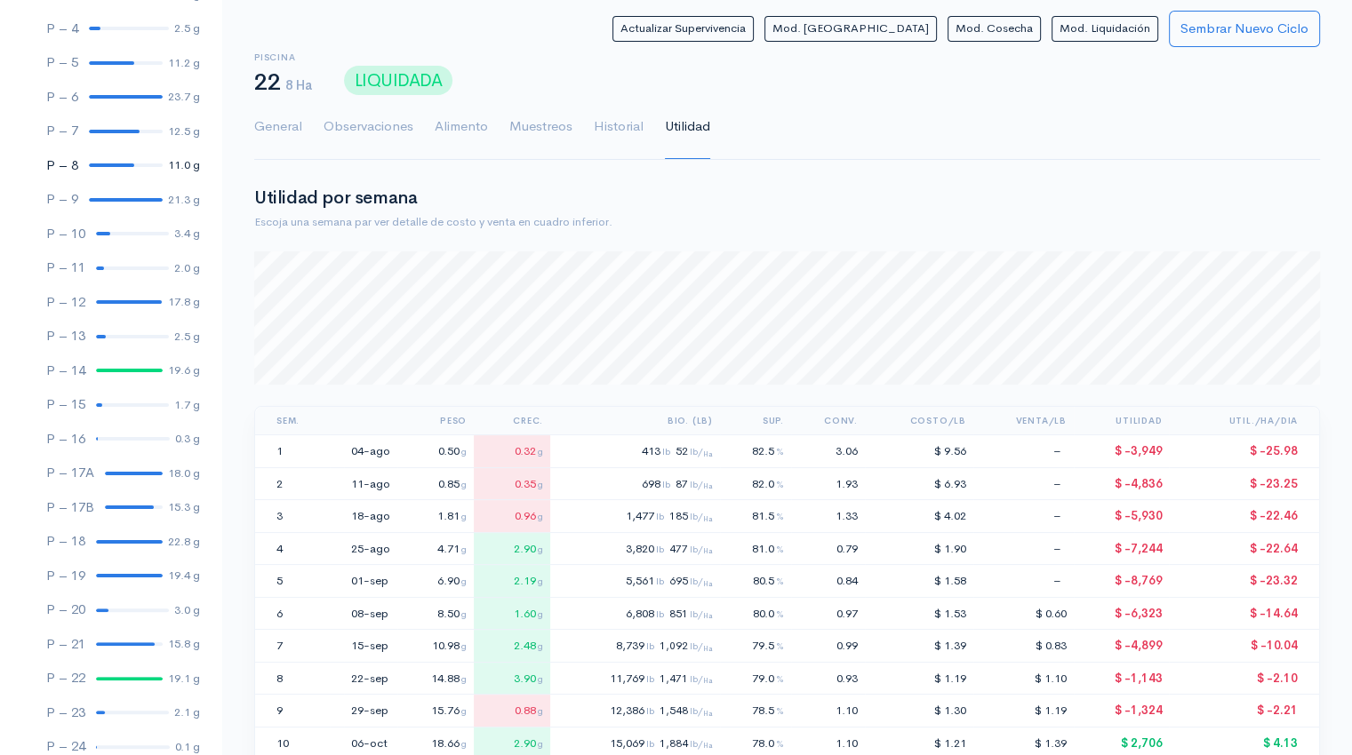
scroll to position [373, 0]
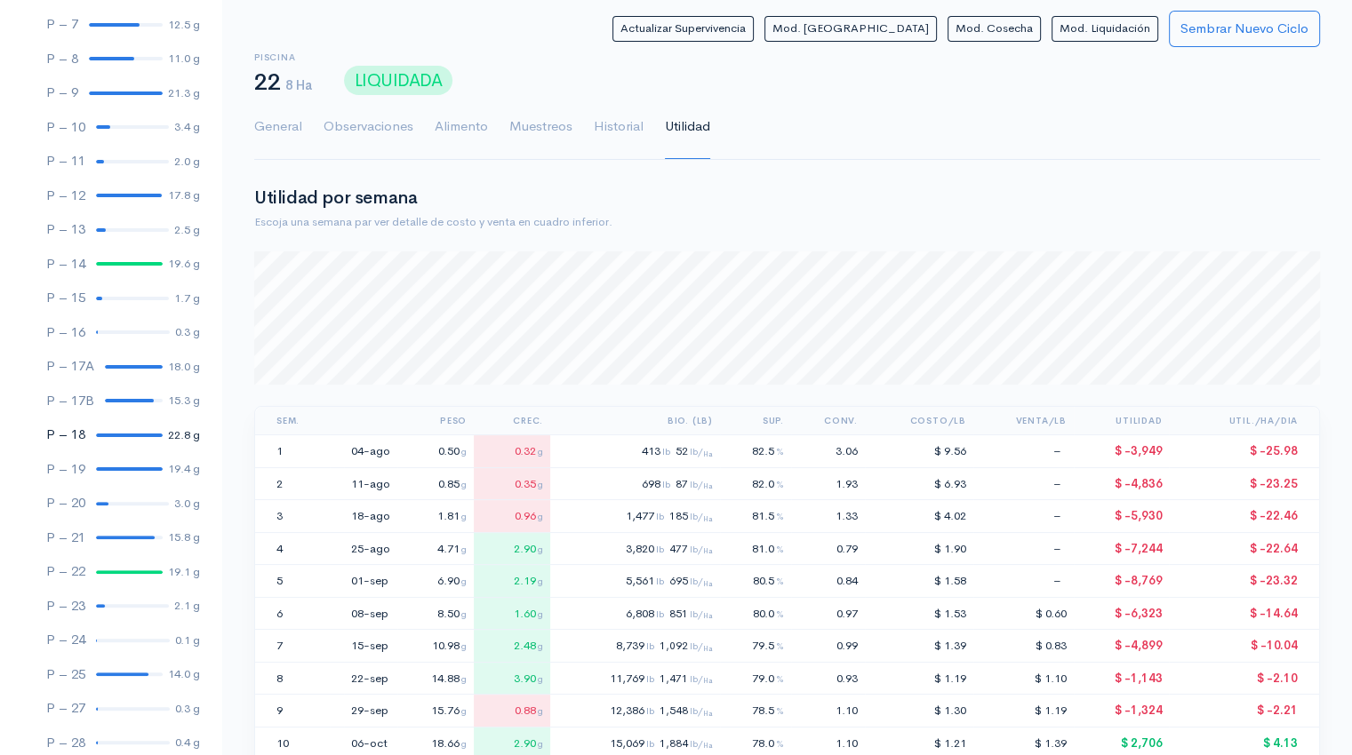
click at [106, 434] on div at bounding box center [129, 436] width 67 height 4
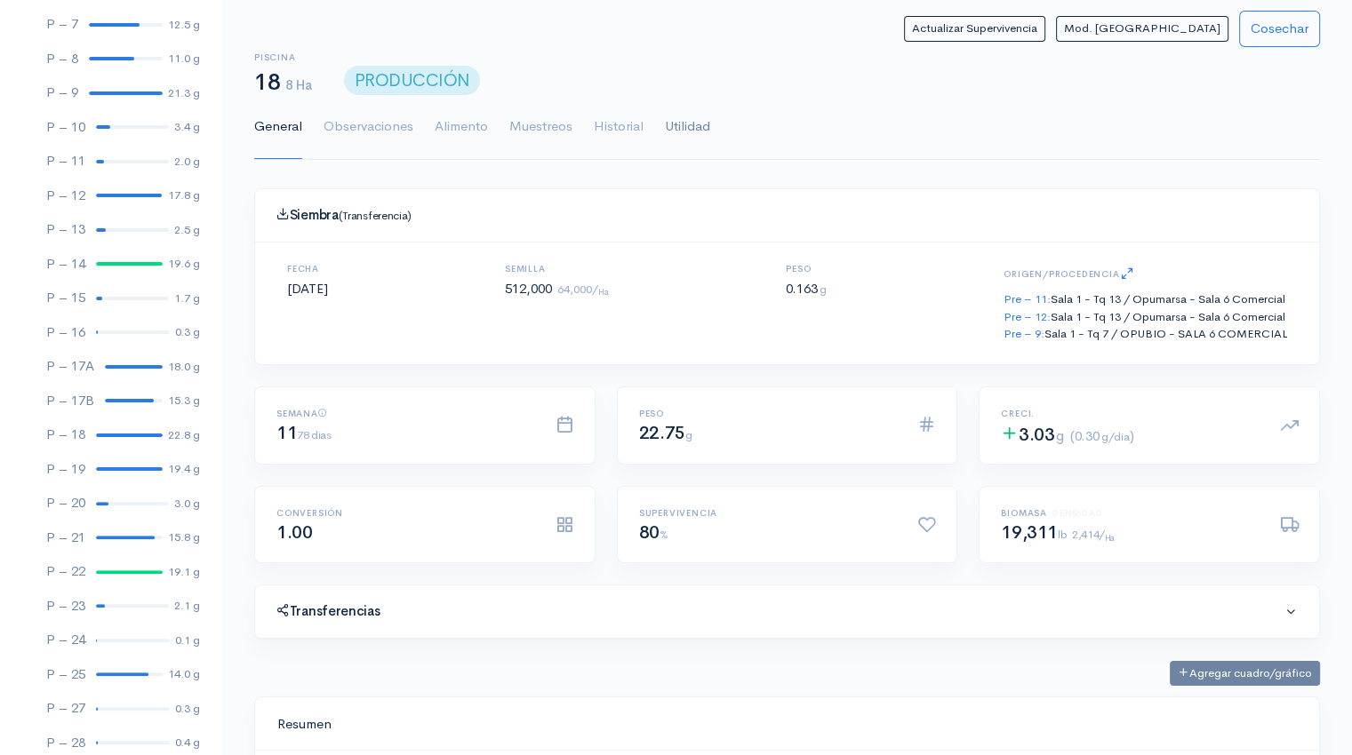
click at [690, 123] on link "Utilidad" at bounding box center [687, 127] width 45 height 64
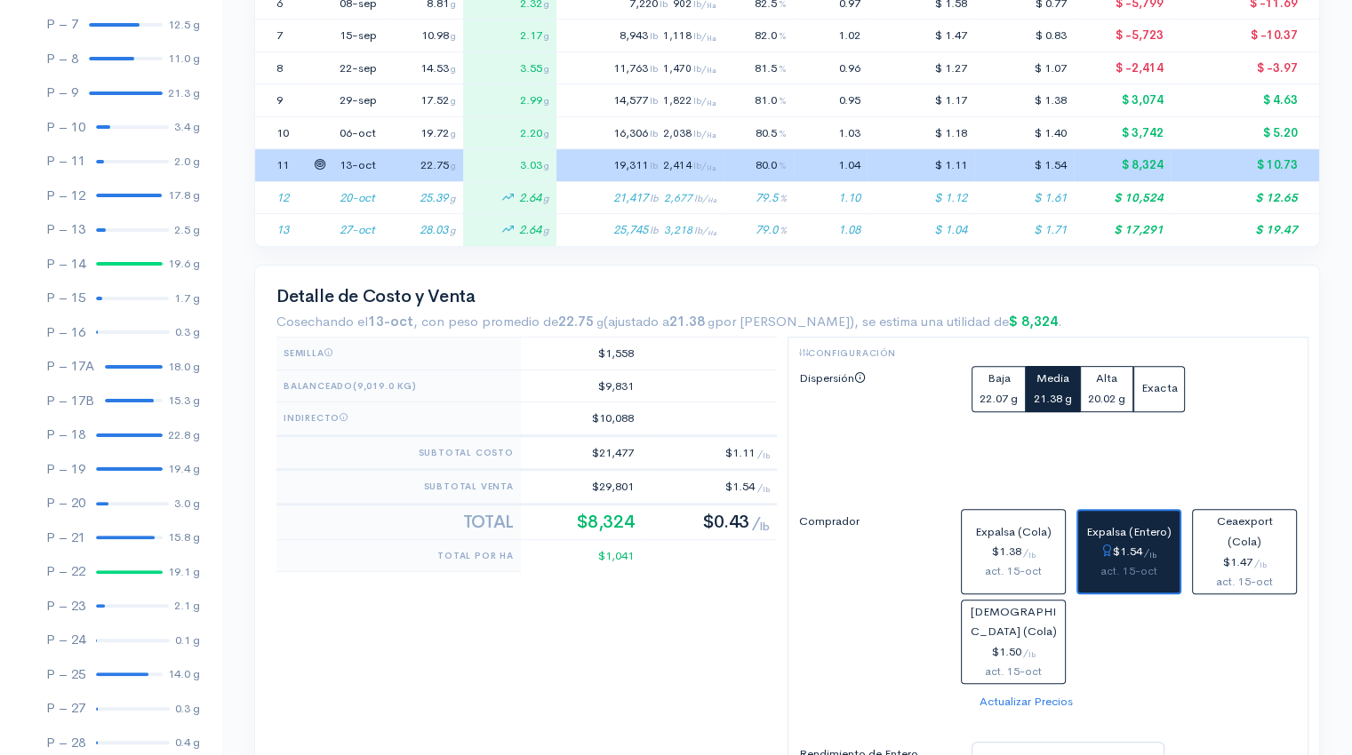
scroll to position [618, 0]
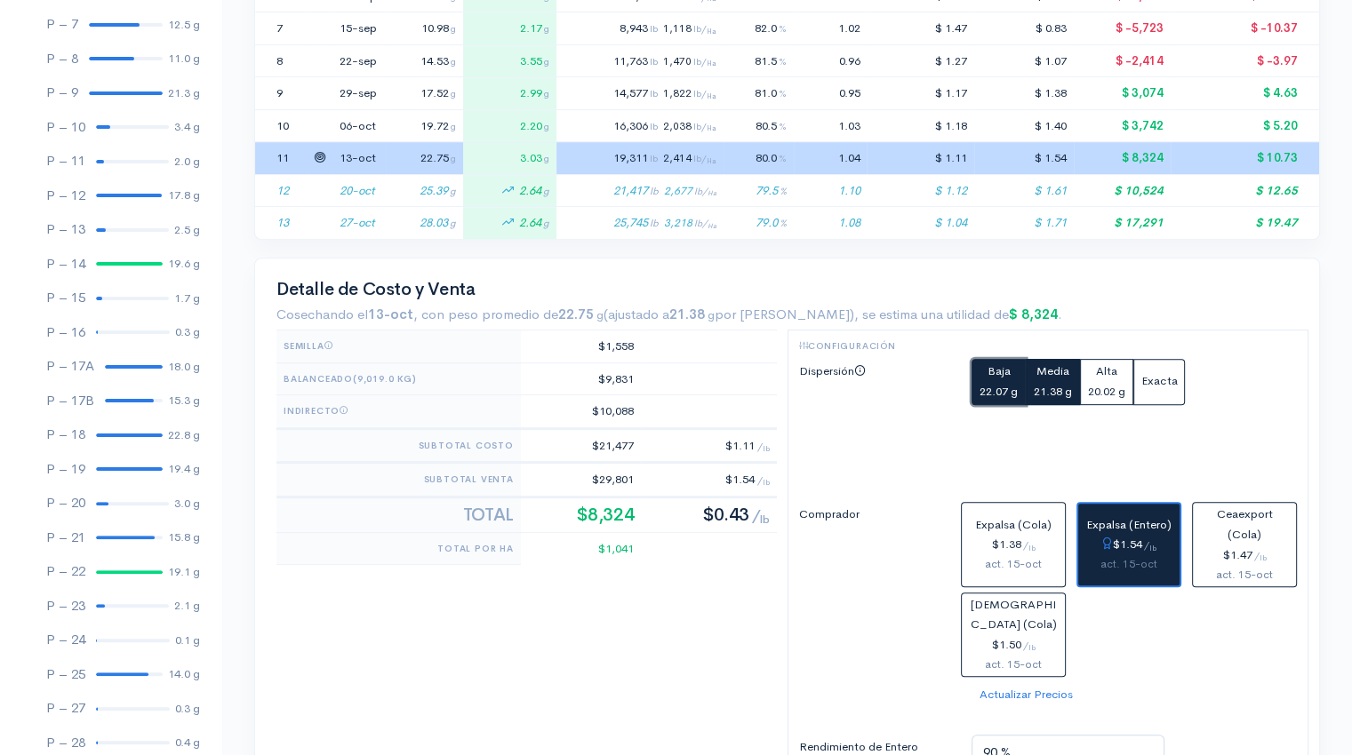
click at [996, 371] on span "Baja" at bounding box center [998, 370] width 23 height 15
click at [121, 470] on div at bounding box center [129, 469] width 67 height 4
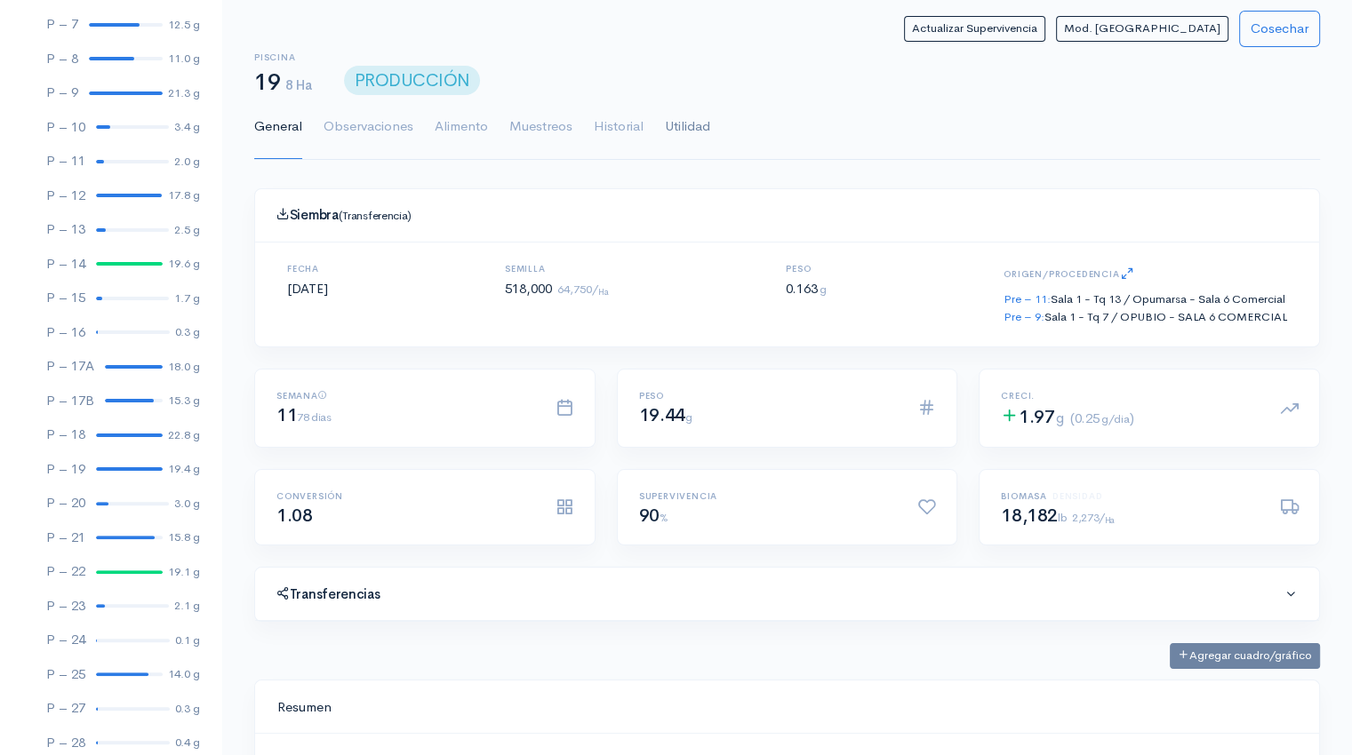
click at [683, 132] on link "Utilidad" at bounding box center [687, 127] width 45 height 64
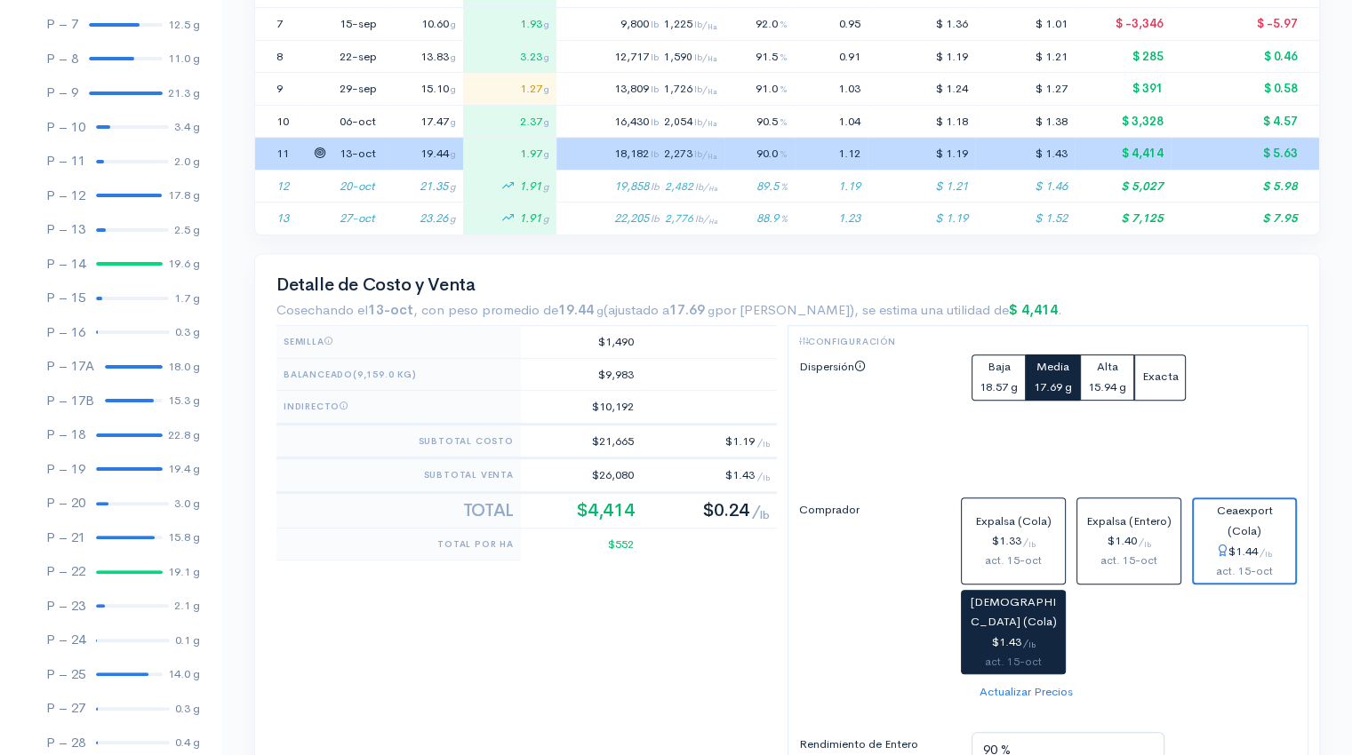
scroll to position [629, 0]
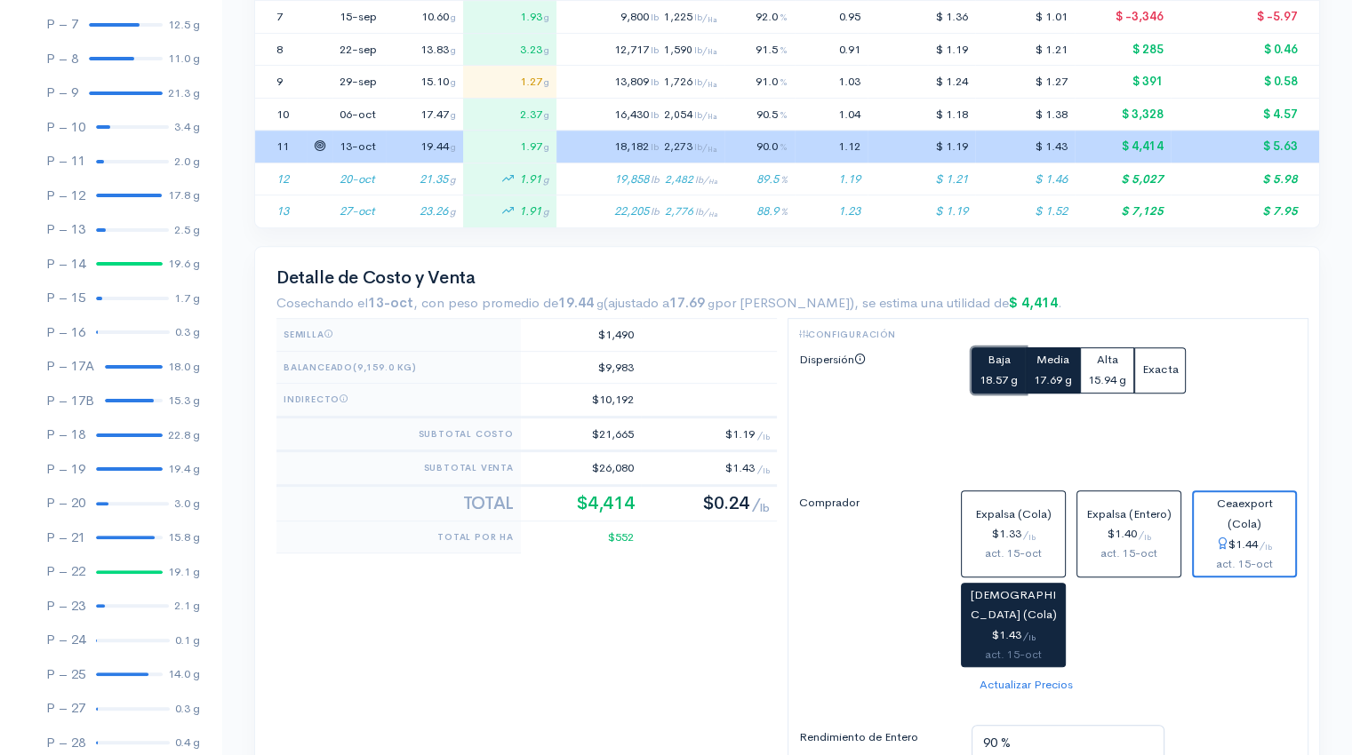
click at [983, 372] on small "18.57 g" at bounding box center [998, 379] width 38 height 15
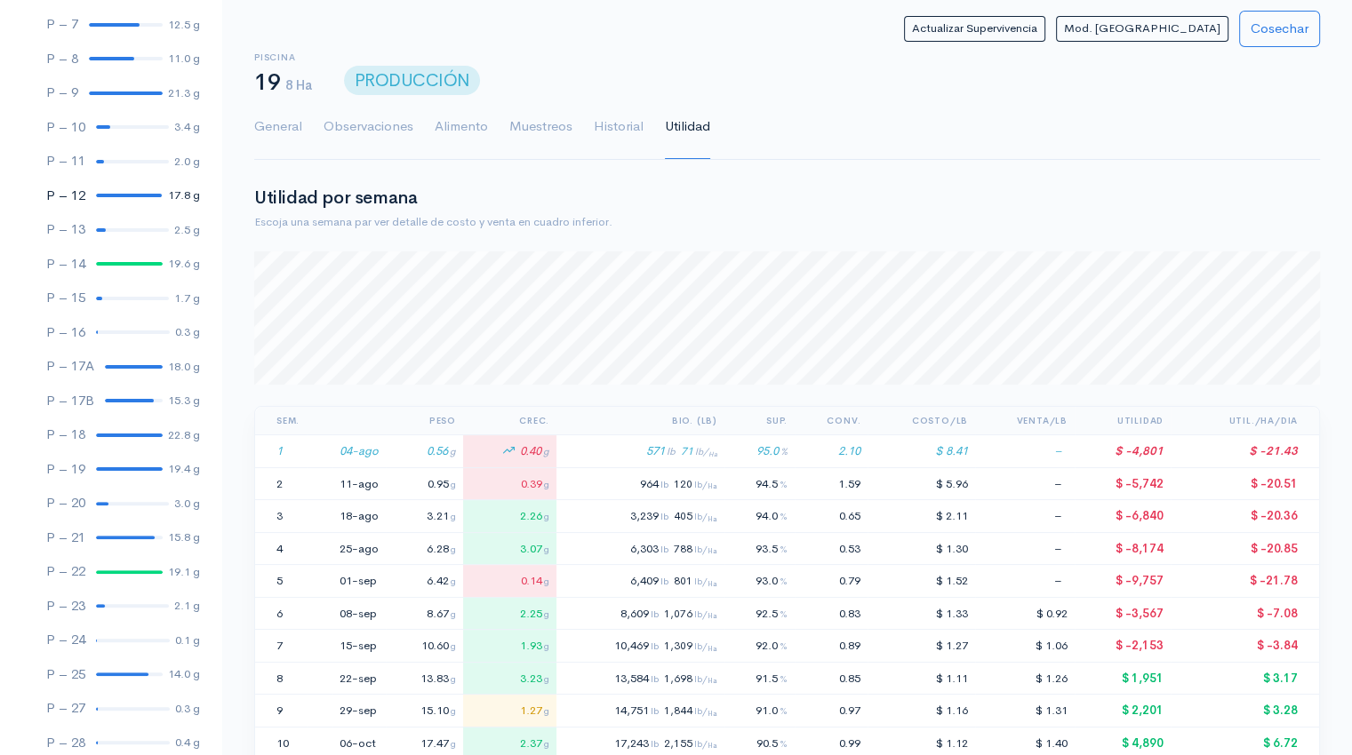
scroll to position [0, 0]
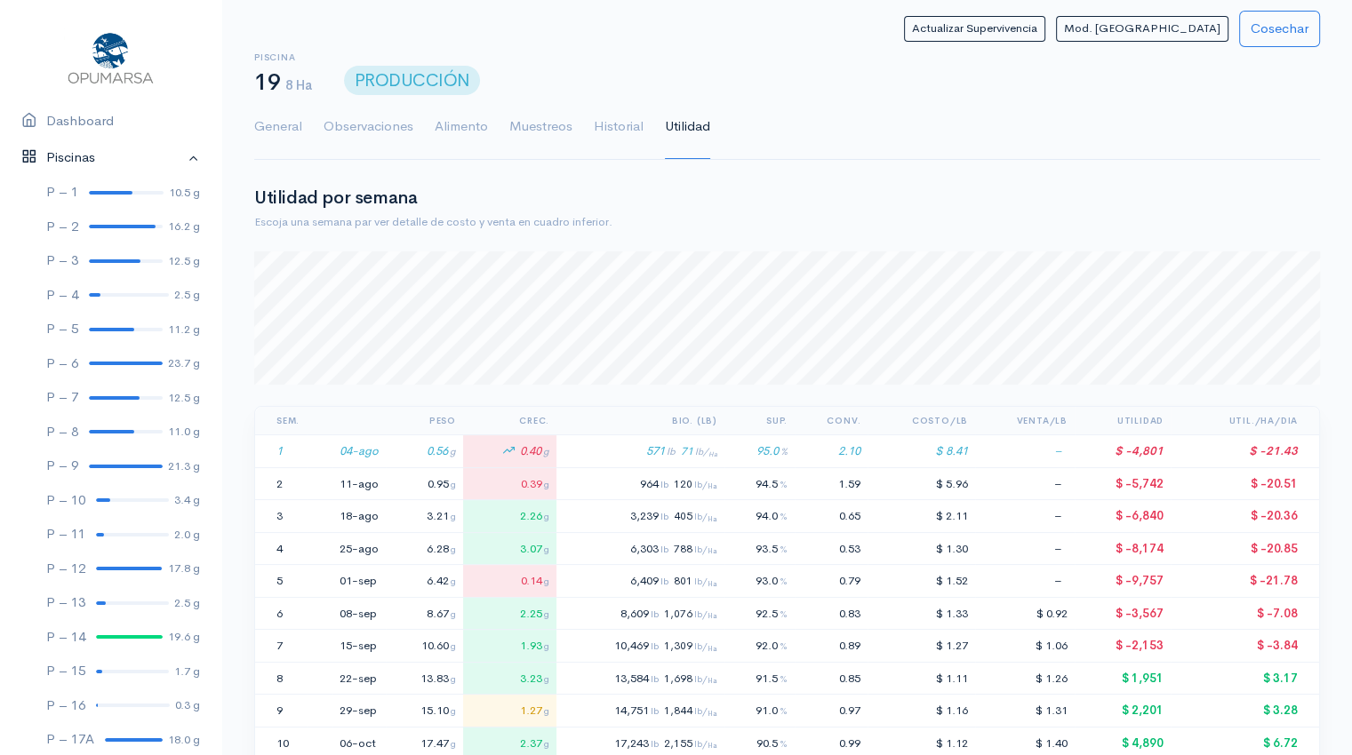
click at [178, 160] on link "Piscinas" at bounding box center [110, 158] width 221 height 36
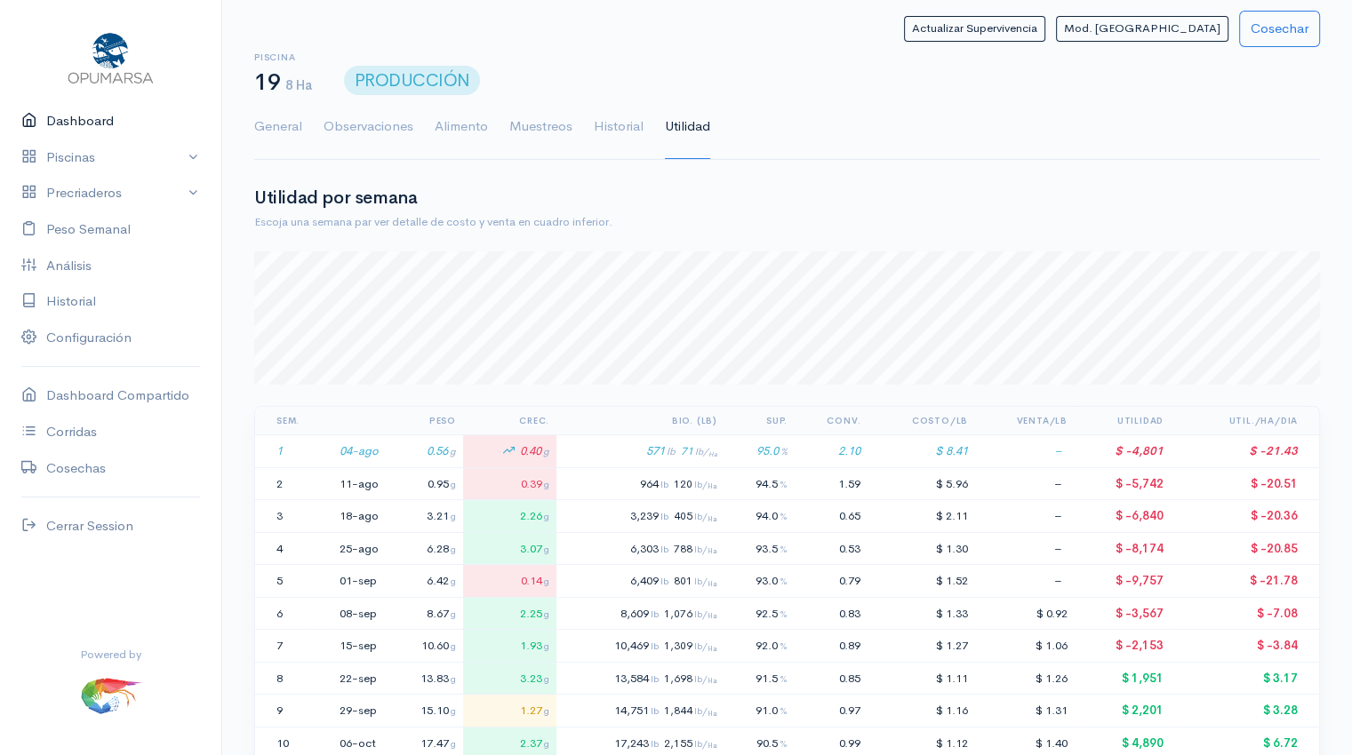
click at [117, 122] on link "Dashboard" at bounding box center [110, 121] width 221 height 36
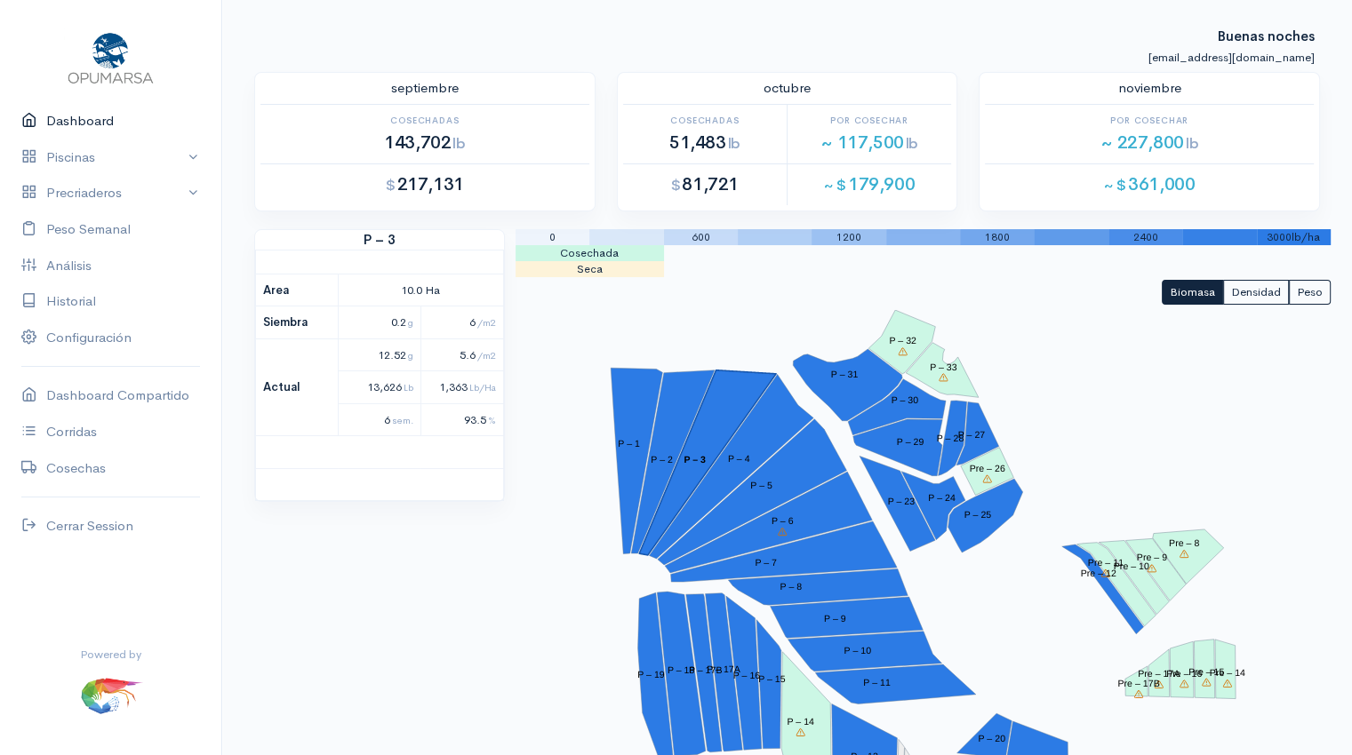
click at [92, 116] on link "Dashboard" at bounding box center [110, 121] width 221 height 36
click at [92, 117] on link "Dashboard" at bounding box center [110, 121] width 221 height 36
click at [60, 126] on link "Dashboard" at bounding box center [110, 121] width 221 height 36
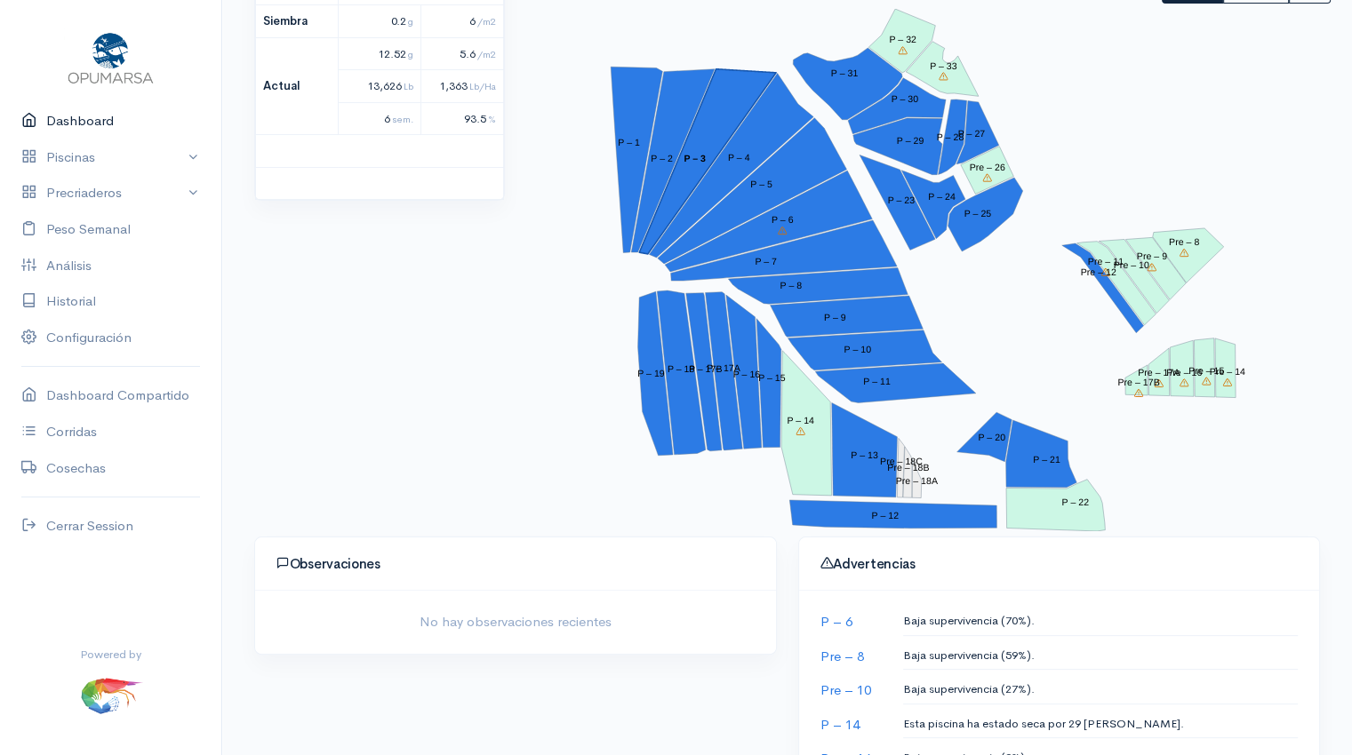
scroll to position [287, 0]
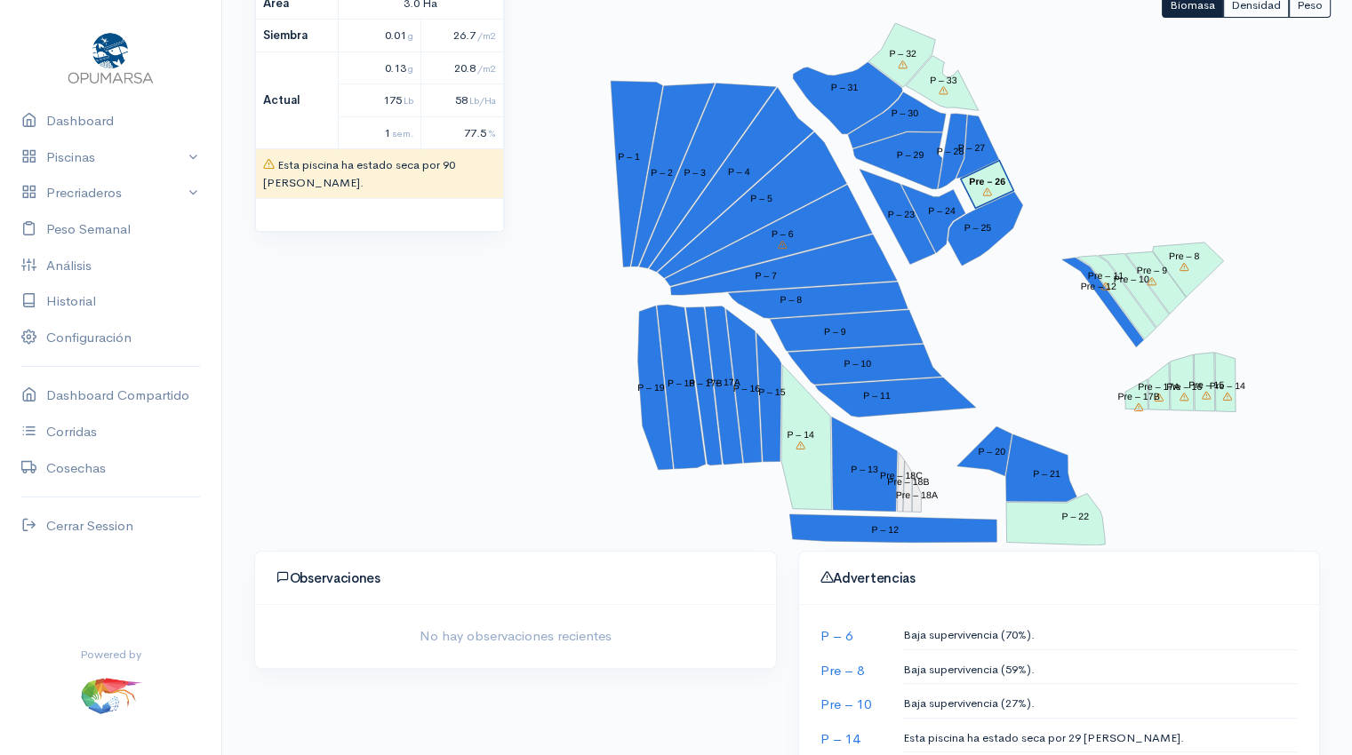
click at [988, 188] on icon at bounding box center [987, 191] width 8 height 7
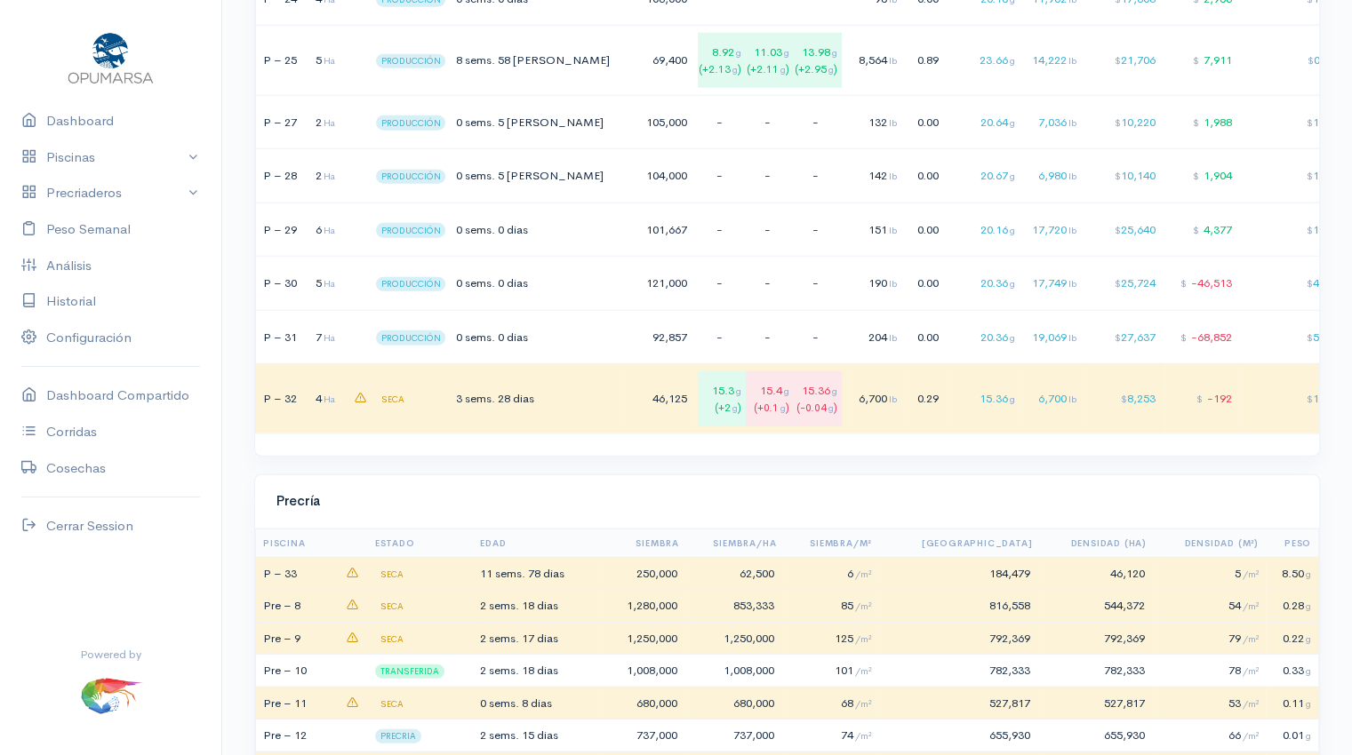
scroll to position [4911, 0]
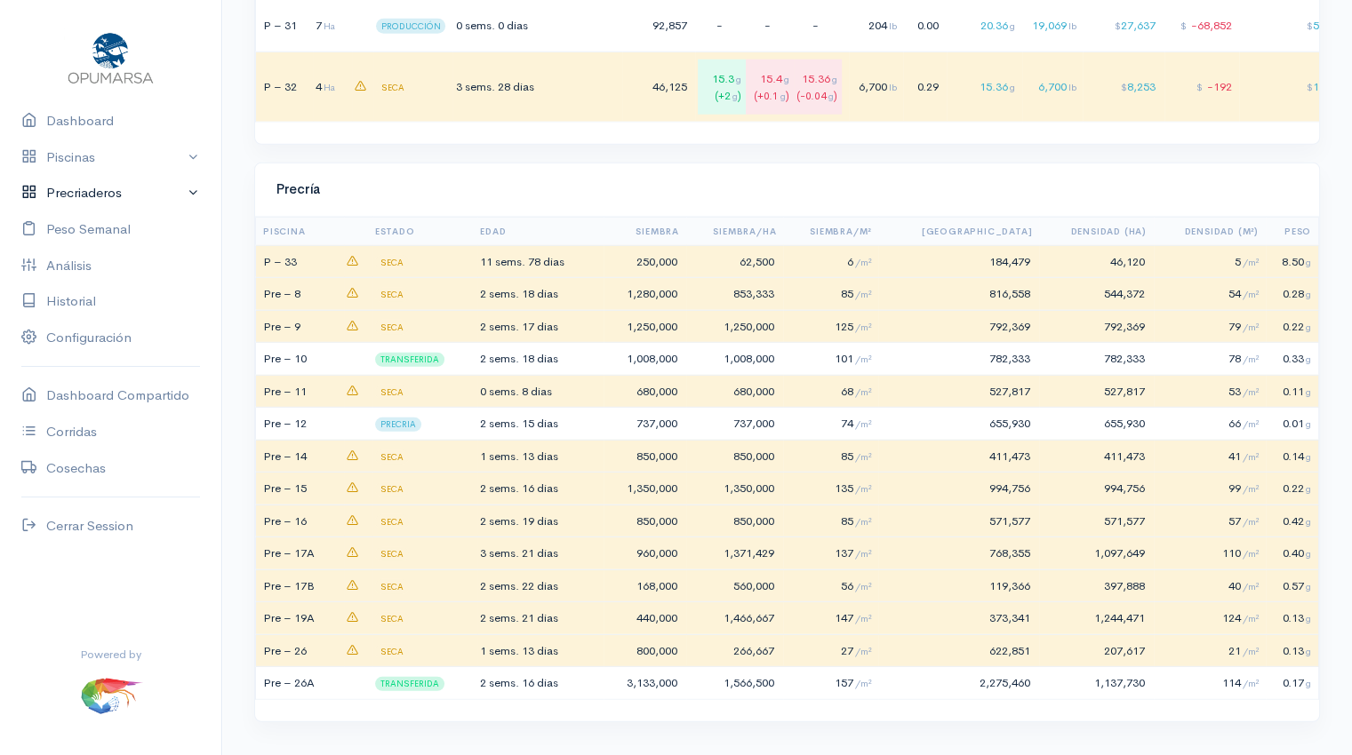
click at [94, 200] on link "Precriaderos" at bounding box center [110, 193] width 221 height 36
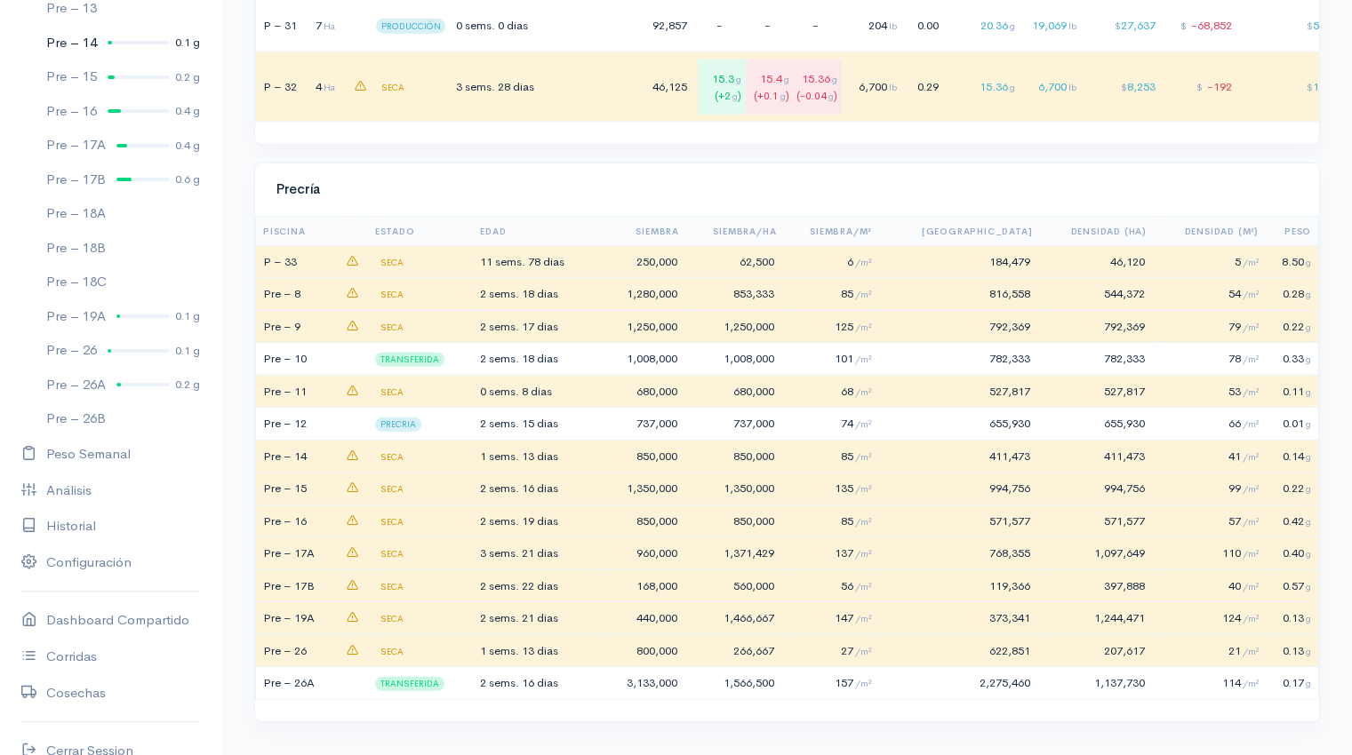
scroll to position [380, 0]
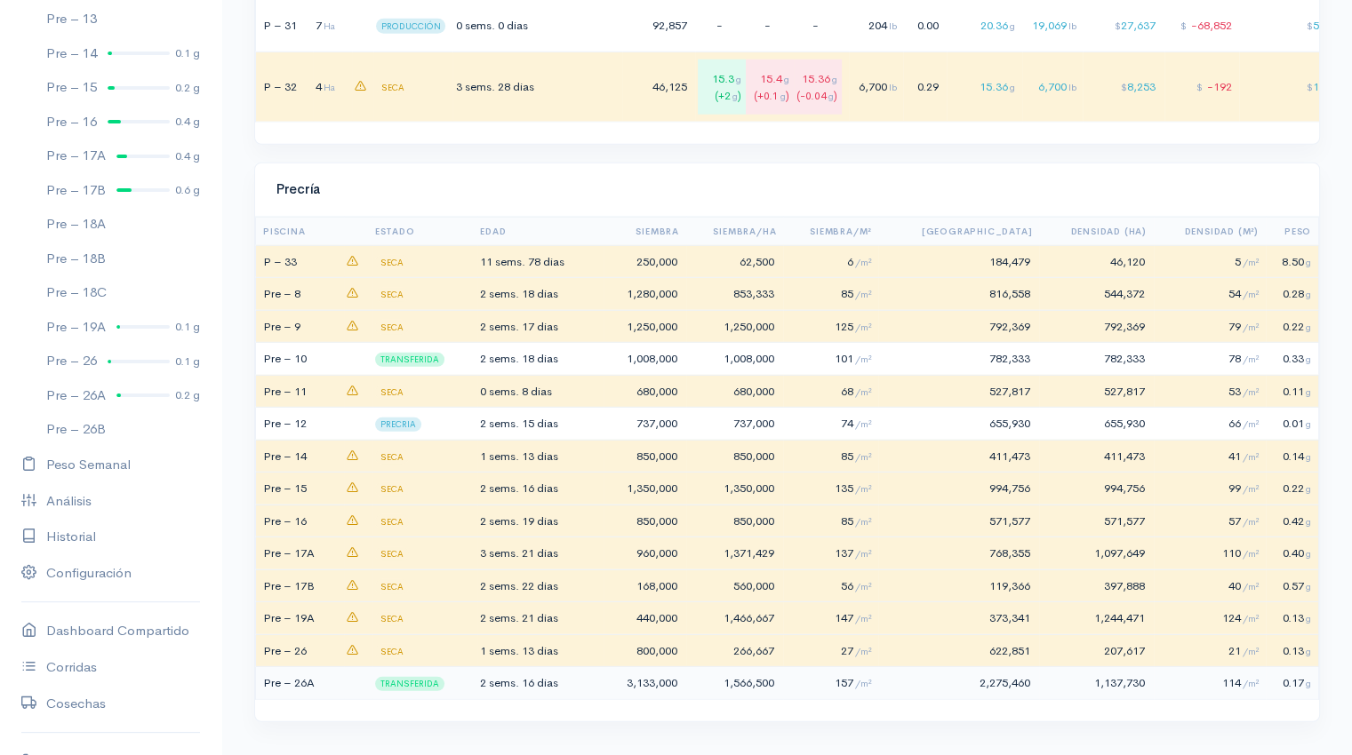
click at [310, 680] on td "Pre – 26A" at bounding box center [300, 683] width 88 height 33
